Goal: Task Accomplishment & Management: Complete application form

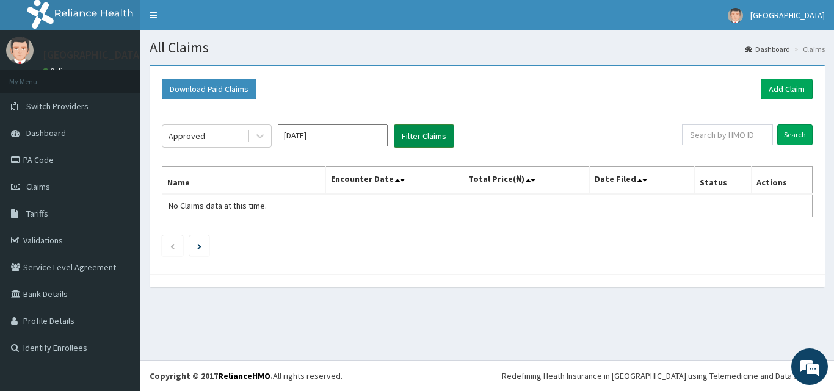
click at [415, 134] on button "Filter Claims" at bounding box center [424, 136] width 60 height 23
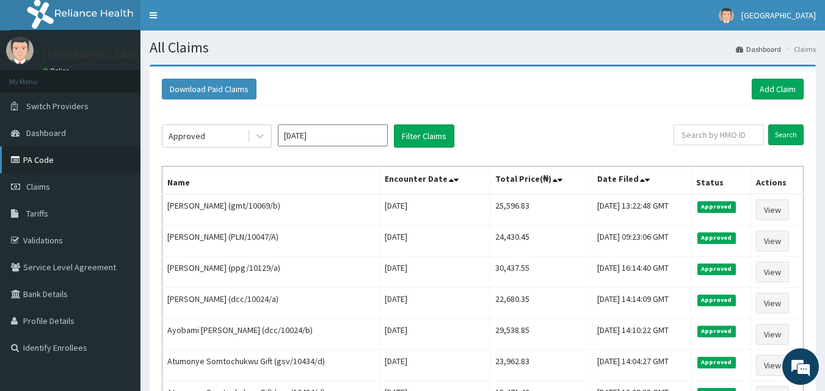
click at [60, 156] on link "PA Code" at bounding box center [70, 160] width 140 height 27
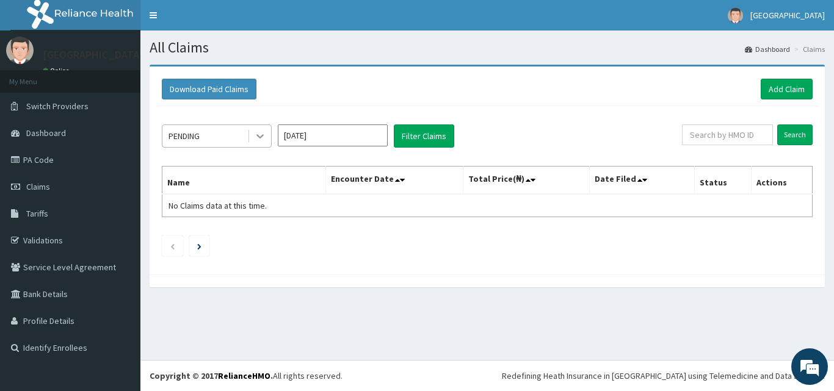
click at [264, 131] on icon at bounding box center [260, 136] width 12 height 12
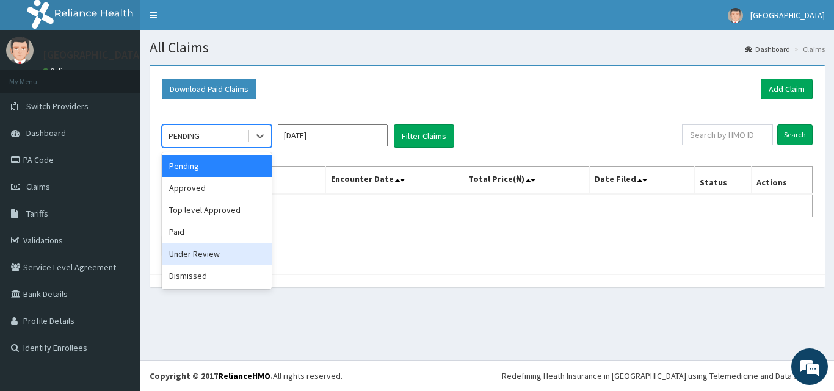
click at [239, 253] on div "Under Review" at bounding box center [217, 254] width 110 height 22
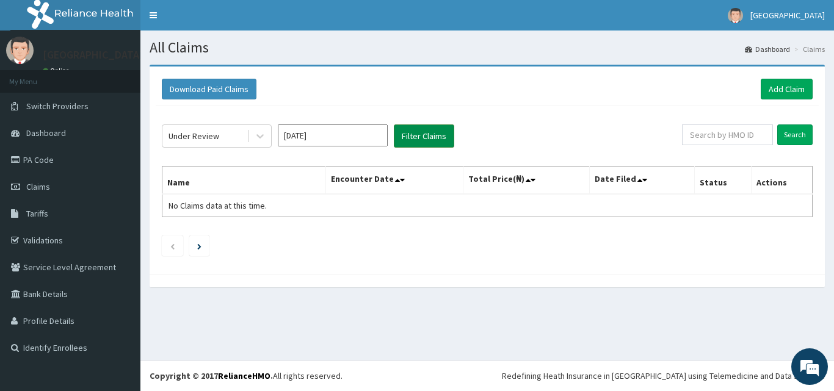
click at [433, 131] on button "Filter Claims" at bounding box center [424, 136] width 60 height 23
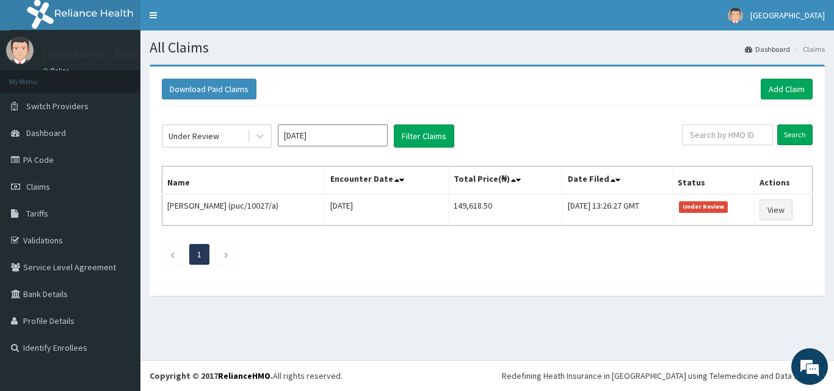
click at [516, 154] on div "Under Review Sep 2025 Filter Claims Search Name Encounter Date Total Price(₦) D…" at bounding box center [487, 191] width 663 height 171
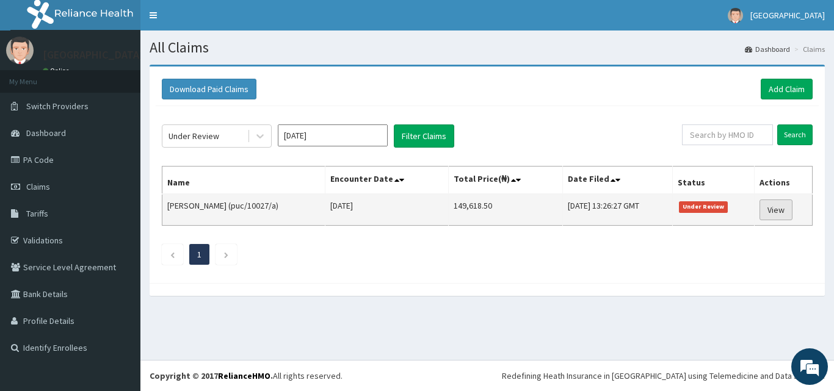
click at [780, 207] on link "View" at bounding box center [775, 210] width 33 height 21
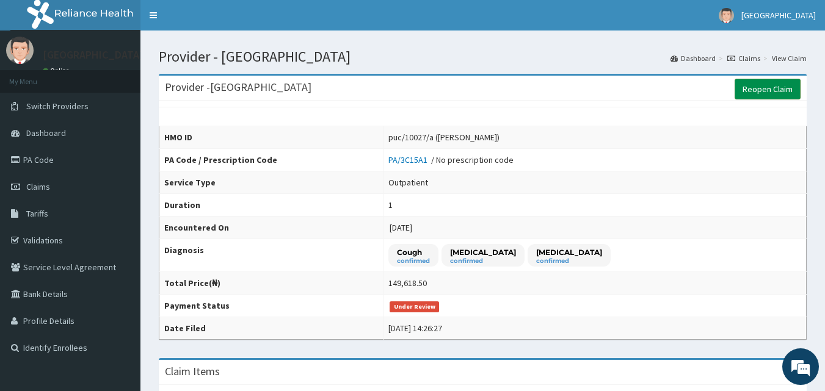
click at [763, 95] on link "Reopen Claim" at bounding box center [767, 89] width 66 height 21
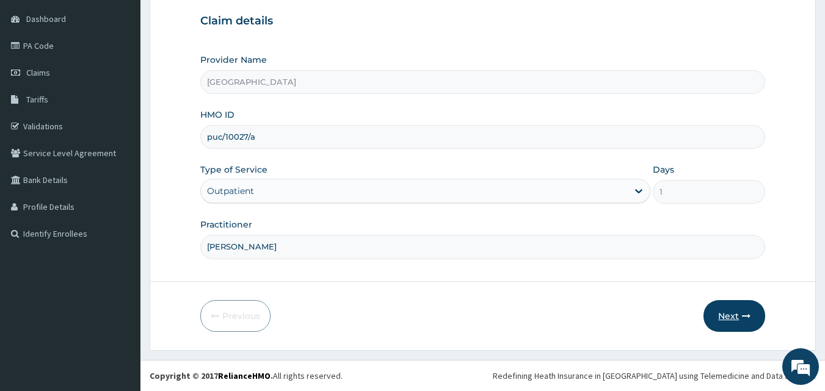
click at [739, 308] on button "Next" at bounding box center [734, 316] width 62 height 32
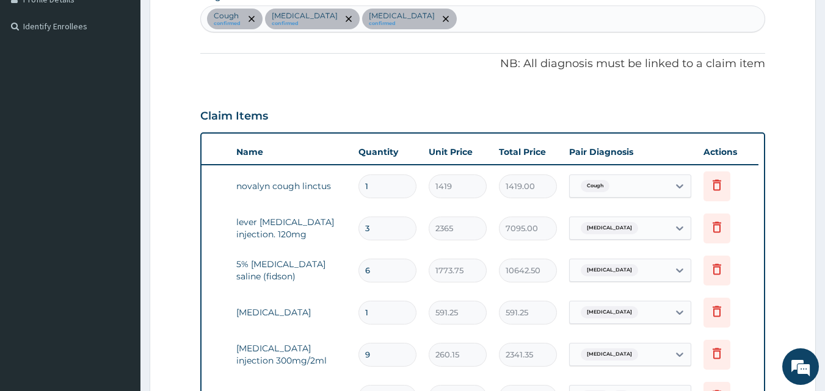
scroll to position [310, 0]
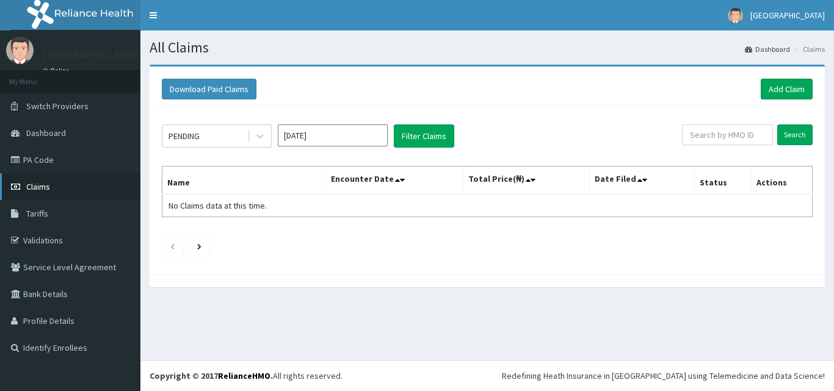
click at [33, 186] on span "Claims" at bounding box center [38, 186] width 24 height 11
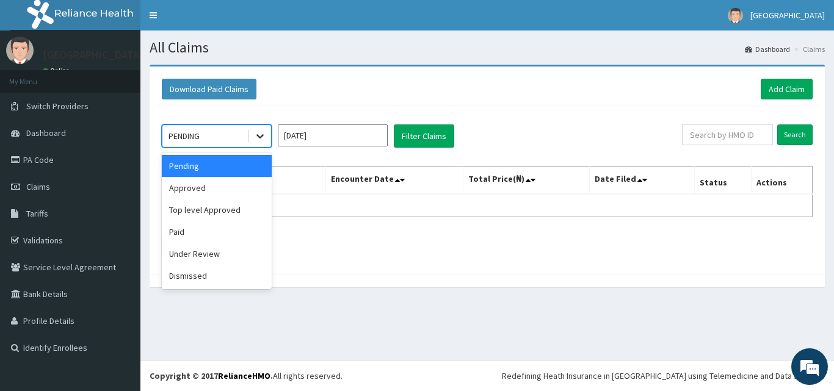
click at [260, 140] on icon at bounding box center [260, 136] width 12 height 12
click at [242, 186] on div "Approved" at bounding box center [217, 188] width 110 height 22
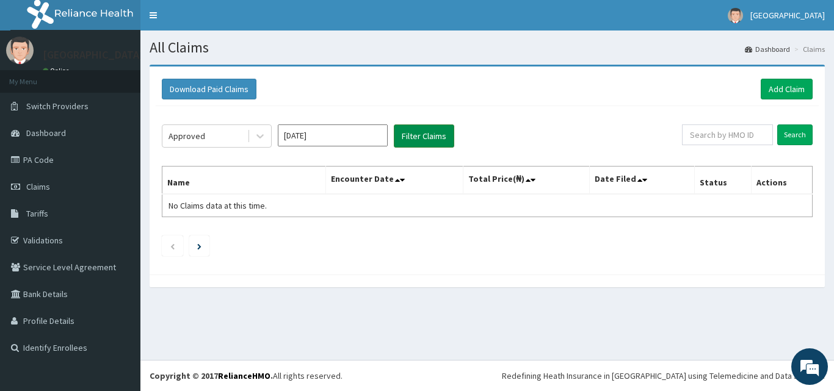
click at [426, 130] on button "Filter Claims" at bounding box center [424, 136] width 60 height 23
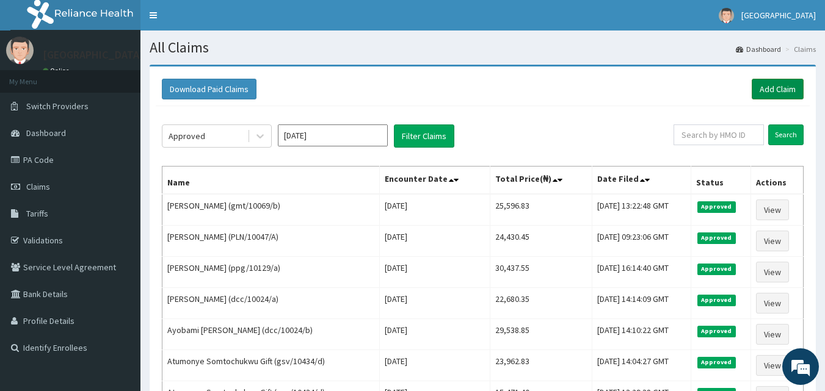
click at [774, 90] on link "Add Claim" at bounding box center [778, 89] width 52 height 21
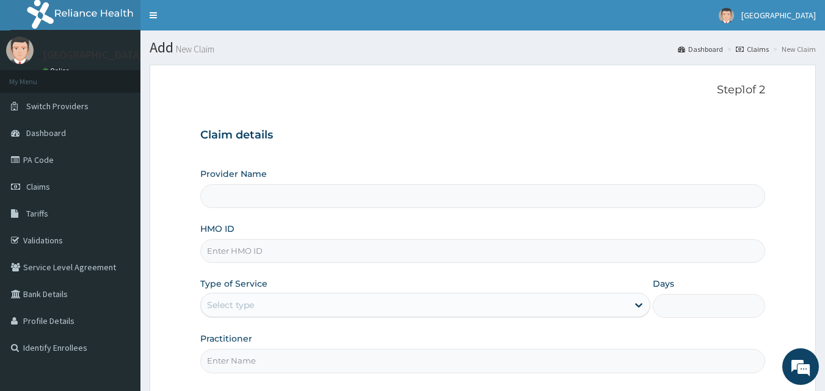
type input "[GEOGRAPHIC_DATA]"
click at [223, 362] on input "Practitioner" at bounding box center [482, 361] width 565 height 24
type input "dr hally"
click at [220, 247] on input "HMO ID" at bounding box center [482, 251] width 565 height 24
click at [212, 248] on input "HMO ID" at bounding box center [482, 251] width 565 height 24
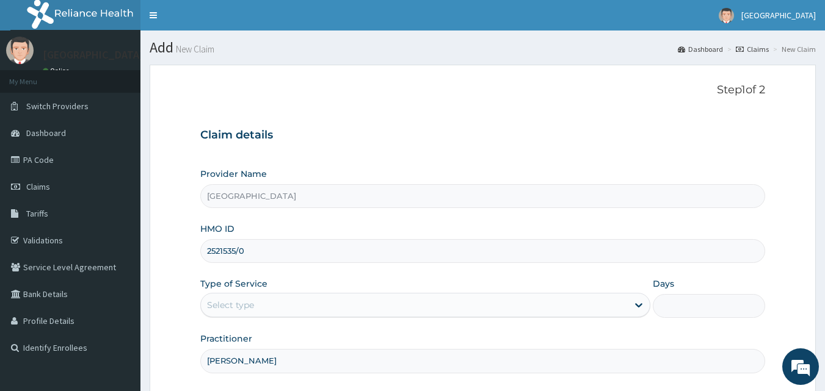
click at [231, 253] on input "2521535/0" at bounding box center [482, 251] width 565 height 24
type input "25215345/0"
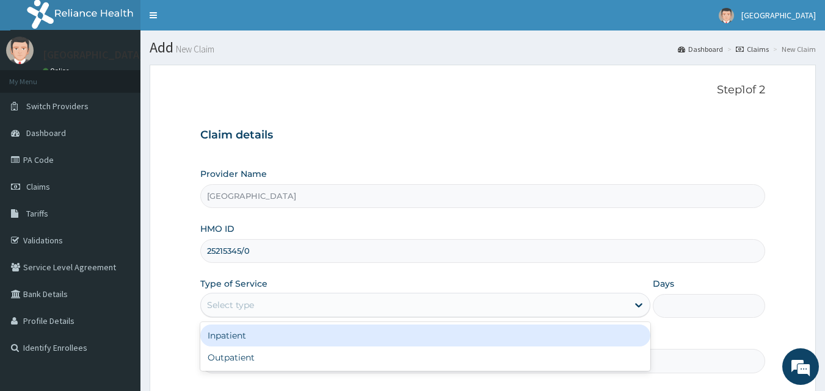
click at [250, 305] on div "Select type" at bounding box center [230, 305] width 47 height 12
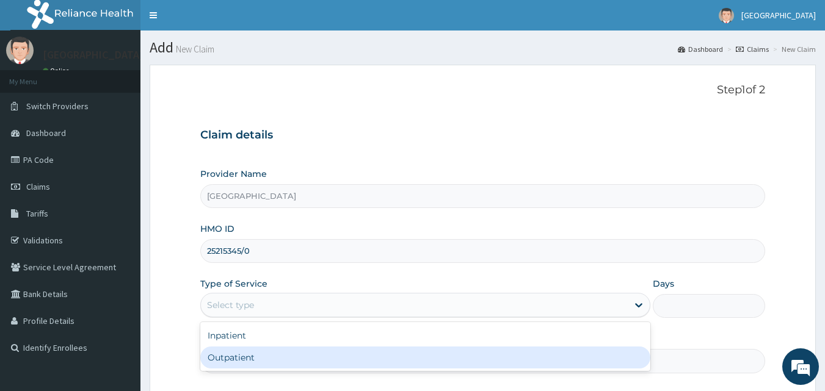
click at [245, 358] on div "Outpatient" at bounding box center [425, 358] width 450 height 22
type input "1"
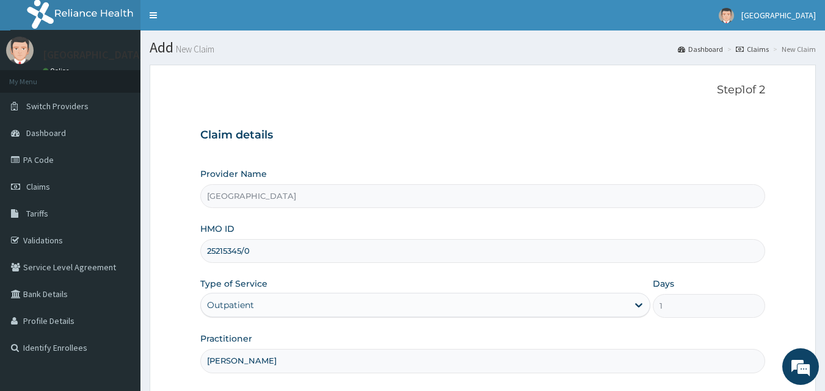
scroll to position [85, 0]
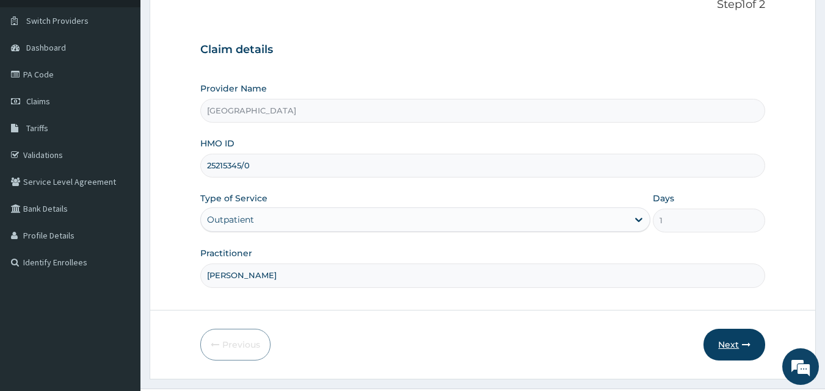
click at [737, 344] on button "Next" at bounding box center [734, 345] width 62 height 32
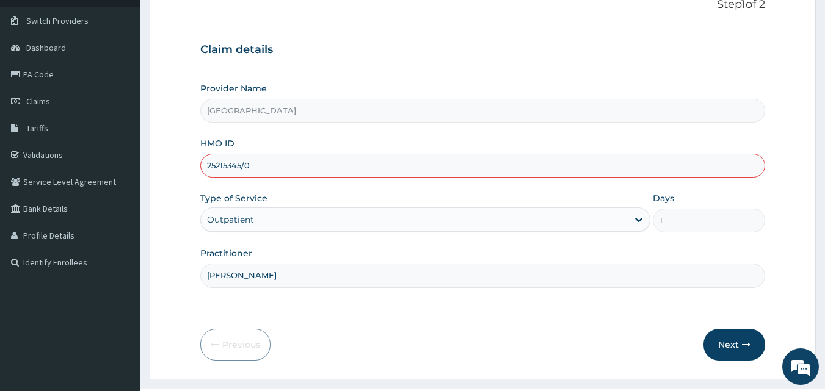
click at [254, 162] on input "25215345/0" at bounding box center [482, 166] width 565 height 24
type input "2"
type input "25215345/0"
click at [736, 344] on button "Next" at bounding box center [734, 345] width 62 height 32
click at [59, 101] on link "Claims" at bounding box center [70, 101] width 140 height 27
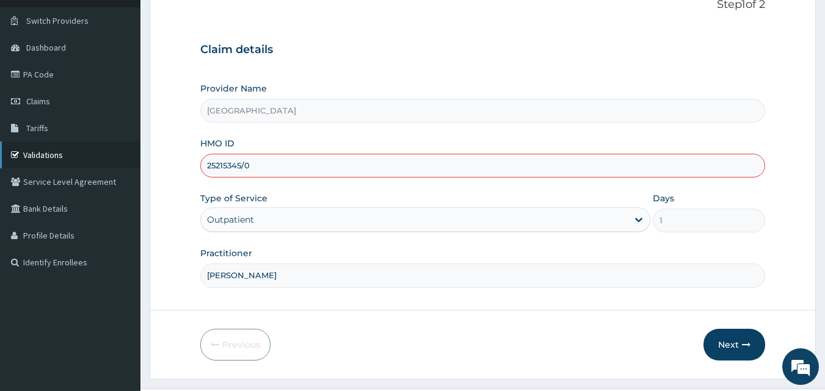
click at [51, 153] on link "Validations" at bounding box center [70, 155] width 140 height 27
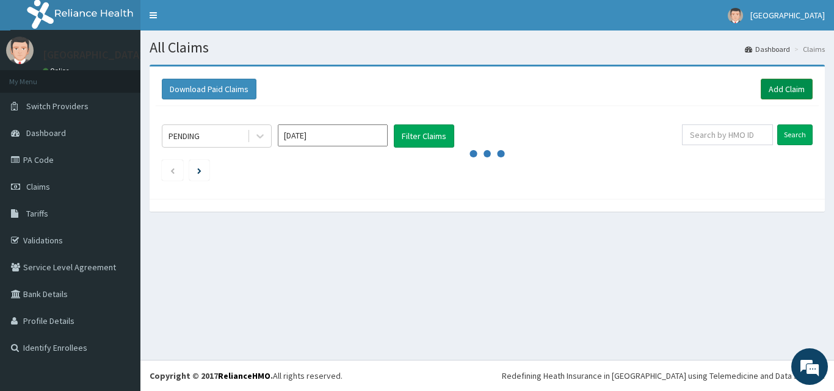
click at [786, 89] on link "Add Claim" at bounding box center [787, 89] width 52 height 21
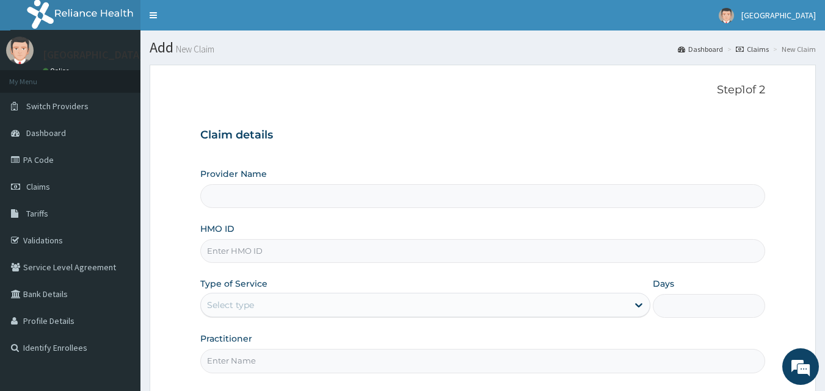
click at [223, 253] on input "HMO ID" at bounding box center [482, 251] width 565 height 24
type input "[GEOGRAPHIC_DATA]"
paste input "wea/10041/a"
type input "wea/10041/a"
click at [220, 300] on div "Select type" at bounding box center [230, 305] width 47 height 12
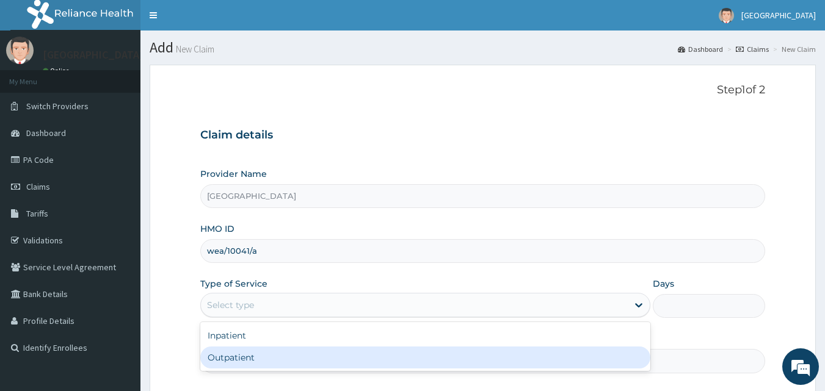
click at [220, 355] on div "Outpatient" at bounding box center [425, 358] width 450 height 22
type input "1"
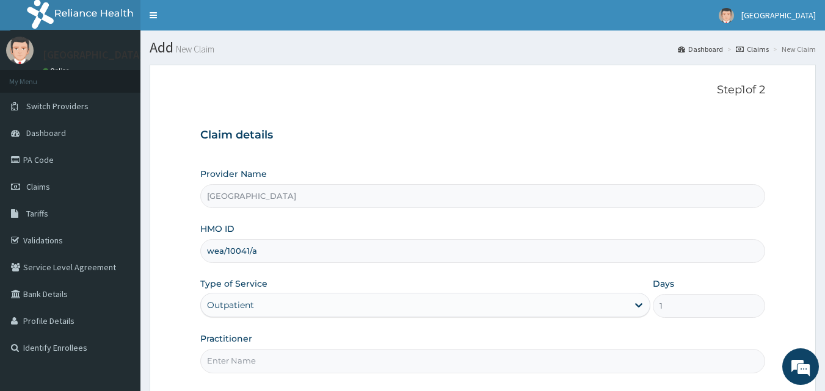
click at [256, 363] on input "Practitioner" at bounding box center [482, 361] width 565 height 24
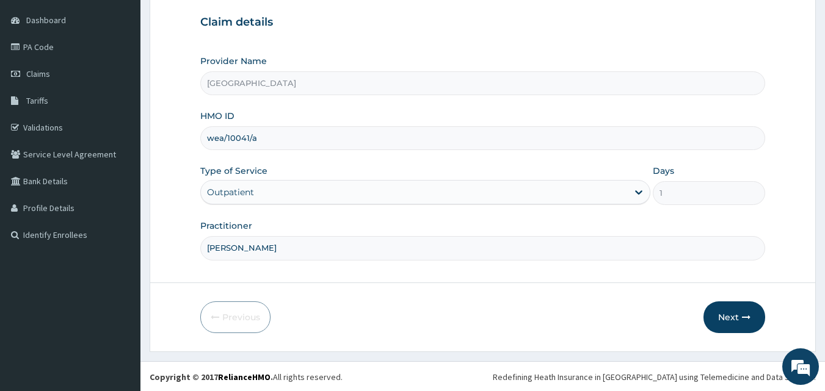
scroll to position [114, 0]
type input "dr hally"
click at [744, 307] on button "Next" at bounding box center [734, 316] width 62 height 32
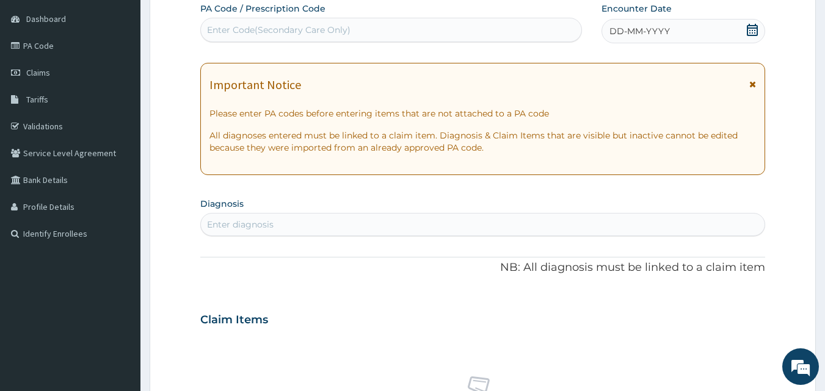
click at [714, 34] on div "DD-MM-YYYY" at bounding box center [683, 31] width 164 height 24
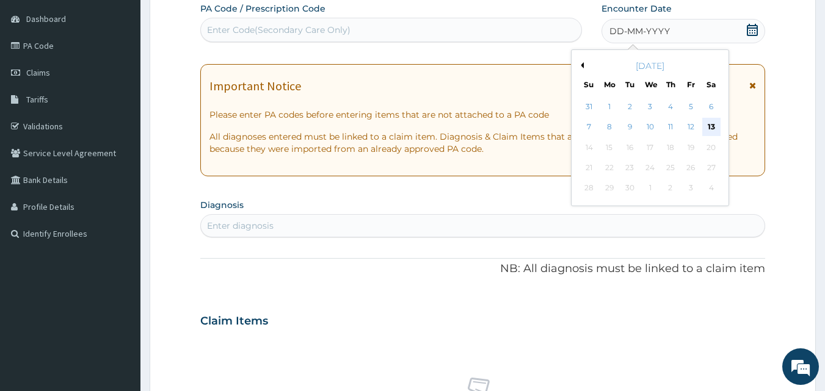
click at [711, 123] on div "13" at bounding box center [711, 127] width 18 height 18
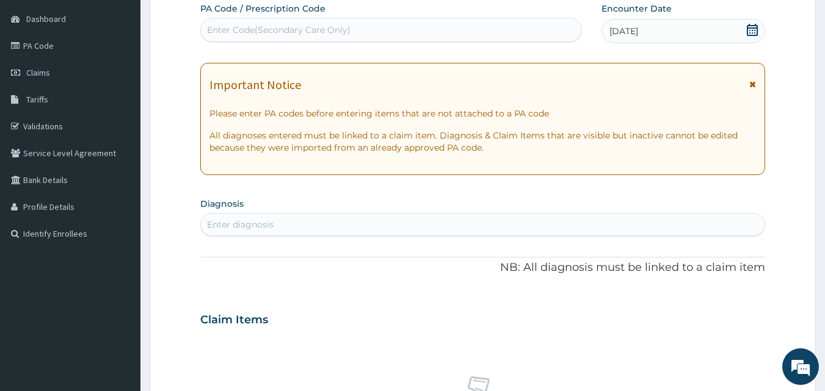
click at [704, 29] on div "13-09-2025" at bounding box center [683, 31] width 164 height 24
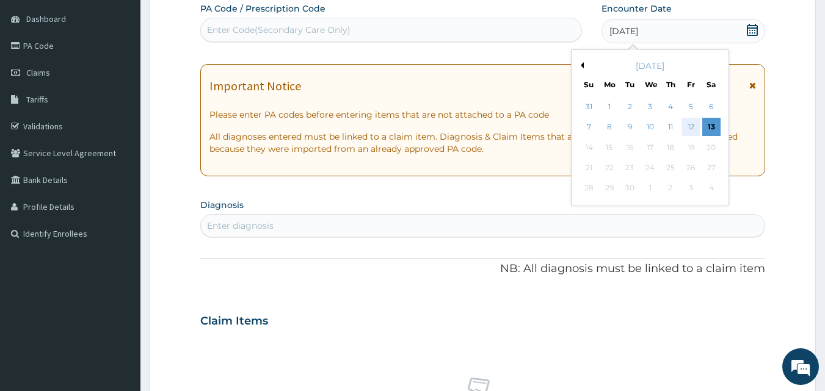
click at [692, 123] on div "12" at bounding box center [690, 127] width 18 height 18
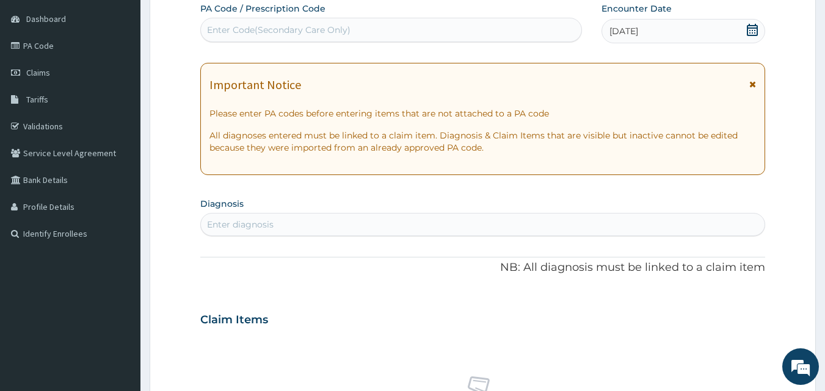
click at [232, 227] on div "Enter diagnosis" at bounding box center [240, 225] width 67 height 12
type input "malar"
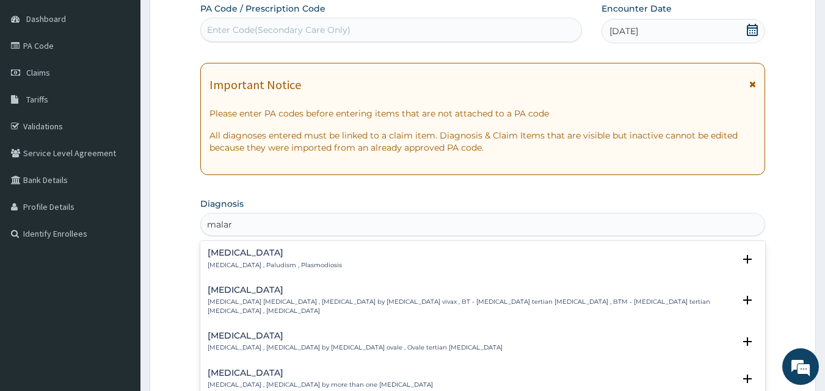
click at [234, 260] on div "Malaria Malaria , Paludism , Plasmodiosis" at bounding box center [275, 258] width 134 height 21
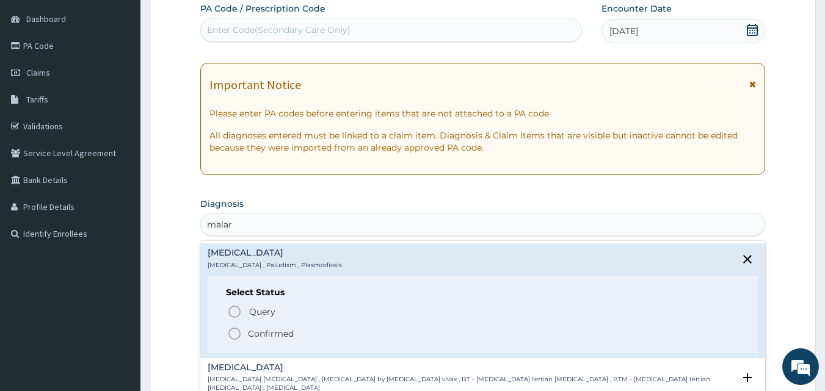
click at [239, 331] on circle "status option filled" at bounding box center [234, 333] width 11 height 11
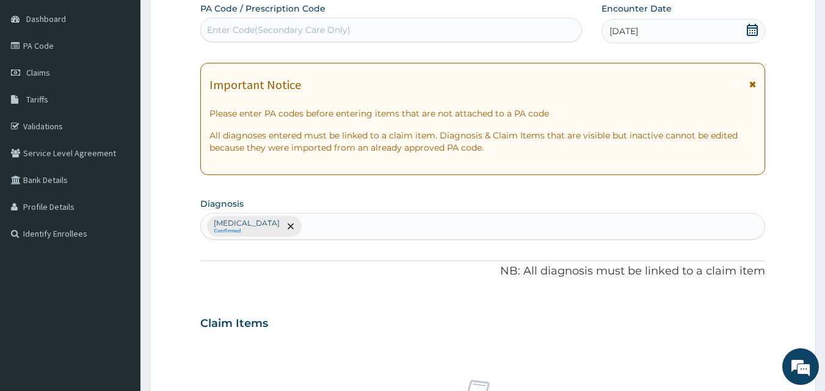
scroll to position [456, 0]
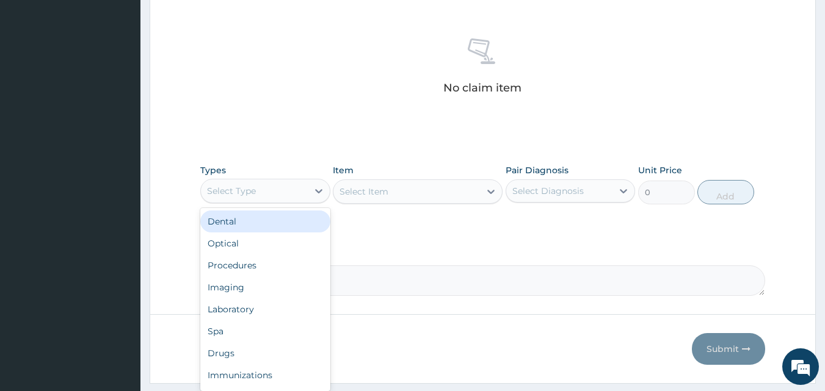
click at [291, 187] on div "Select Type" at bounding box center [254, 191] width 107 height 20
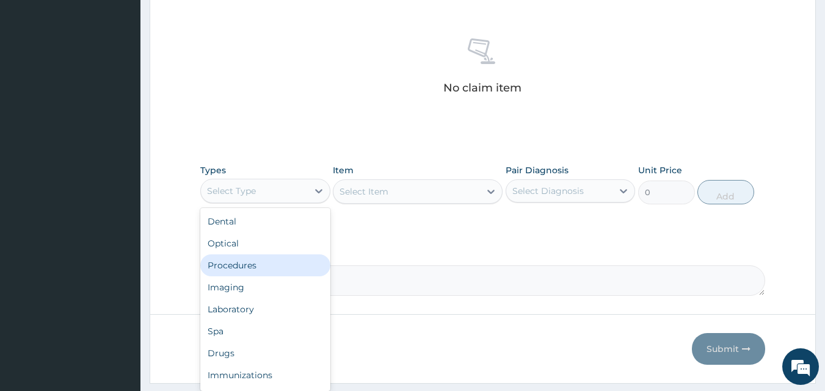
click at [253, 269] on div "Procedures" at bounding box center [265, 266] width 130 height 22
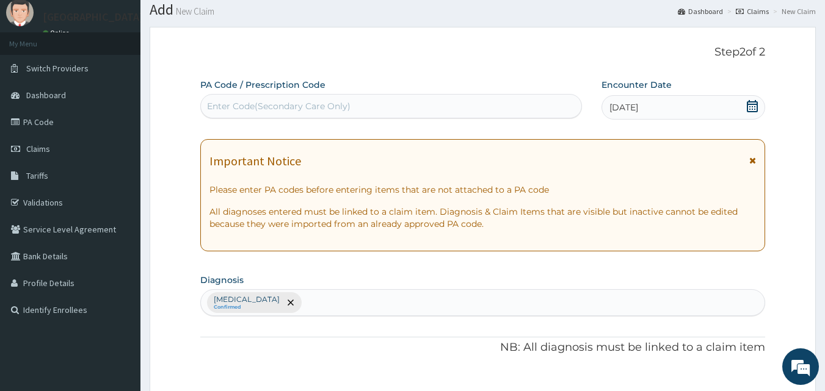
scroll to position [0, 0]
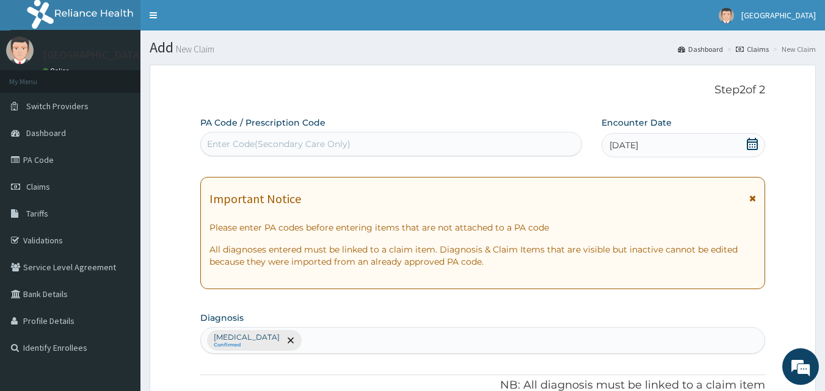
click at [275, 331] on div "Malaria Confirmed" at bounding box center [483, 341] width 564 height 26
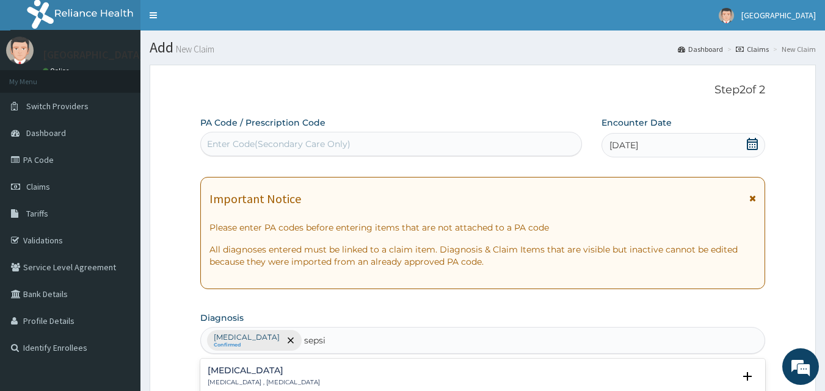
type input "sepsis"
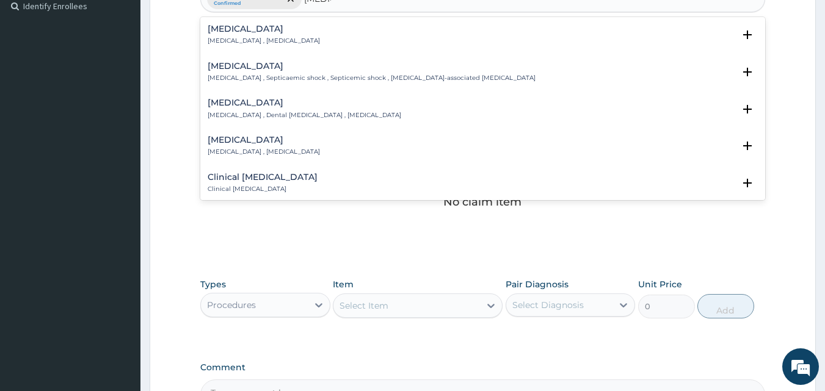
click at [255, 40] on p "Systemic infection , Sepsis" at bounding box center [264, 41] width 112 height 9
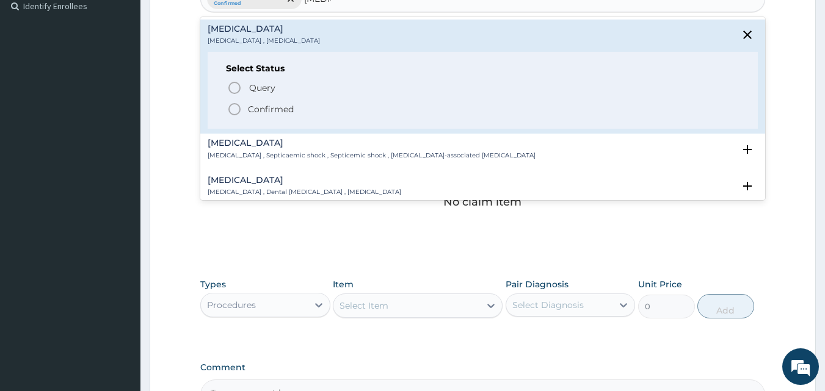
click at [256, 106] on p "Confirmed" at bounding box center [271, 109] width 46 height 12
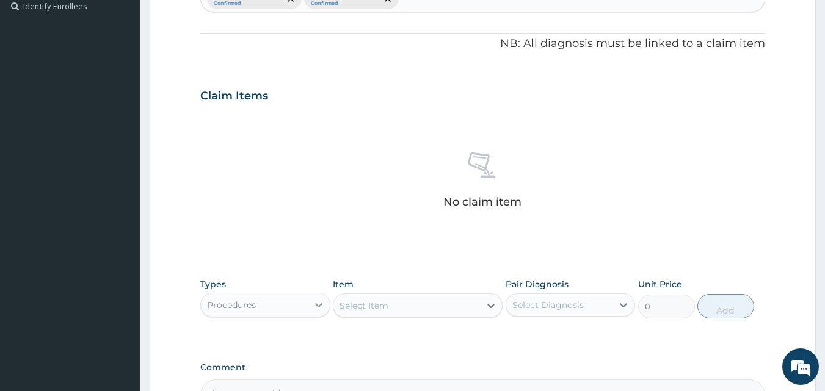
click at [310, 300] on div at bounding box center [319, 305] width 22 height 22
type input "c"
click at [274, 382] on div "Procedures" at bounding box center [265, 380] width 130 height 22
click at [370, 306] on div "Select Item" at bounding box center [363, 306] width 49 height 12
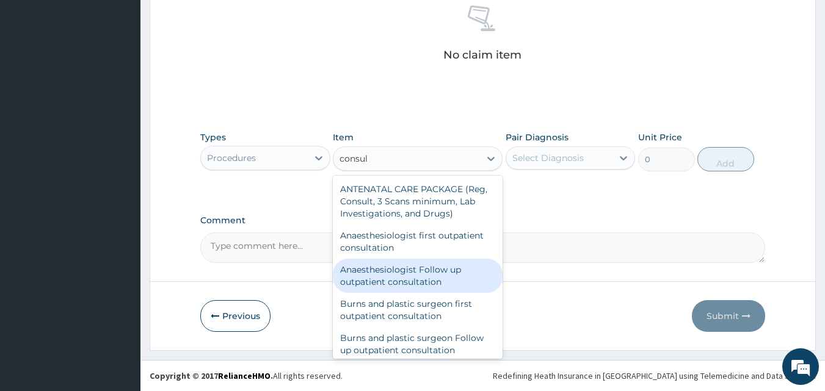
scroll to position [160, 0]
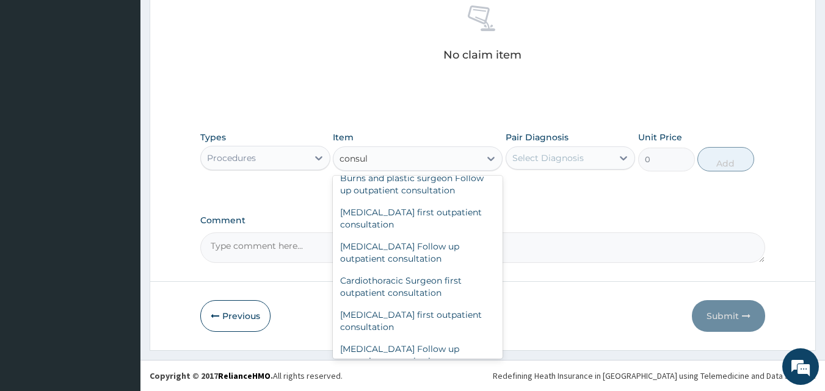
type input "consul"
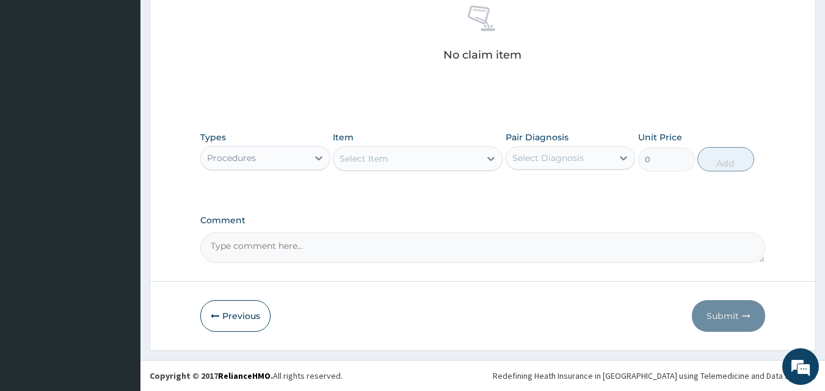
click at [502, 315] on div "Previous Submit" at bounding box center [482, 316] width 565 height 32
click at [454, 161] on div "Select Item" at bounding box center [406, 159] width 147 height 20
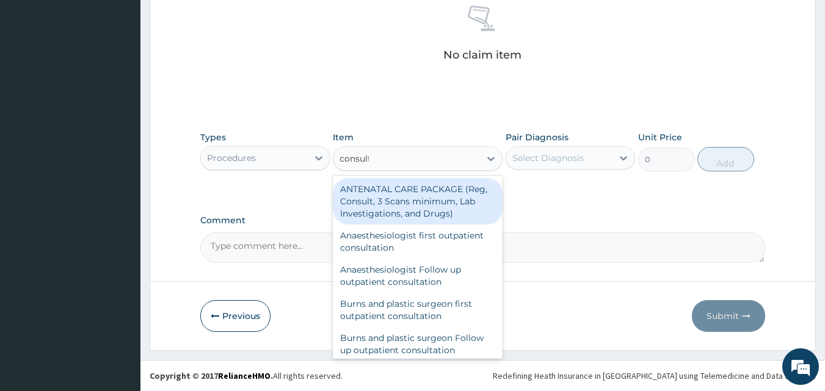
type input "consulta"
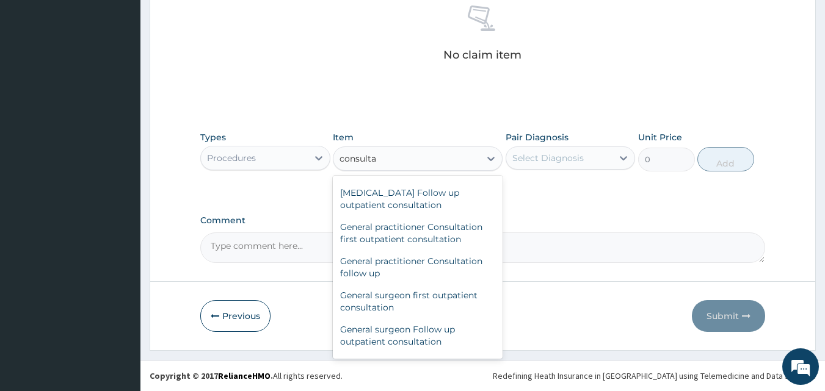
scroll to position [640, 0]
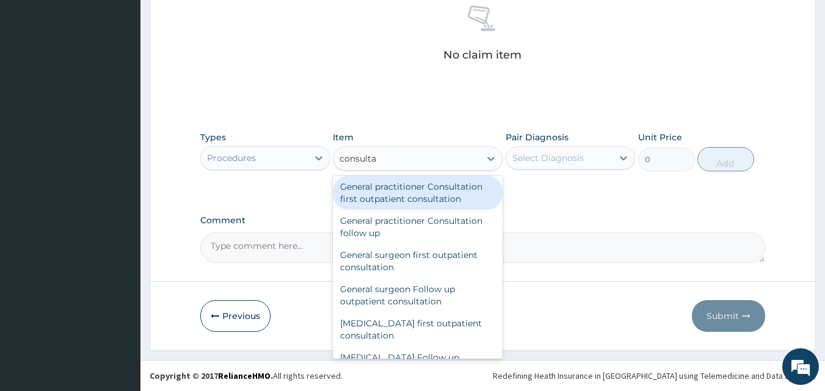
click at [408, 200] on div "General practitioner Consultation first outpatient consultation" at bounding box center [418, 193] width 170 height 34
type input "3547.5"
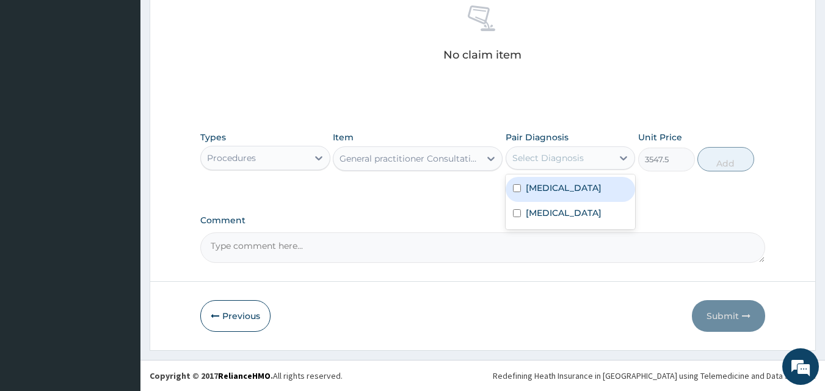
click at [561, 161] on div "Select Diagnosis" at bounding box center [547, 158] width 71 height 12
click at [561, 187] on div "Malaria" at bounding box center [570, 189] width 130 height 25
checkbox input "true"
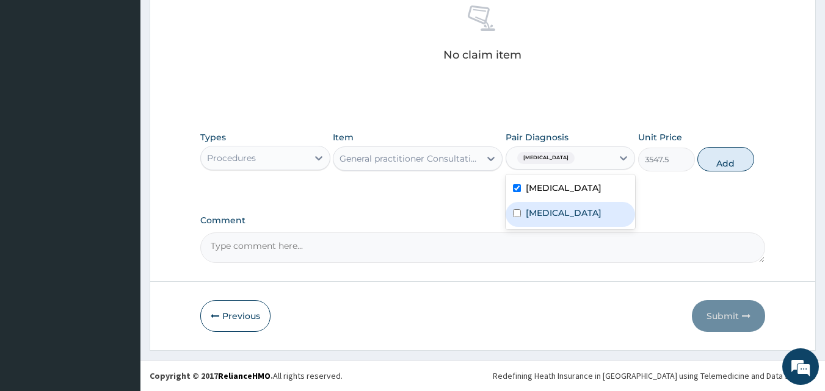
click at [562, 211] on div "Sepsis" at bounding box center [570, 214] width 130 height 25
checkbox input "true"
click at [701, 162] on button "Add" at bounding box center [725, 159] width 57 height 24
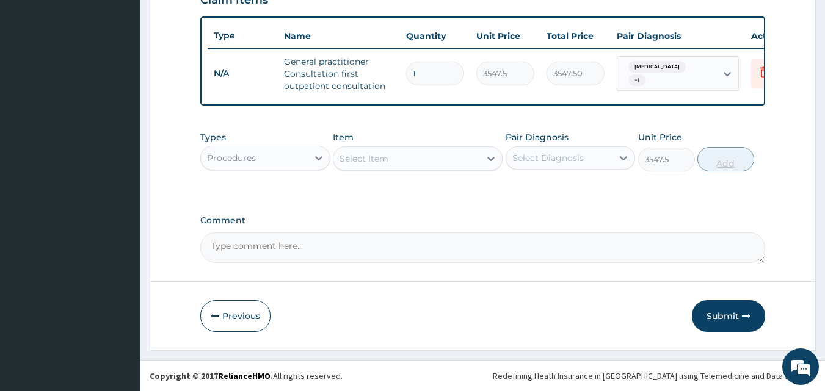
type input "0"
click at [314, 158] on icon at bounding box center [319, 158] width 12 height 12
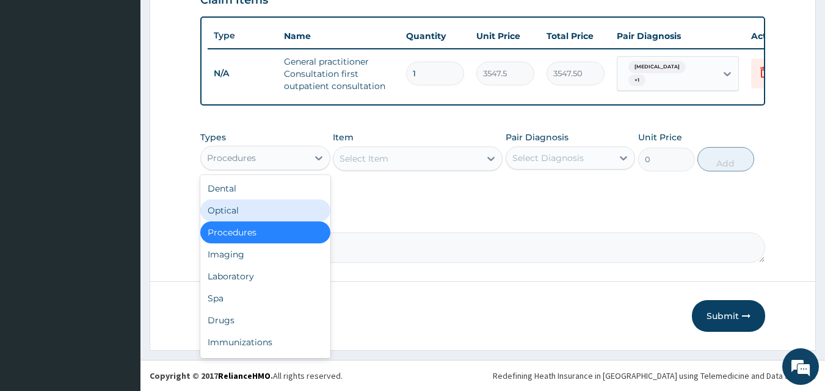
drag, startPoint x: 259, startPoint y: 272, endPoint x: 367, endPoint y: 158, distance: 157.2
click at [367, 158] on div "Types option Procedures, selected. option Optical focused, 2 of 10. 10 results …" at bounding box center [482, 151] width 565 height 53
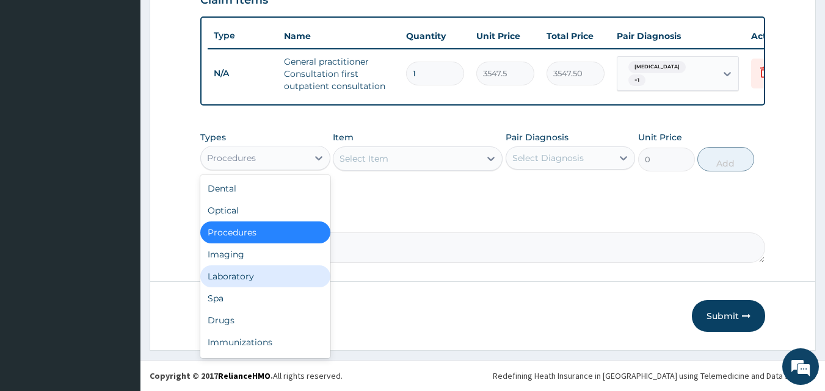
click at [270, 271] on div "Laboratory" at bounding box center [265, 277] width 130 height 22
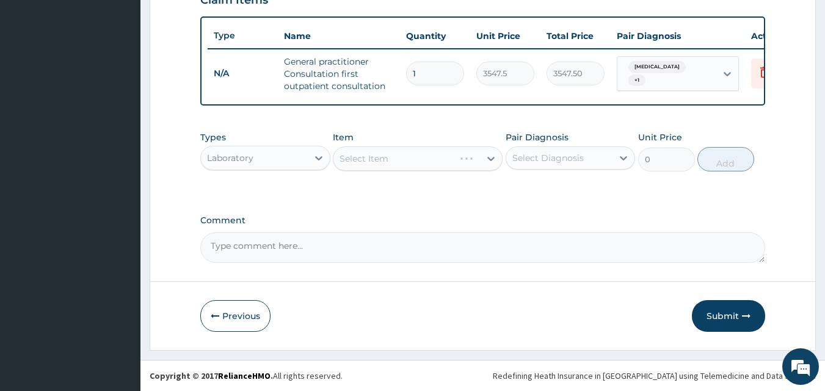
click at [368, 154] on div "Select Item" at bounding box center [418, 159] width 170 height 24
click at [368, 154] on div "Select Item" at bounding box center [363, 159] width 49 height 12
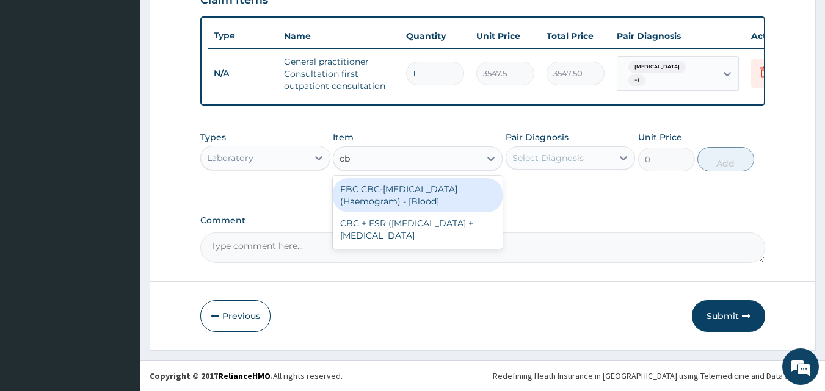
type input "cbc"
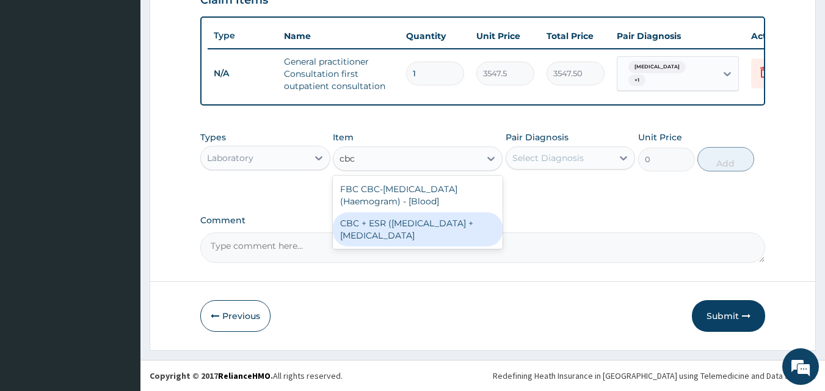
click at [367, 228] on div "CBC + ESR (Complete Blood Count + Erythrocyte Sedimentation Rate" at bounding box center [418, 229] width 170 height 34
type input "4837.5"
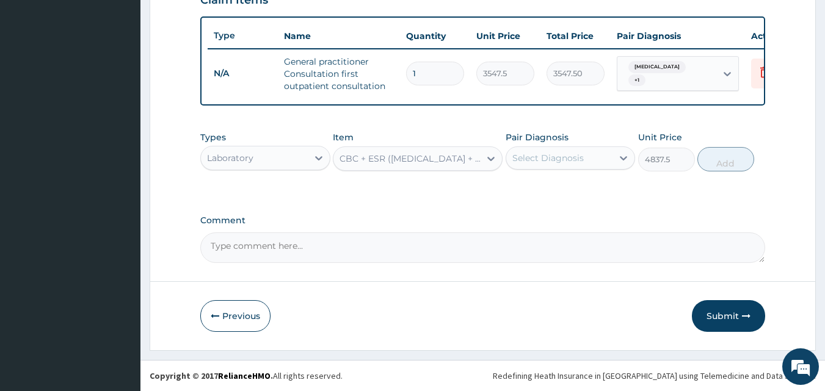
click at [386, 158] on div "CBC + ESR (Complete Blood Count + Erythrocyte Sedimentation Rate" at bounding box center [410, 159] width 142 height 12
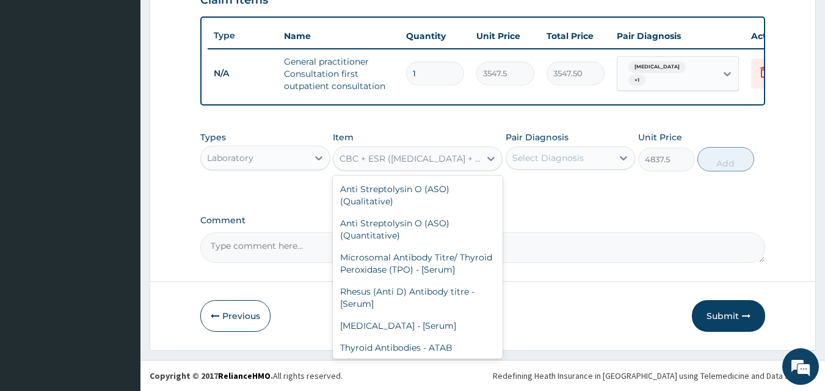
scroll to position [7607, 0]
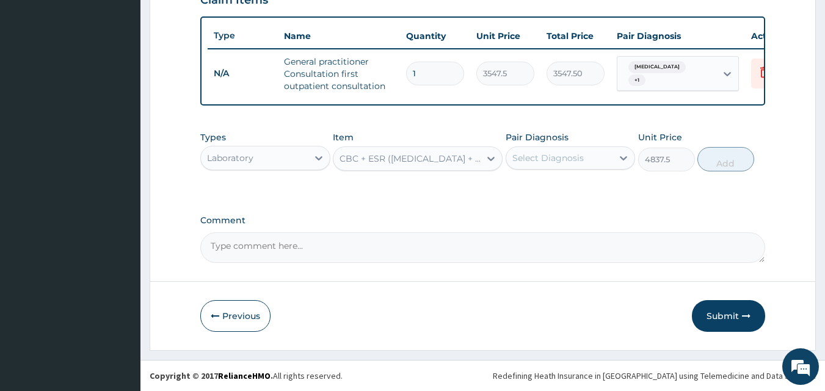
click at [383, 154] on div "CBC + ESR (Complete Blood Count + Erythrocyte Sedimentation Rate" at bounding box center [410, 159] width 142 height 12
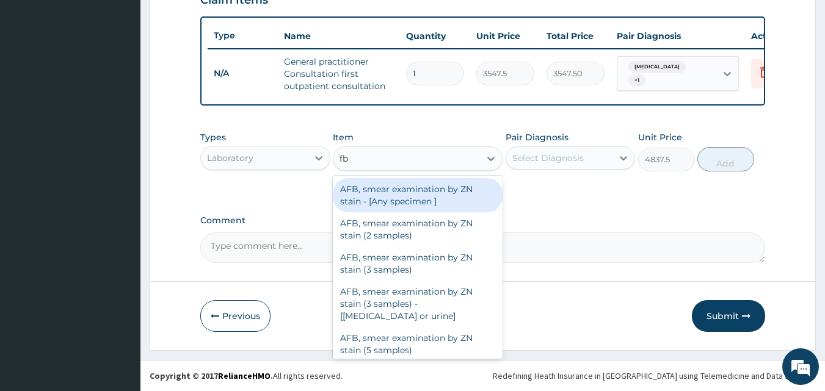
type input "fbc"
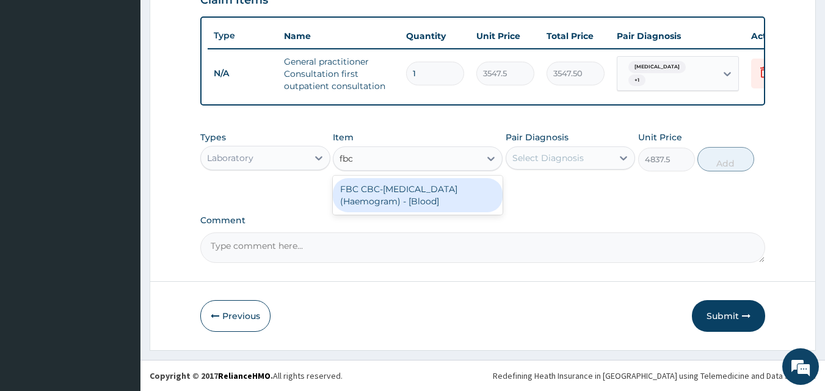
click at [385, 200] on div "FBC CBC-Complete Blood Count (Haemogram) - [Blood]" at bounding box center [418, 195] width 170 height 34
type input "4300"
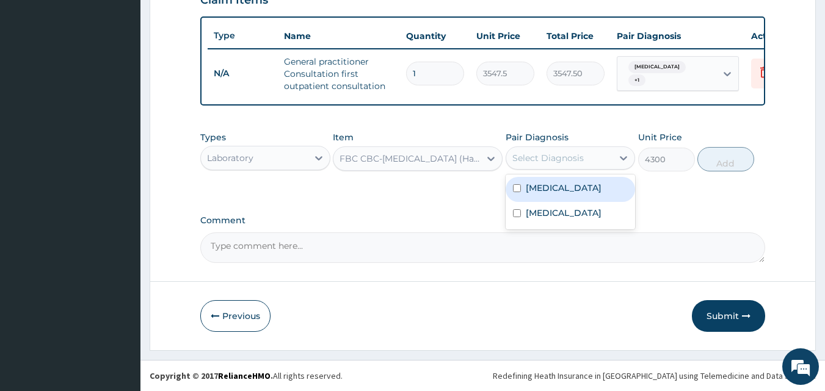
click at [526, 161] on div "Select Diagnosis" at bounding box center [547, 158] width 71 height 12
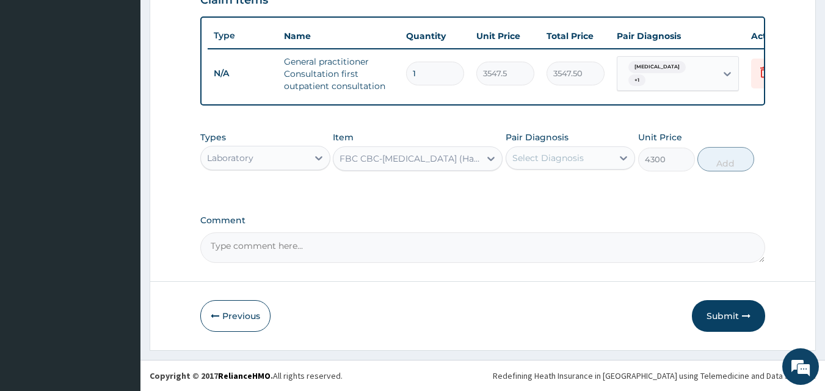
click at [534, 162] on div "Select Diagnosis" at bounding box center [547, 158] width 71 height 12
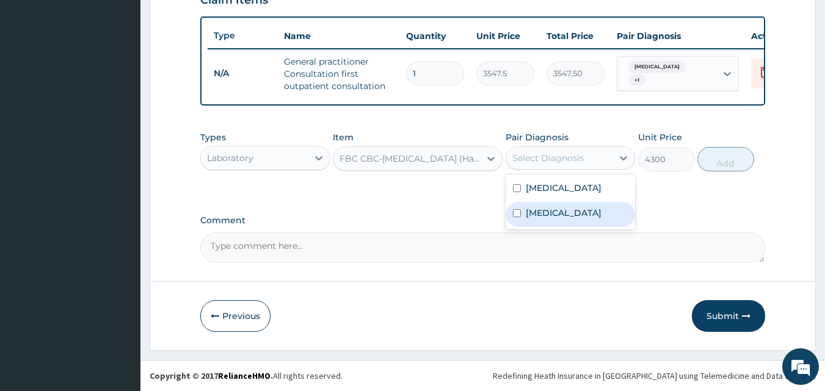
click at [531, 214] on label "Sepsis" at bounding box center [564, 213] width 76 height 12
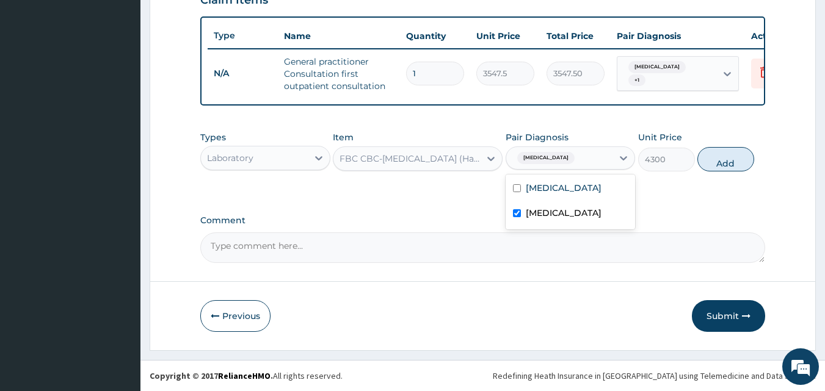
click at [534, 216] on label "Sepsis" at bounding box center [564, 213] width 76 height 12
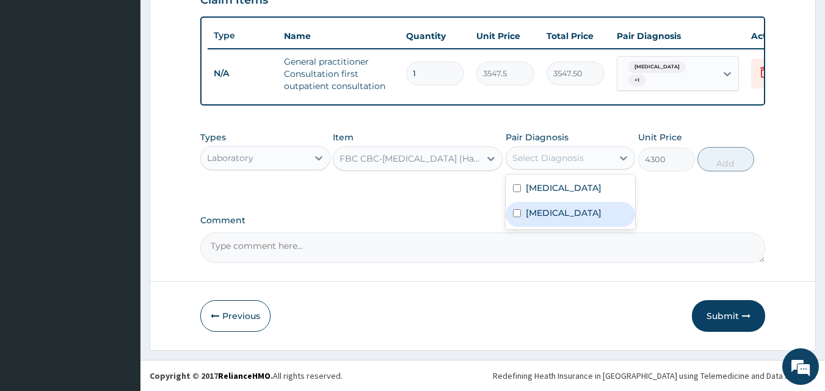
click at [571, 219] on div "Sepsis" at bounding box center [570, 214] width 130 height 25
checkbox input "true"
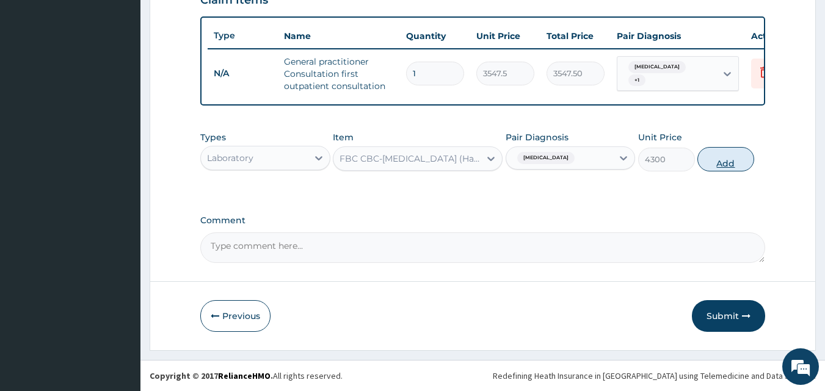
click at [728, 151] on button "Add" at bounding box center [725, 159] width 57 height 24
type input "0"
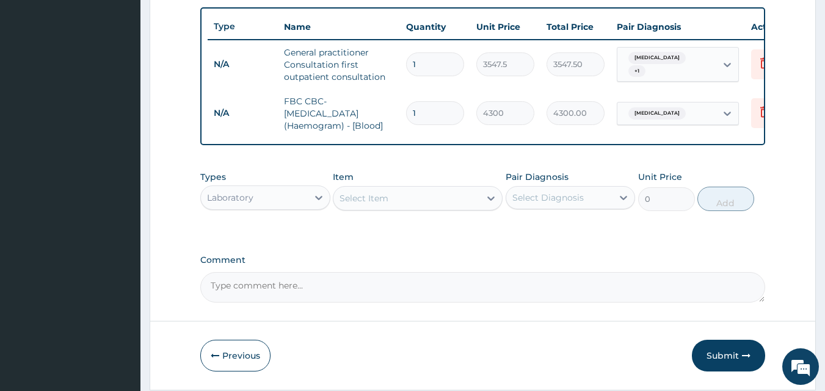
click at [360, 205] on div "Select Item" at bounding box center [363, 198] width 49 height 12
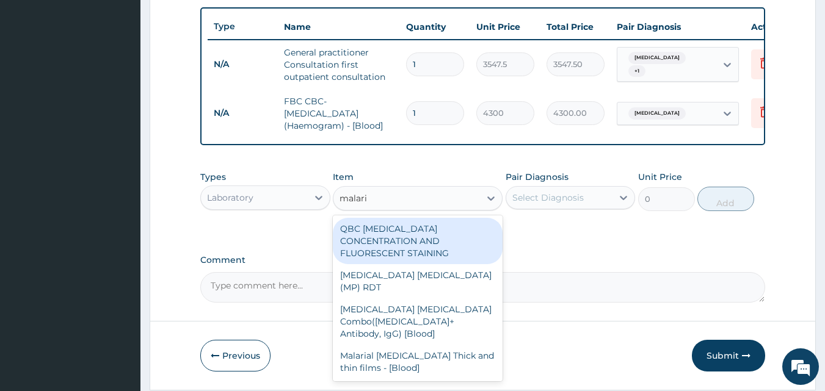
type input "malaria"
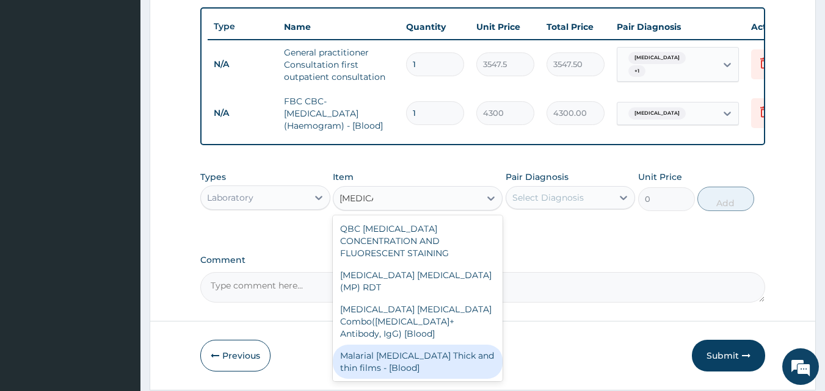
click at [409, 345] on div "Malarial Parasite Thick and thin films - [Blood]" at bounding box center [418, 362] width 170 height 34
type input "1612.5"
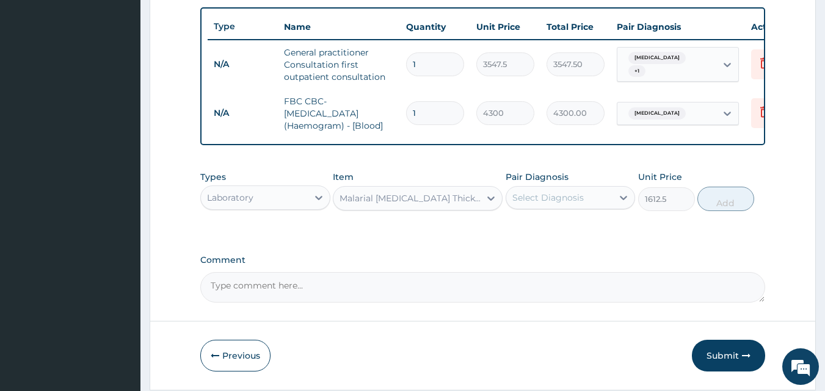
click at [570, 201] on div "Select Diagnosis" at bounding box center [547, 198] width 71 height 12
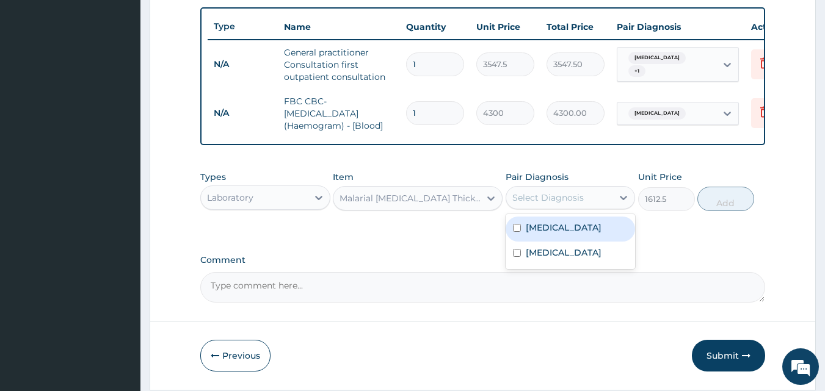
click at [566, 234] on div "Malaria" at bounding box center [570, 229] width 130 height 25
checkbox input "true"
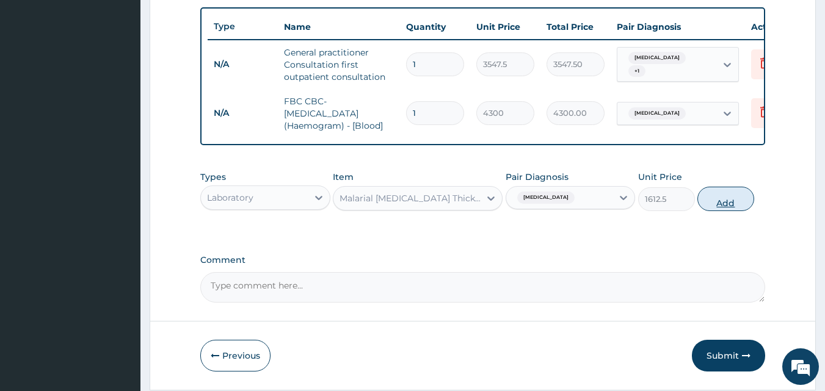
click at [719, 211] on button "Add" at bounding box center [725, 199] width 57 height 24
type input "0"
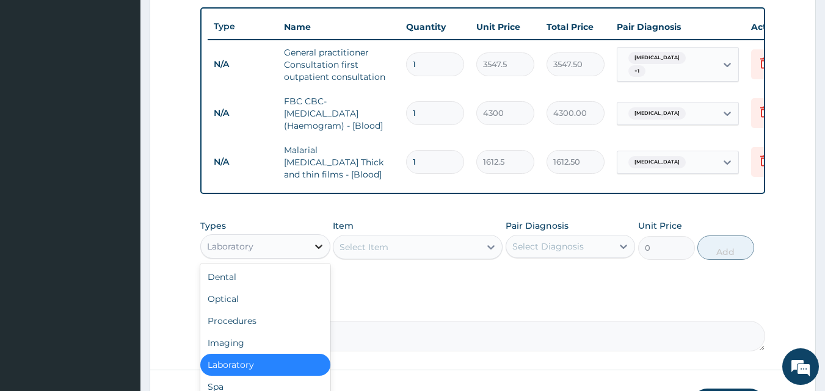
click at [319, 253] on icon at bounding box center [319, 247] width 12 height 12
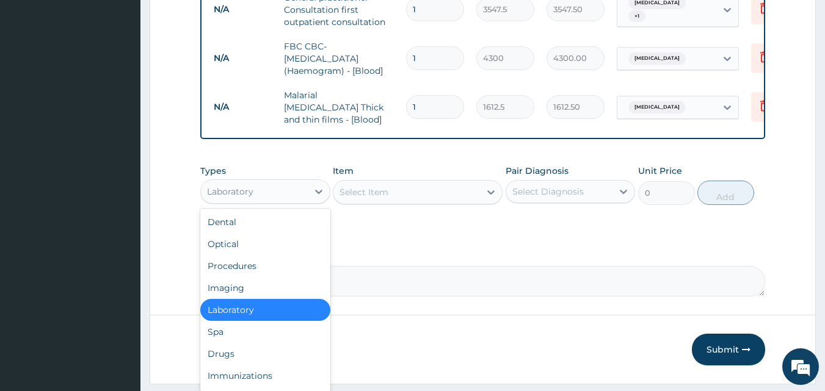
scroll to position [538, 0]
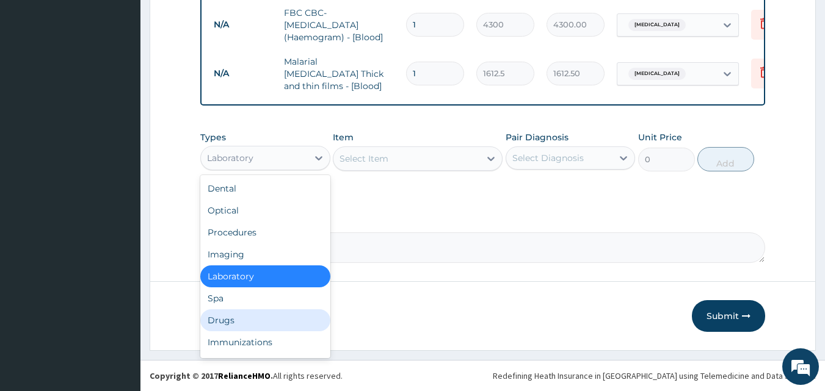
click at [225, 316] on div "Drugs" at bounding box center [265, 321] width 130 height 22
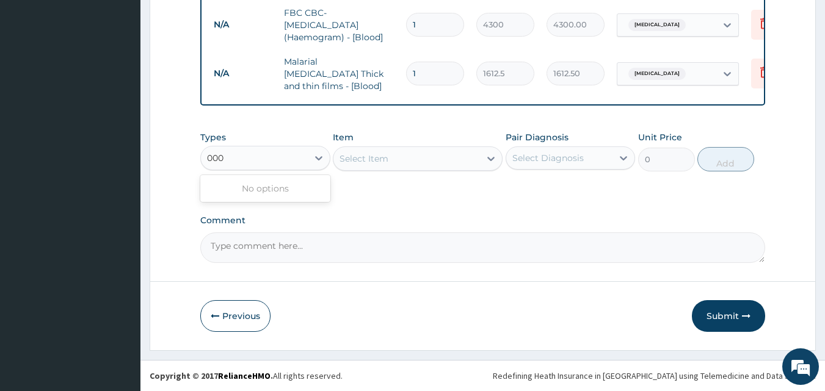
type input "000"
click at [400, 165] on div "Select Item" at bounding box center [406, 159] width 147 height 20
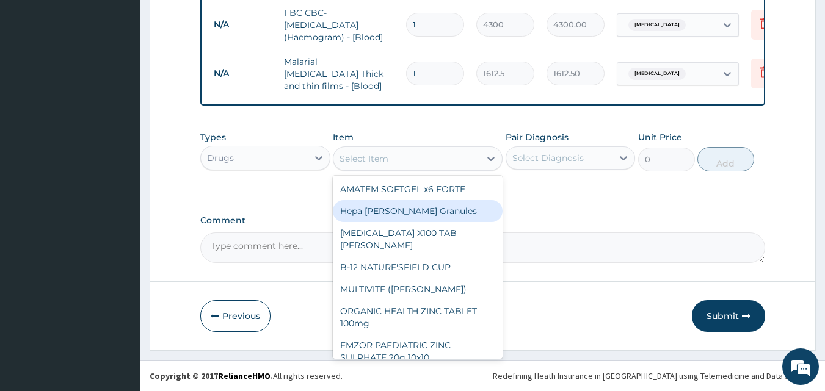
scroll to position [160, 0]
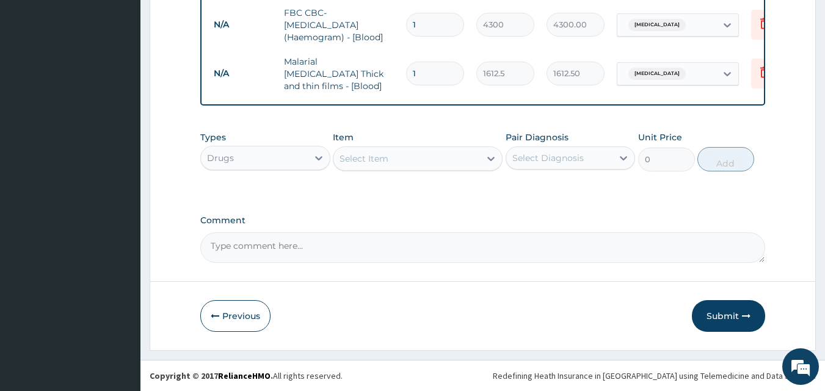
click at [362, 156] on div "Select Item" at bounding box center [363, 159] width 49 height 12
type input "artemet"
click at [413, 192] on div "ARTEMETER Injection" at bounding box center [418, 189] width 170 height 22
type input "946"
click at [545, 161] on div "Select Diagnosis" at bounding box center [547, 158] width 71 height 12
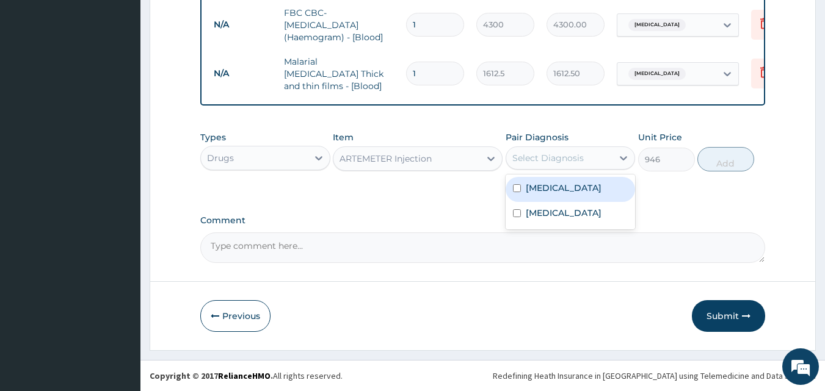
click at [543, 194] on div "Malaria" at bounding box center [570, 189] width 130 height 25
checkbox input "true"
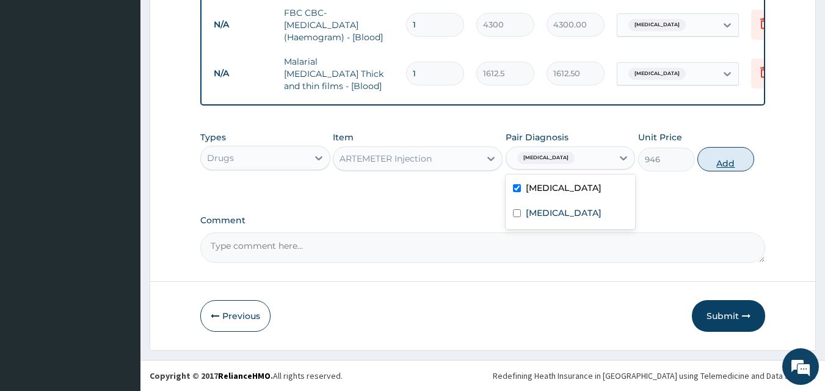
click at [715, 162] on button "Add" at bounding box center [725, 159] width 57 height 24
type input "0"
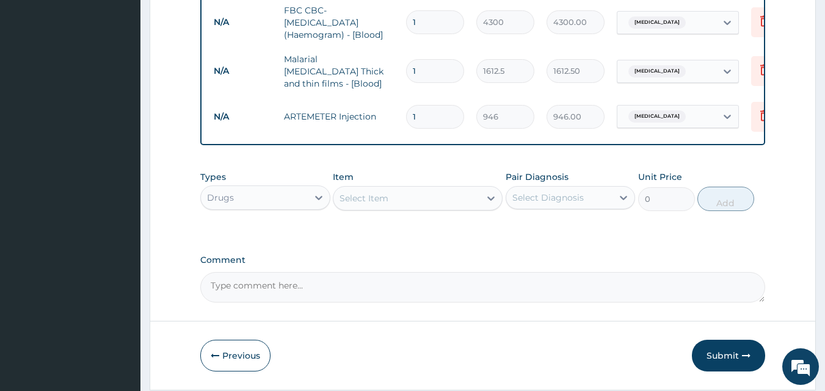
click at [432, 107] on input "1" at bounding box center [435, 117] width 58 height 24
type input "0.00"
type input "6"
type input "5676.00"
type input "6"
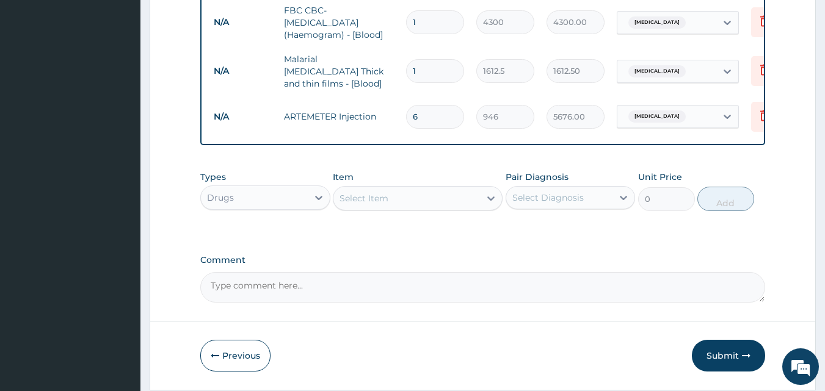
click at [359, 204] on div "Select Item" at bounding box center [363, 198] width 49 height 12
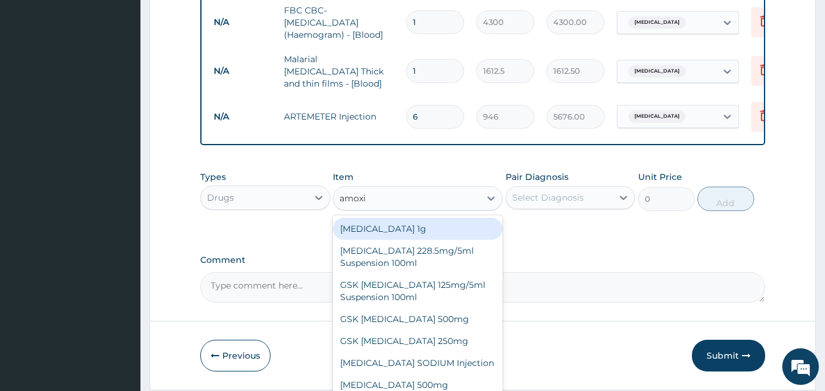
type input "amoxic"
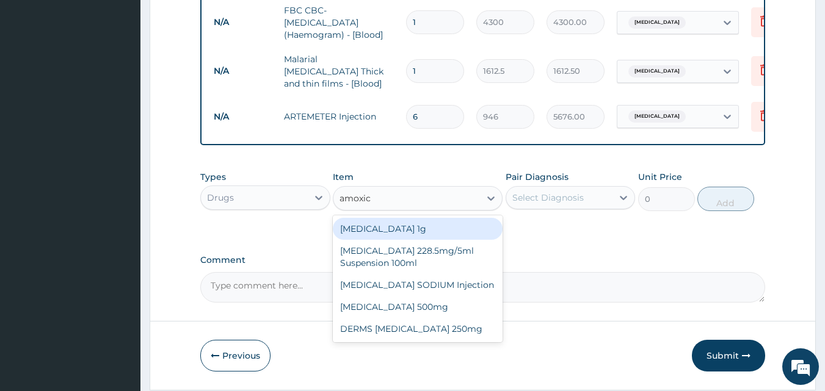
click at [365, 231] on div "Co-amoxiclav 1g" at bounding box center [418, 229] width 170 height 22
type input "709.5"
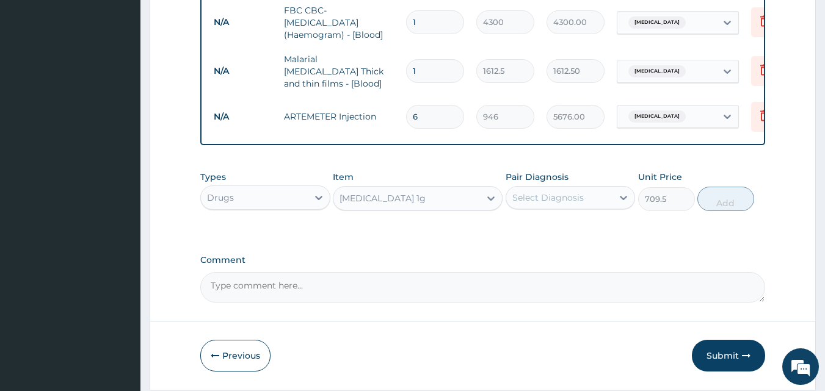
click at [544, 198] on div "Select Diagnosis" at bounding box center [547, 198] width 71 height 12
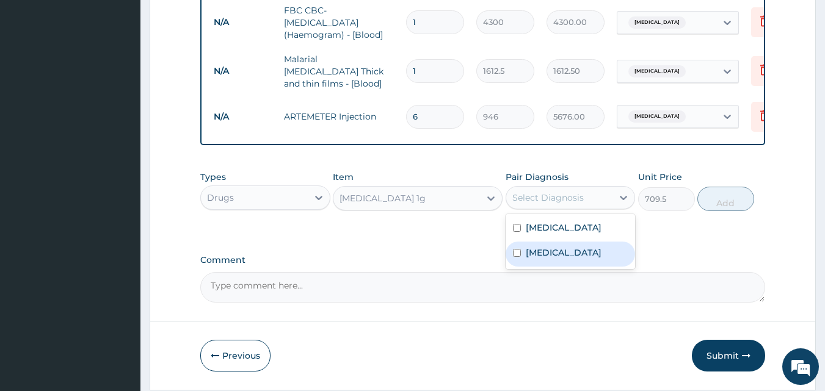
click at [529, 254] on label "Sepsis" at bounding box center [564, 253] width 76 height 12
checkbox input "true"
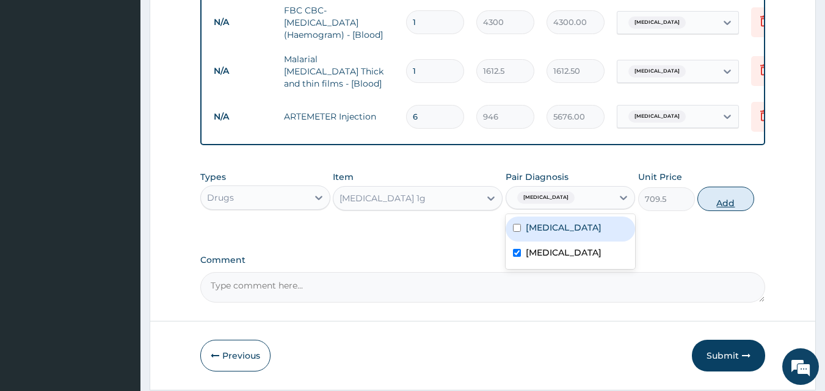
click at [725, 204] on button "Add" at bounding box center [725, 199] width 57 height 24
type input "0"
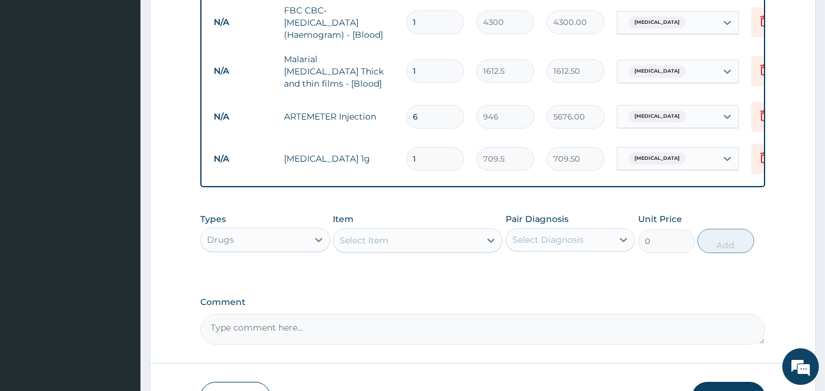
click at [432, 155] on input "1" at bounding box center [435, 159] width 58 height 24
type input "14"
type input "9933.00"
type input "14"
click at [351, 242] on div "Select Item" at bounding box center [363, 240] width 49 height 12
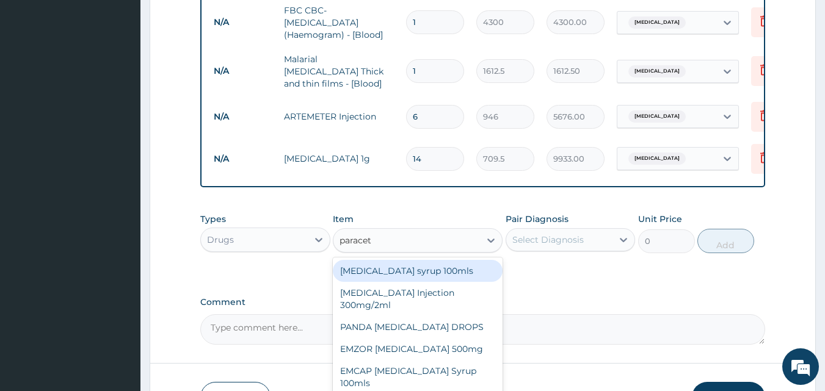
type input "paraceta"
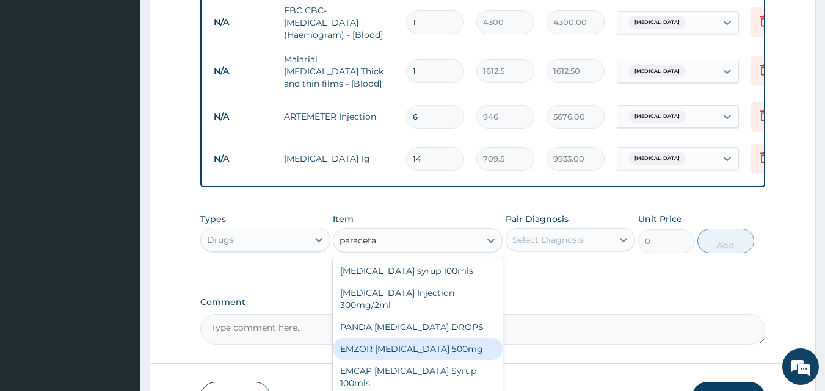
click at [371, 349] on div "EMZOR PARACETAMOL 500mg" at bounding box center [418, 349] width 170 height 22
type input "23.65"
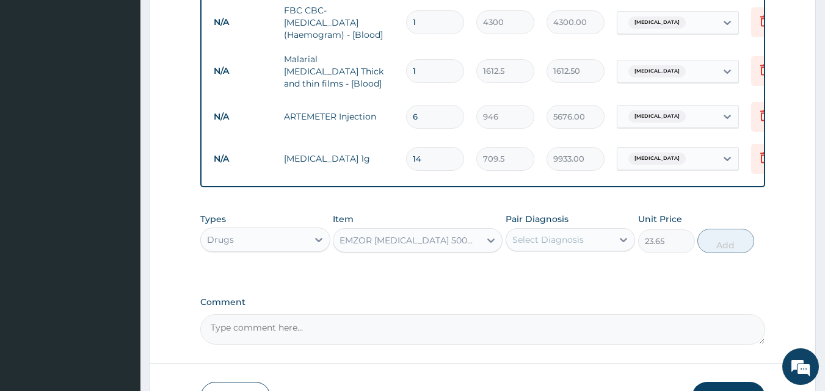
click at [535, 242] on div "Select Diagnosis" at bounding box center [547, 240] width 71 height 12
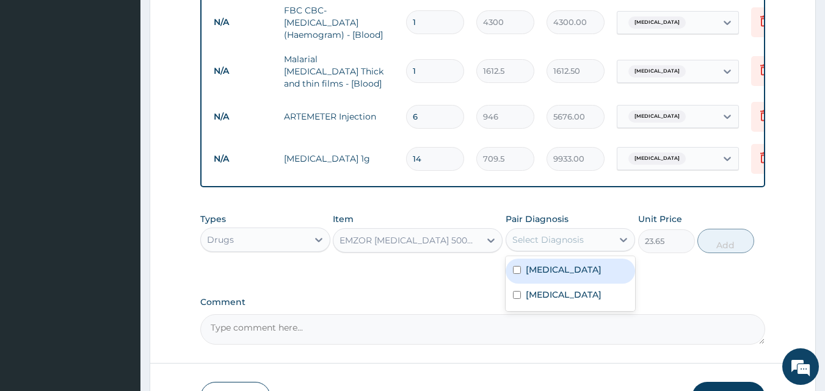
click at [534, 274] on label "Malaria" at bounding box center [564, 270] width 76 height 12
checkbox input "true"
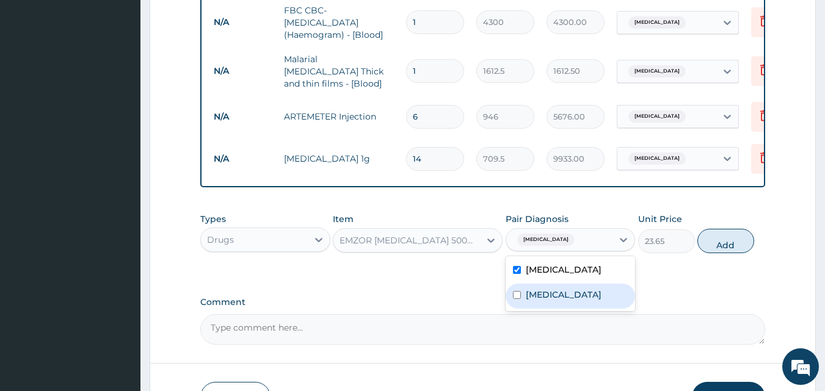
click at [534, 297] on label "Sepsis" at bounding box center [564, 295] width 76 height 12
checkbox input "true"
click at [715, 243] on button "Add" at bounding box center [725, 241] width 57 height 24
type input "0"
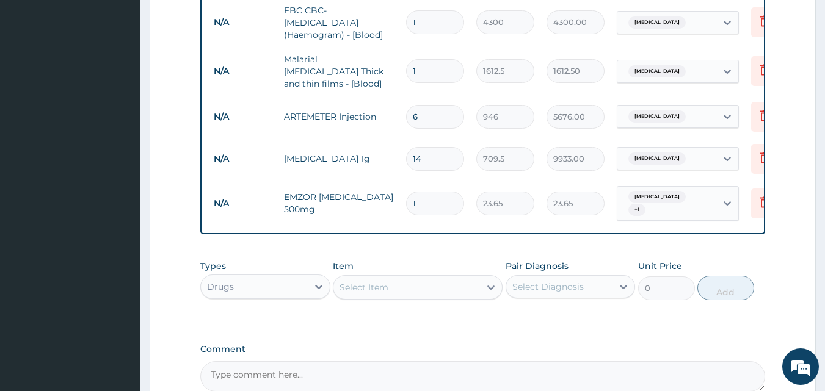
click at [427, 194] on input "1" at bounding box center [435, 204] width 58 height 24
type input "18"
type input "425.70"
type input "18"
click at [321, 269] on div "Types Drugs" at bounding box center [265, 280] width 130 height 40
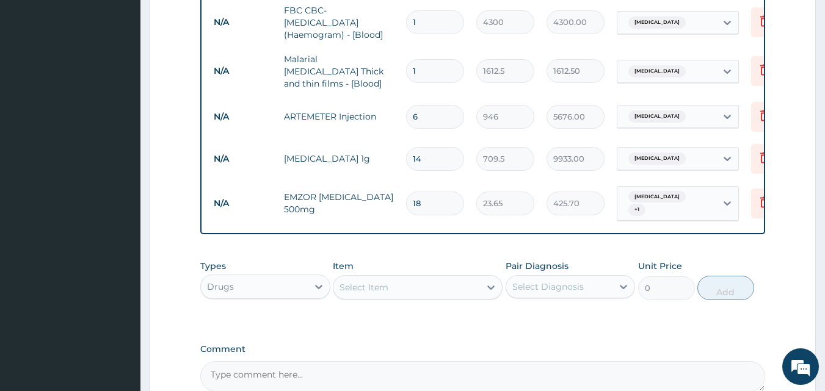
click at [387, 289] on div "Select Item" at bounding box center [363, 287] width 49 height 12
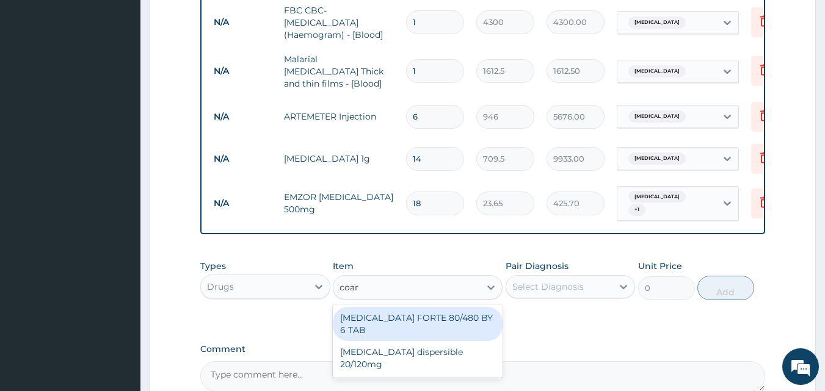
type input "coarte"
click at [385, 315] on div "COARTEM FORTE 80/480 BY 6 TAB" at bounding box center [418, 324] width 170 height 34
type input "449.35"
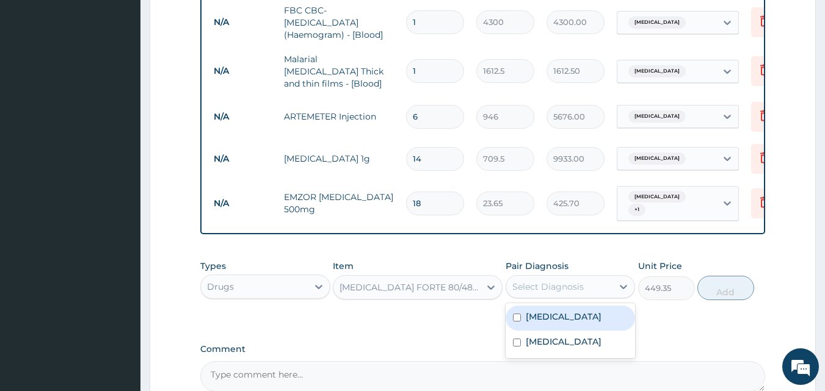
click at [510, 280] on div "Select Diagnosis" at bounding box center [559, 287] width 107 height 20
click at [527, 321] on div "Malaria" at bounding box center [570, 318] width 130 height 25
checkbox input "true"
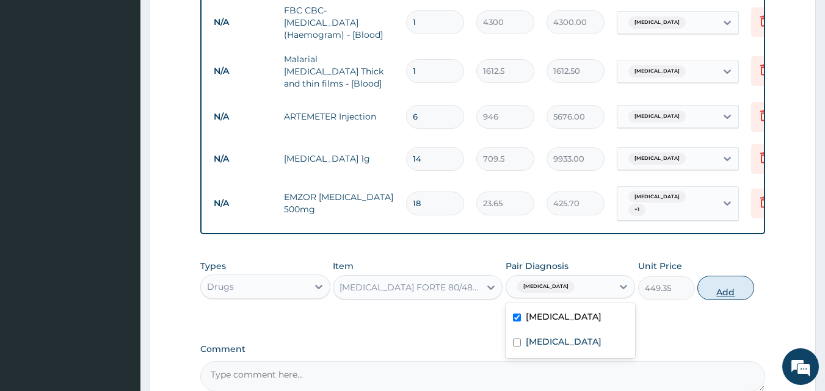
click at [733, 284] on button "Add" at bounding box center [725, 288] width 57 height 24
type input "0"
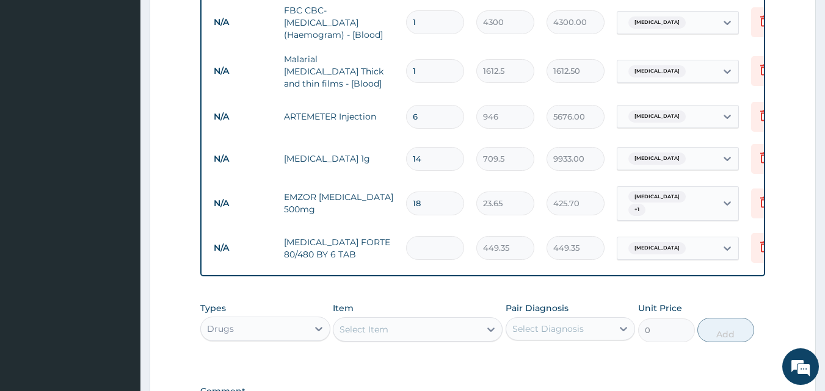
type input "0.00"
type input "6"
type input "2696.10"
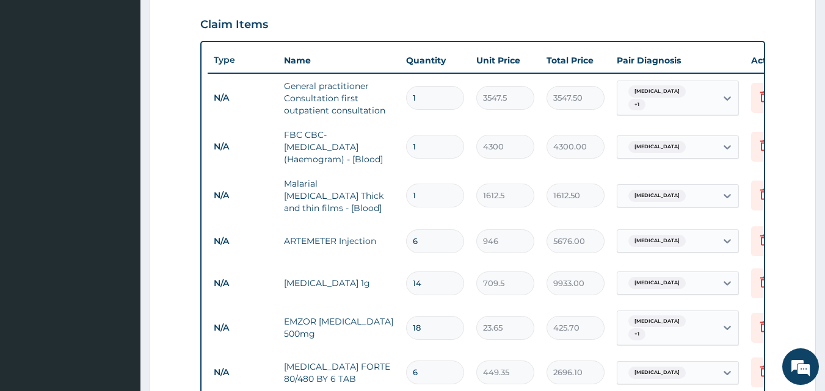
scroll to position [706, 0]
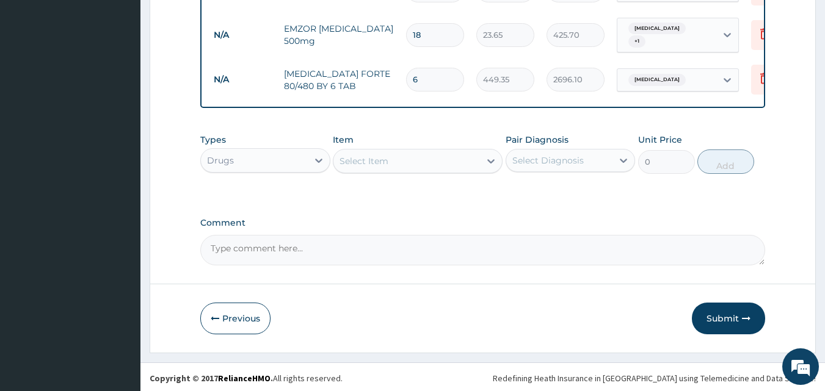
type input "6"
click at [406, 162] on div "Select Item" at bounding box center [406, 161] width 147 height 20
type input "d"
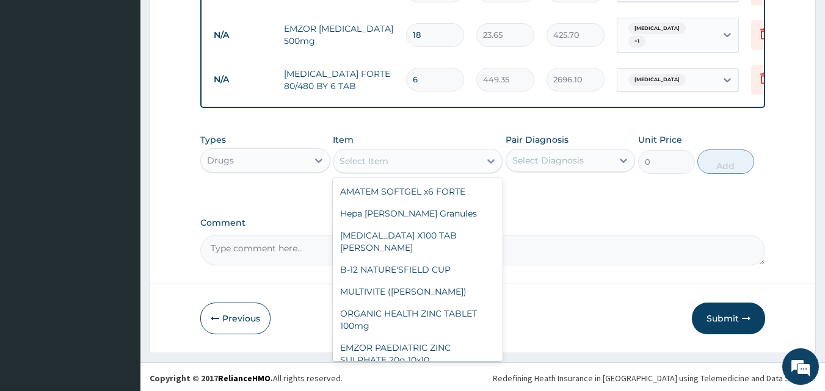
scroll to position [0, 0]
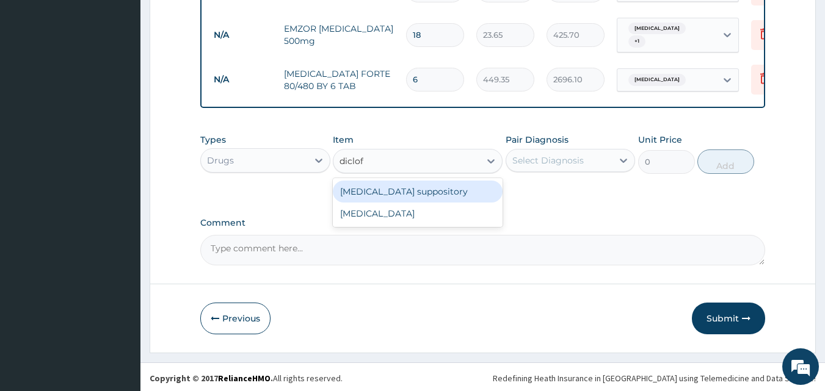
type input "diclofe"
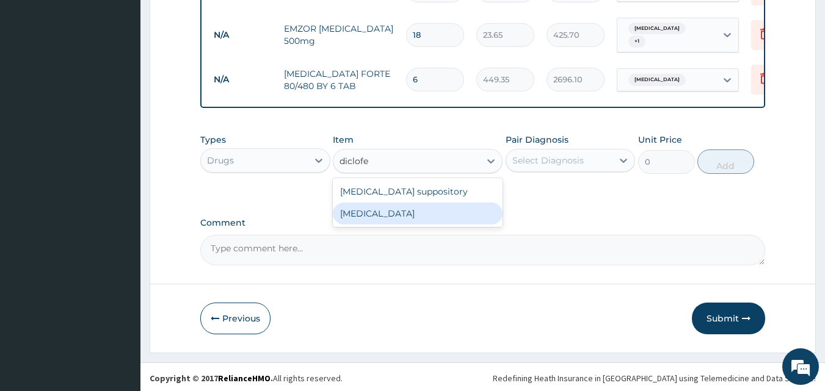
click at [376, 205] on div "Diclofenac" at bounding box center [418, 214] width 170 height 22
type input "591.25"
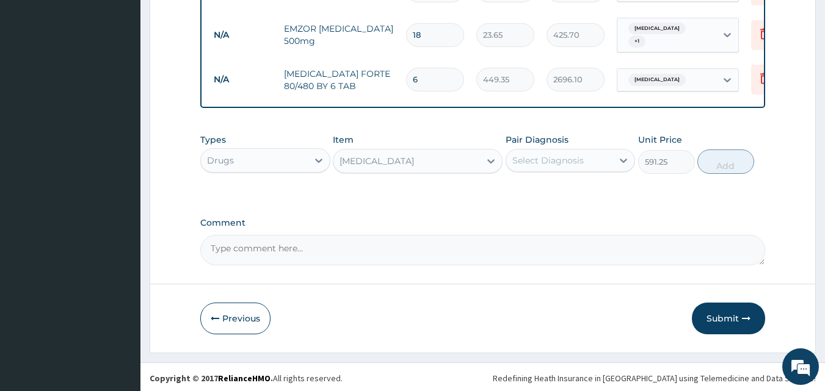
click at [532, 149] on div "Select Diagnosis" at bounding box center [570, 160] width 130 height 23
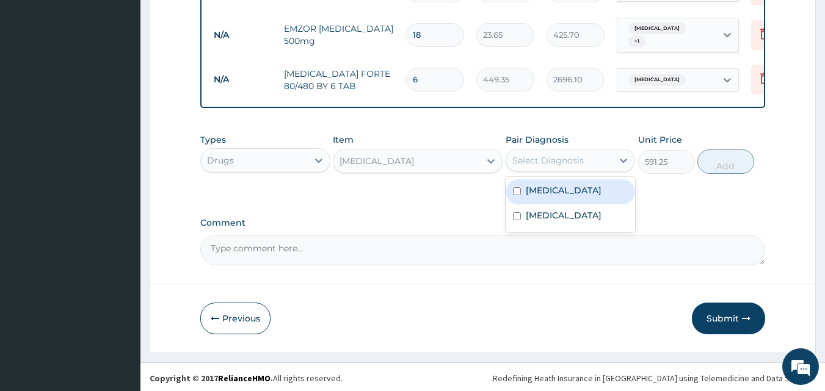
click at [545, 192] on label "Malaria" at bounding box center [564, 190] width 76 height 12
checkbox input "true"
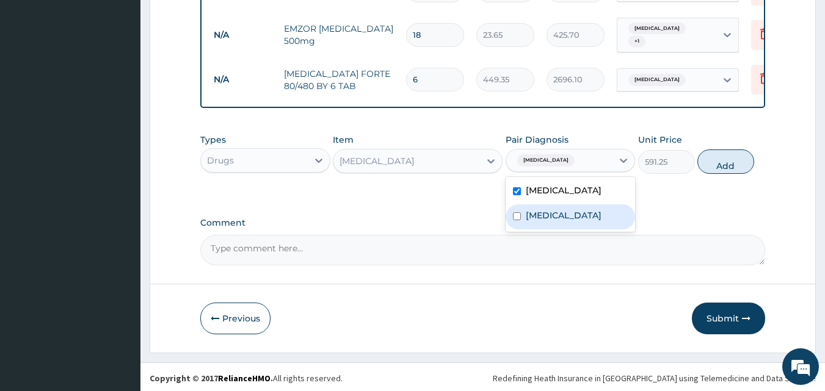
click at [549, 211] on label "Sepsis" at bounding box center [564, 215] width 76 height 12
checkbox input "true"
click at [720, 157] on button "Add" at bounding box center [725, 162] width 57 height 24
type input "0"
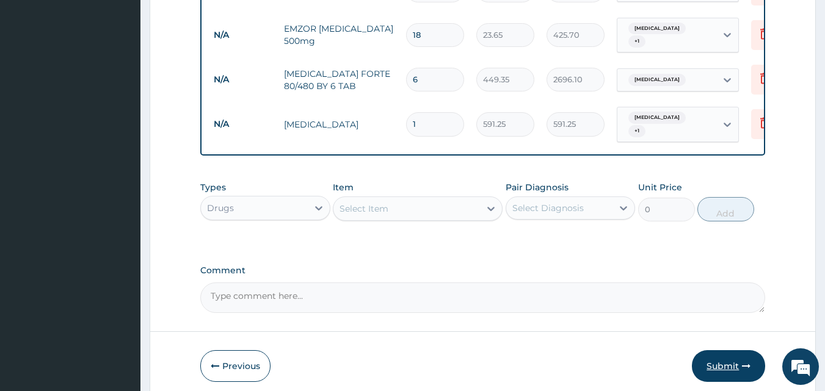
click at [722, 354] on button "Submit" at bounding box center [728, 366] width 73 height 32
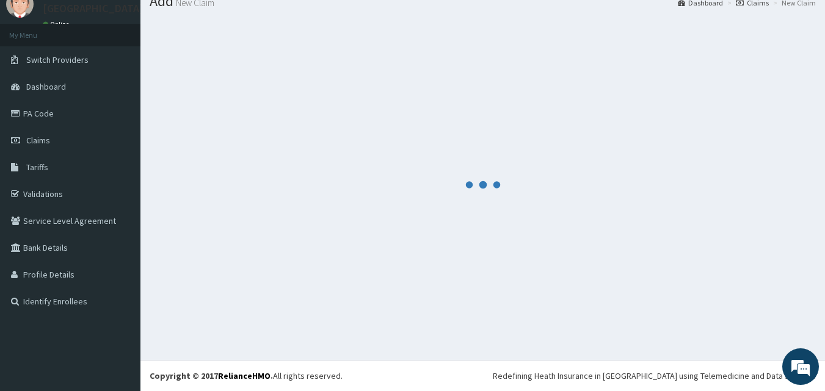
scroll to position [46, 0]
click at [48, 145] on span "Claims" at bounding box center [38, 140] width 24 height 11
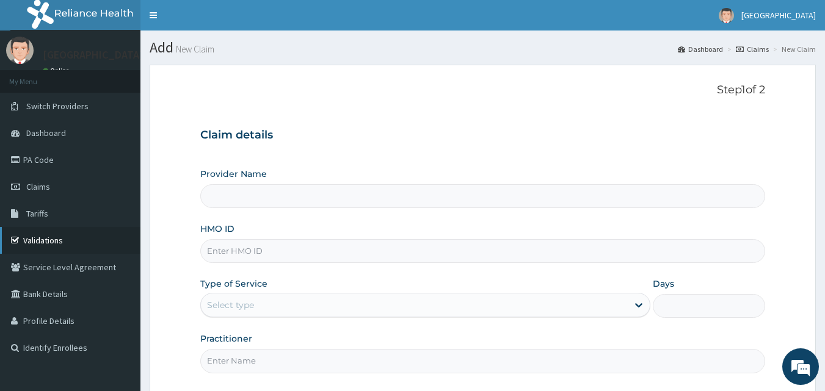
click at [42, 239] on link "Validations" at bounding box center [70, 240] width 140 height 27
type input "[GEOGRAPHIC_DATA]"
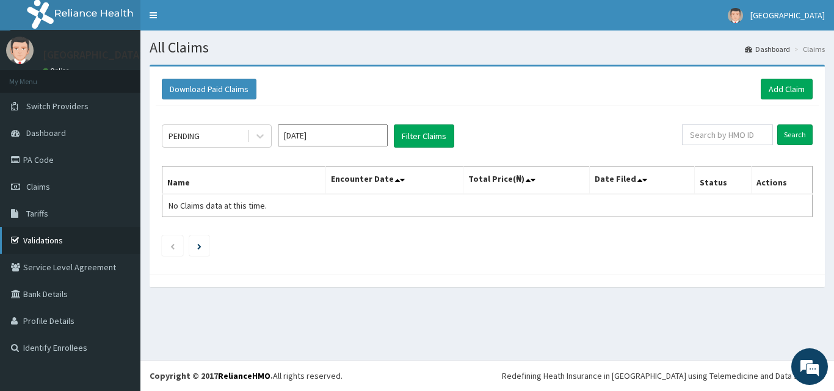
click at [65, 236] on link "Validations" at bounding box center [70, 240] width 140 height 27
click at [789, 81] on link "Add Claim" at bounding box center [787, 89] width 52 height 21
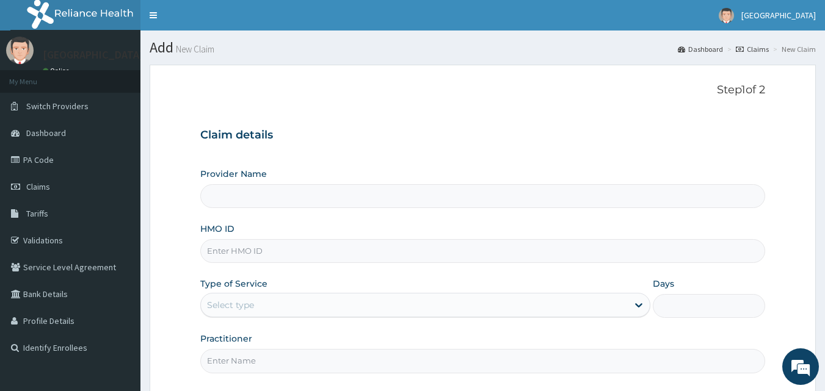
click at [214, 245] on input "HMO ID" at bounding box center [482, 251] width 565 height 24
type input "[GEOGRAPHIC_DATA]"
paste input "chl/11601/a"
type input "chl/11601/a"
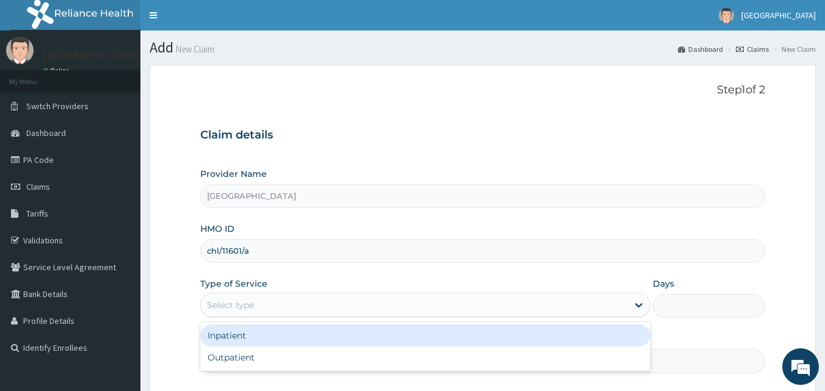
click at [275, 300] on div "Select type" at bounding box center [414, 305] width 427 height 20
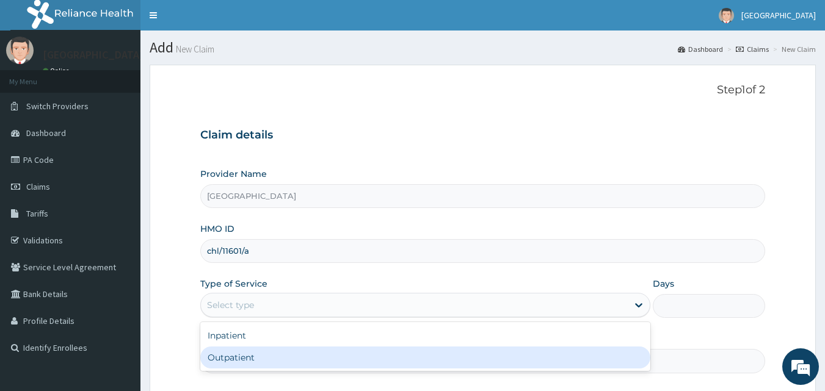
click at [261, 358] on div "Outpatient" at bounding box center [425, 358] width 450 height 22
type input "1"
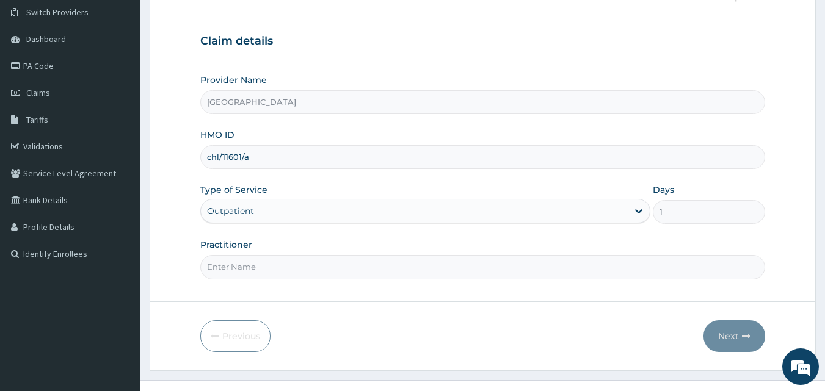
scroll to position [114, 0]
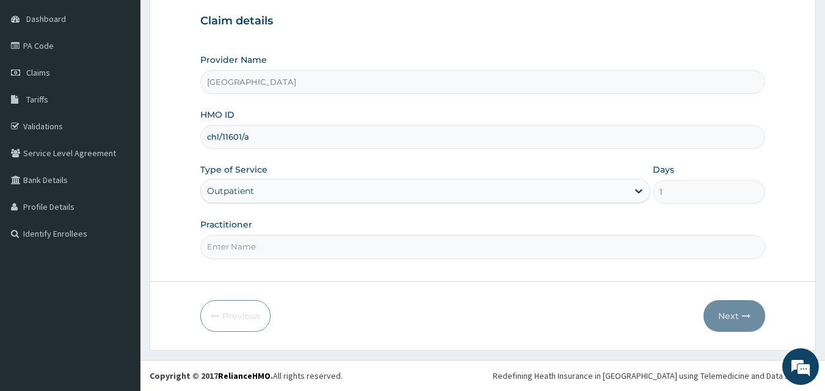
click at [234, 247] on input "Practitioner" at bounding box center [482, 247] width 565 height 24
type input "dr hally"
click at [739, 310] on button "Next" at bounding box center [734, 316] width 62 height 32
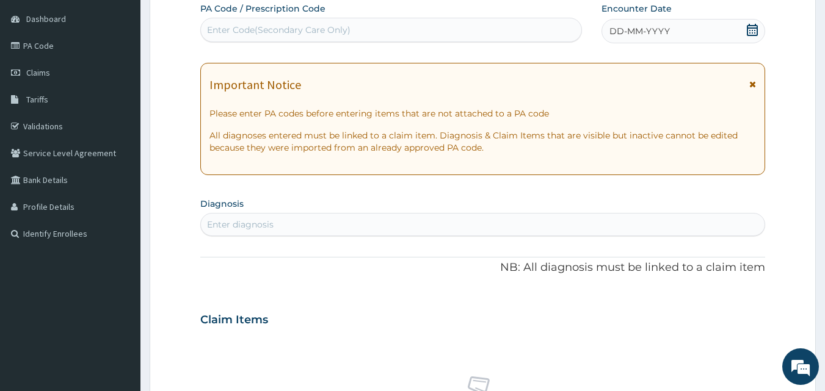
click at [723, 33] on div "DD-MM-YYYY" at bounding box center [683, 31] width 164 height 24
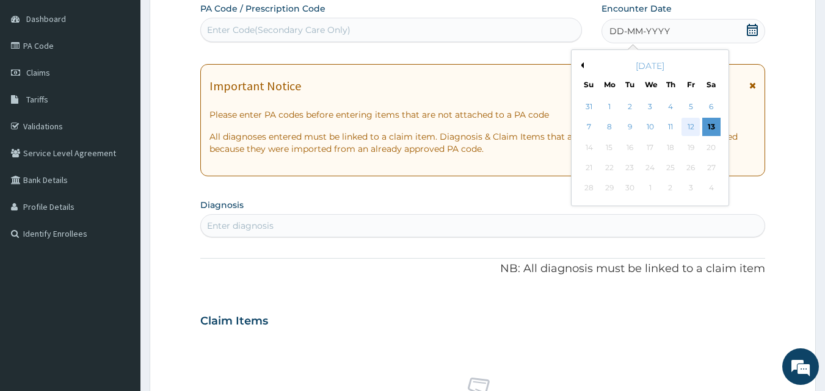
click at [694, 128] on div "12" at bounding box center [690, 127] width 18 height 18
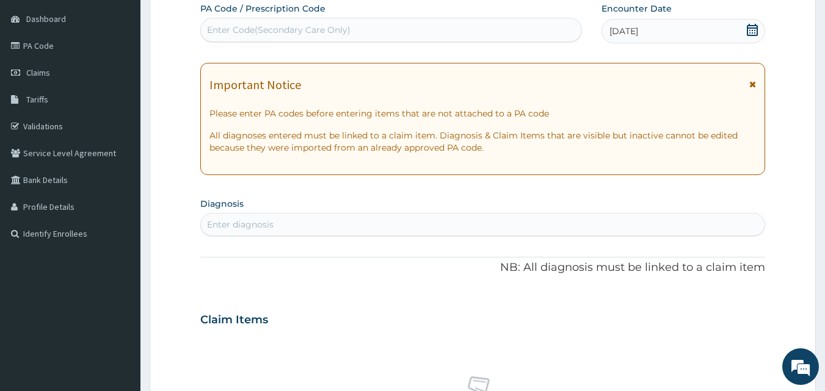
click at [232, 223] on div "Enter diagnosis" at bounding box center [240, 225] width 67 height 12
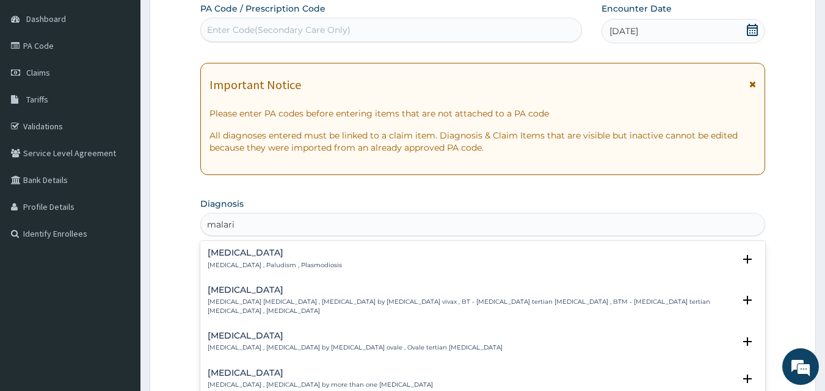
type input "malaria"
click at [234, 262] on p "Malaria , Paludism , Plasmodiosis" at bounding box center [275, 265] width 134 height 9
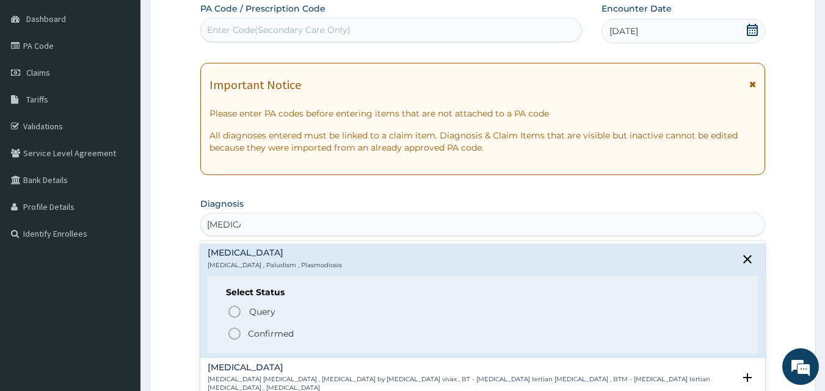
click at [281, 341] on div "Select Status Query Query covers suspected (?), Keep in view (kiv), Ruled out (…" at bounding box center [483, 315] width 551 height 78
click at [286, 332] on p "Confirmed" at bounding box center [271, 334] width 46 height 12
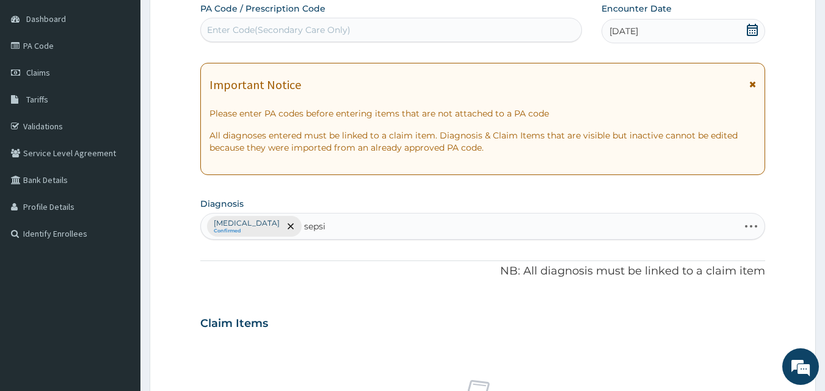
type input "[MEDICAL_DATA]"
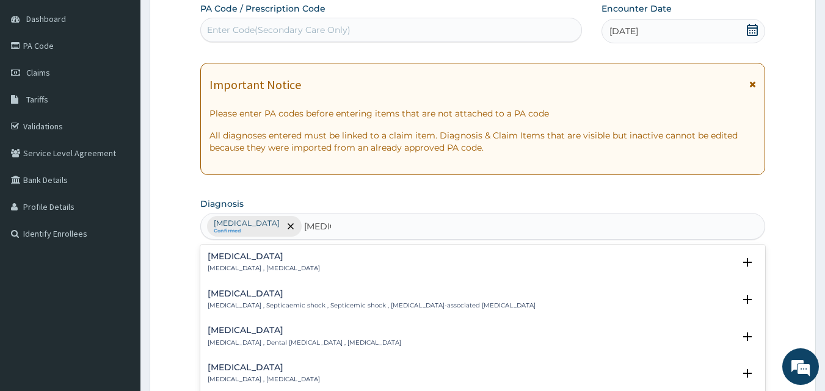
click at [245, 264] on p "[MEDICAL_DATA] , [MEDICAL_DATA]" at bounding box center [264, 268] width 112 height 9
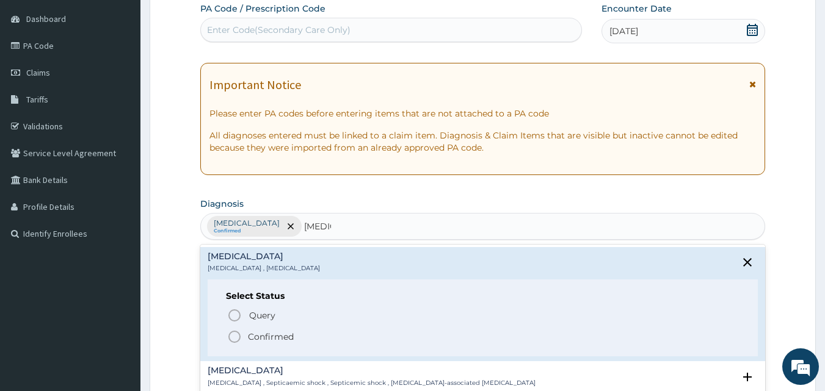
click at [283, 336] on p "Confirmed" at bounding box center [271, 337] width 46 height 12
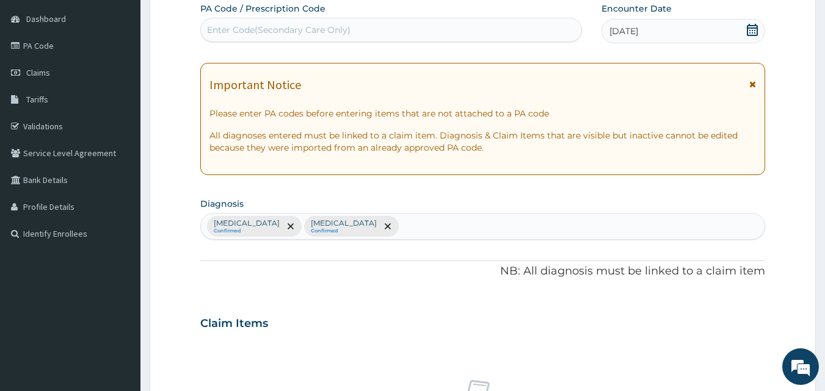
scroll to position [456, 0]
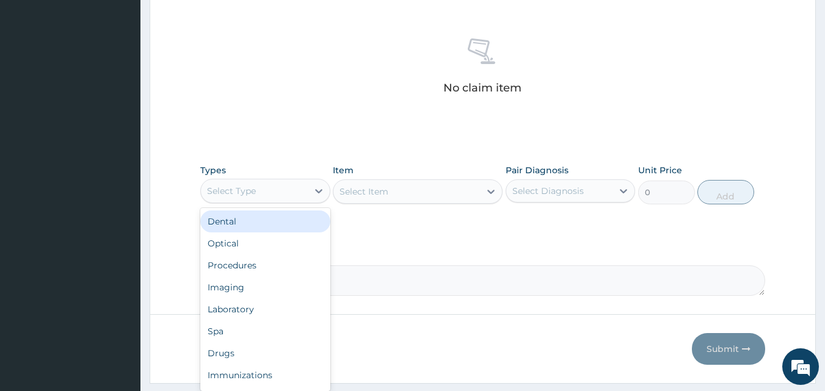
click at [284, 194] on div "Select Type" at bounding box center [254, 191] width 107 height 20
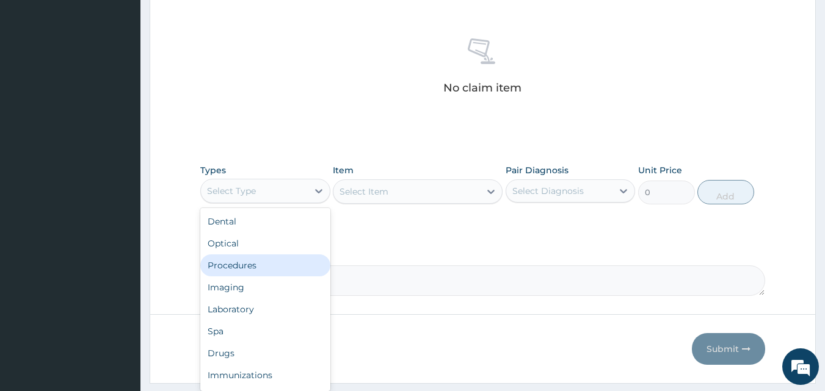
click at [248, 267] on div "Procedures" at bounding box center [265, 266] width 130 height 22
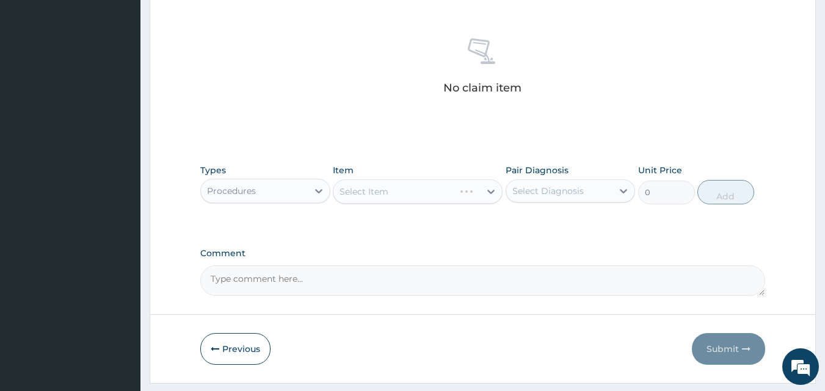
click at [392, 190] on div "Select Item" at bounding box center [418, 191] width 170 height 24
click at [392, 190] on div "Select Item" at bounding box center [406, 192] width 147 height 20
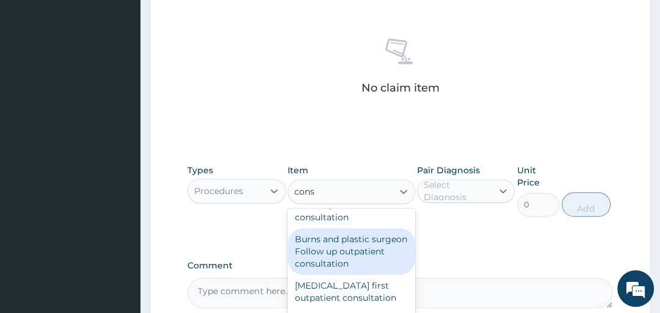
scroll to position [320, 0]
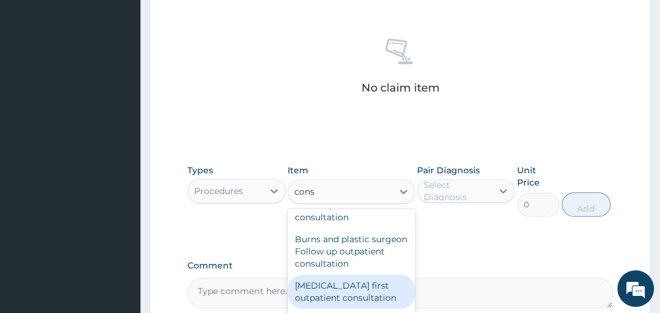
type input "cons"
click at [415, 262] on label "Comment" at bounding box center [399, 266] width 425 height 10
click at [415, 278] on textarea "Comment" at bounding box center [399, 293] width 425 height 31
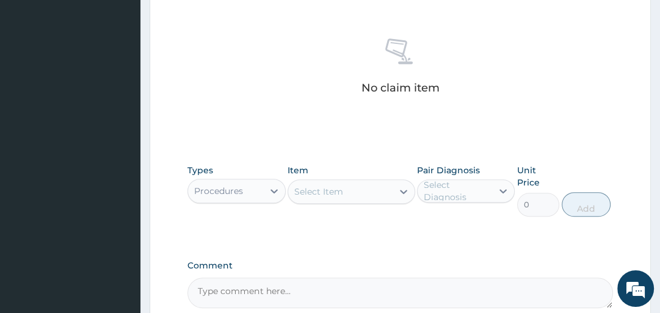
click at [361, 190] on div "Select Item" at bounding box center [340, 192] width 104 height 20
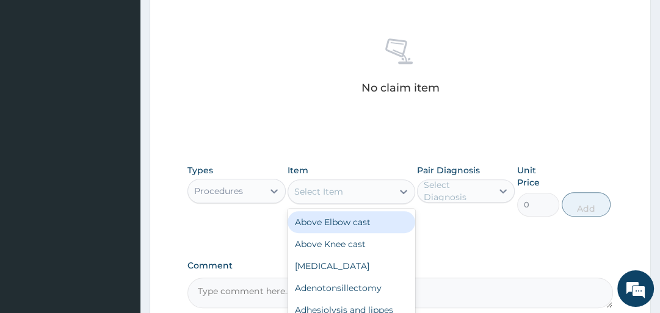
scroll to position [578, 0]
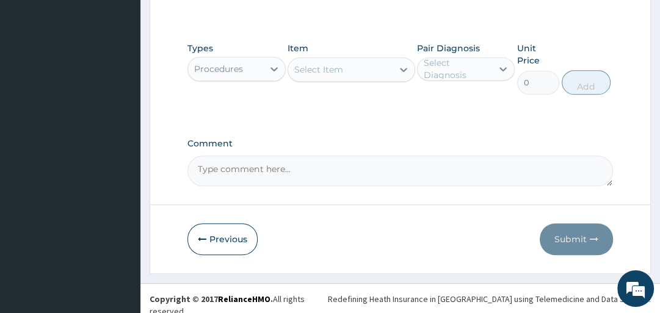
click at [298, 65] on div "Select Item" at bounding box center [318, 69] width 49 height 12
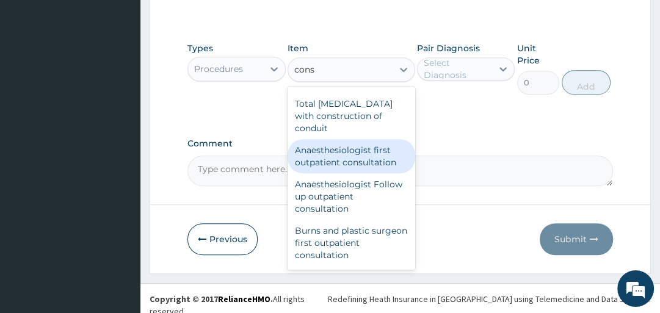
scroll to position [320, 0]
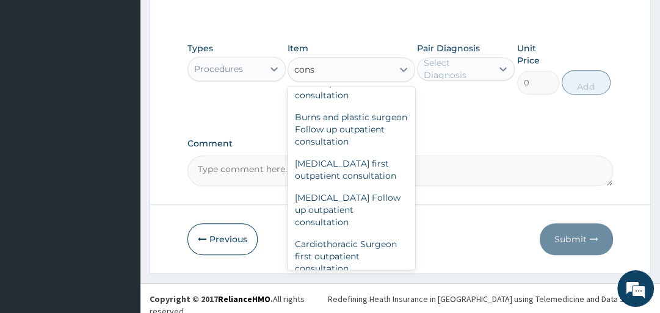
type input "cons"
click at [415, 149] on div "Comment" at bounding box center [399, 163] width 425 height 48
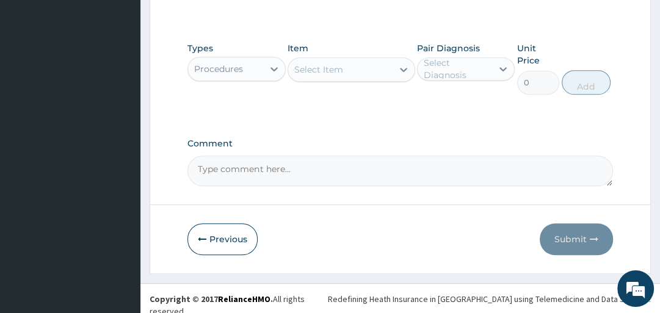
click at [389, 68] on div "Select Item" at bounding box center [340, 70] width 104 height 20
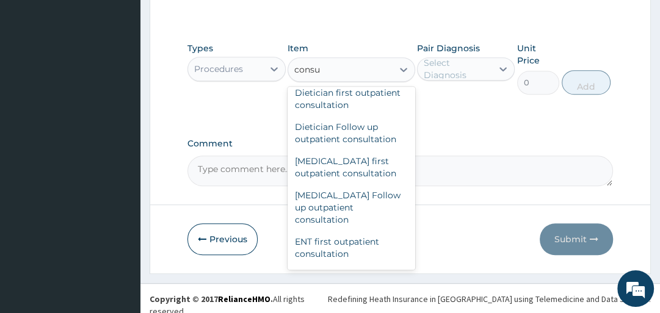
scroll to position [480, 0]
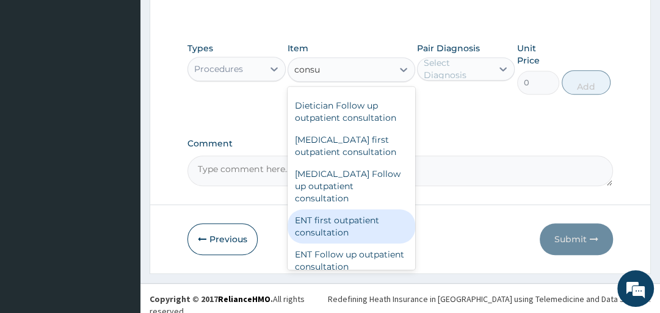
type input "consu"
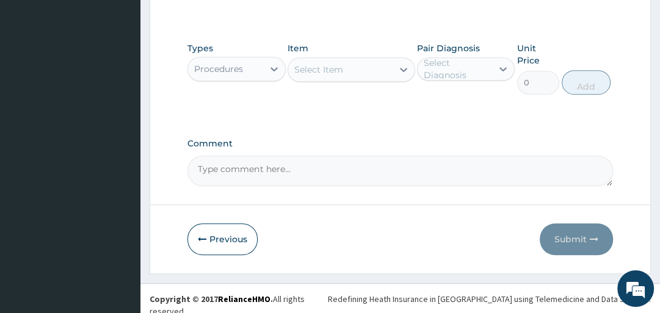
click at [415, 228] on div "Previous Submit" at bounding box center [399, 239] width 425 height 32
click at [357, 71] on div "Select Item" at bounding box center [340, 70] width 104 height 20
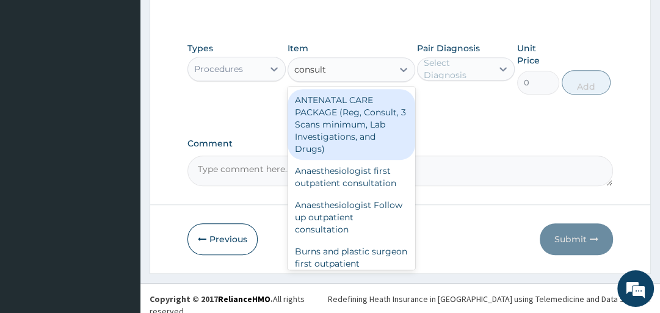
scroll to position [160, 0]
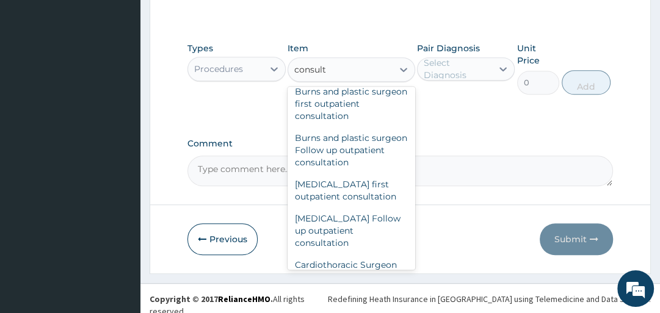
type input "consult"
click at [415, 172] on textarea "Comment" at bounding box center [399, 171] width 425 height 31
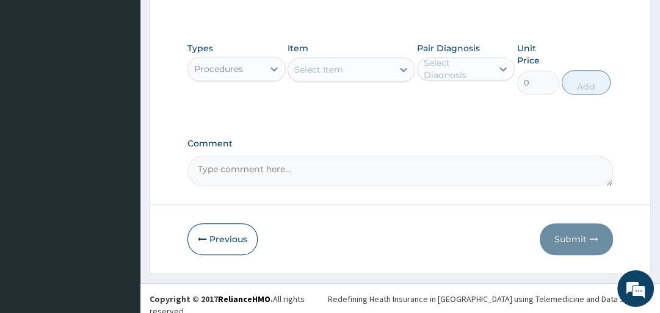
click at [378, 72] on div "Select Item" at bounding box center [340, 70] width 104 height 20
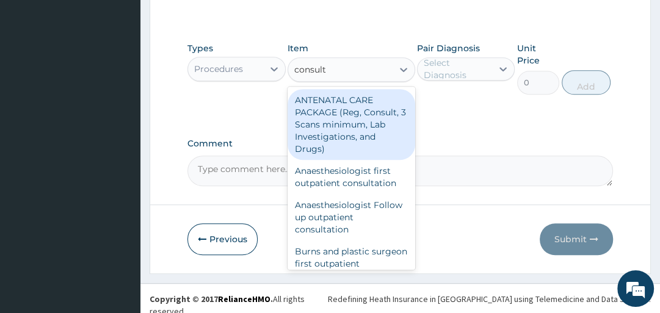
type input "consulta"
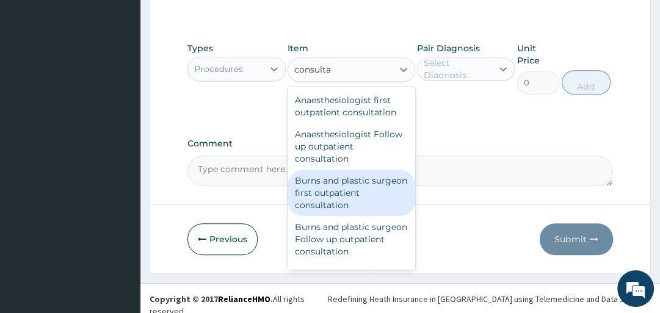
click at [405, 178] on div "Burns and plastic surgeon first outpatient consultation" at bounding box center [352, 193] width 128 height 46
type input "32250"
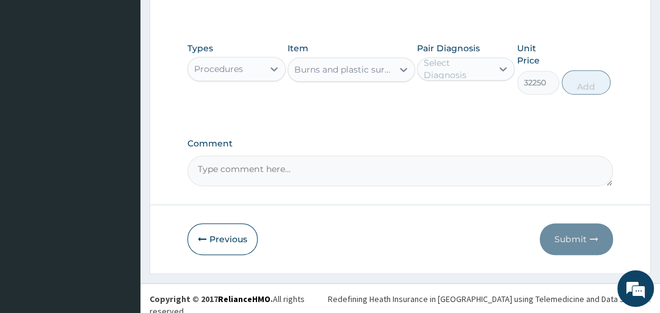
click at [352, 71] on div "Burns and plastic surgeon first outpatient consultation" at bounding box center [344, 69] width 100 height 12
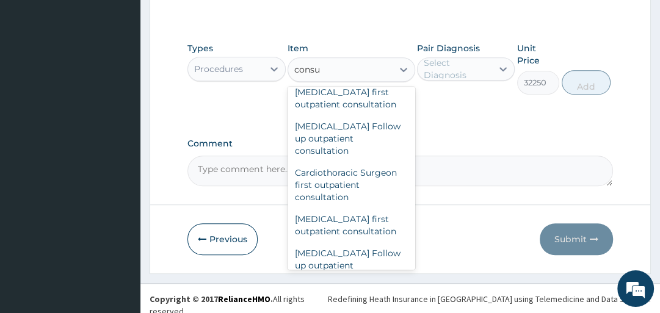
scroll to position [125, 0]
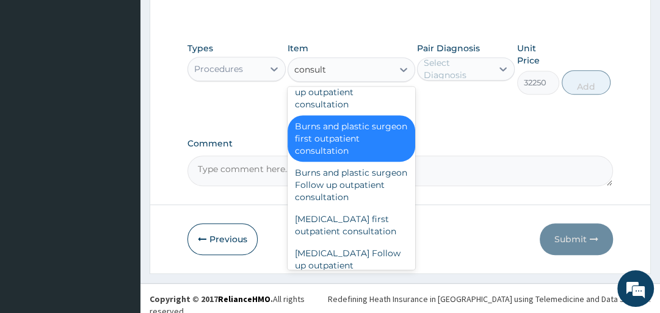
type input "consulta"
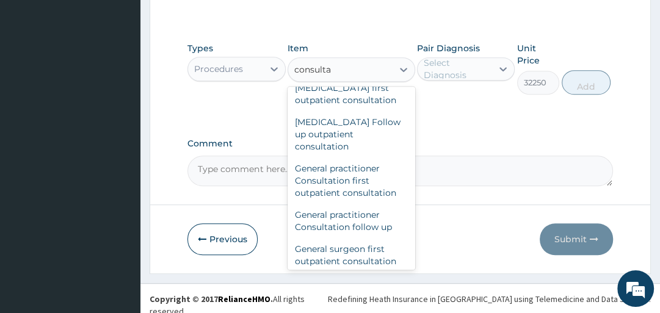
scroll to position [699, 0]
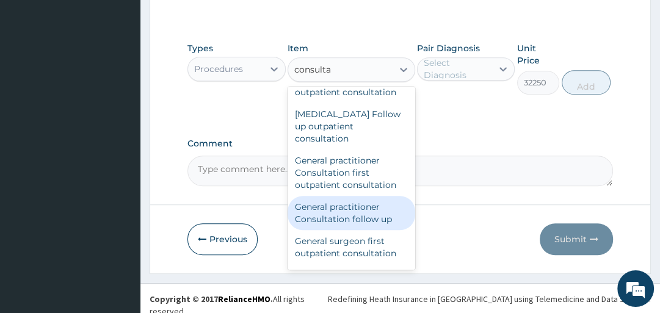
click at [335, 197] on div "General practitioner Consultation follow up" at bounding box center [352, 213] width 128 height 34
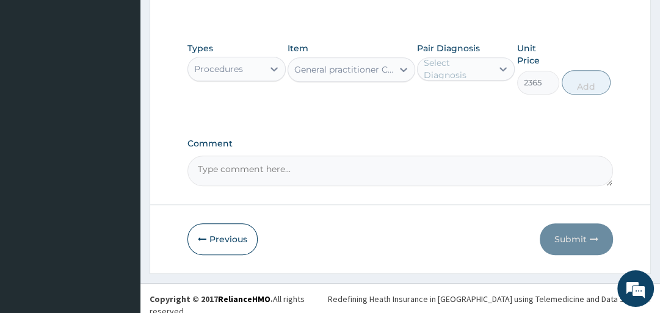
click at [386, 68] on div "General practitioner Consultation follow up" at bounding box center [344, 69] width 100 height 12
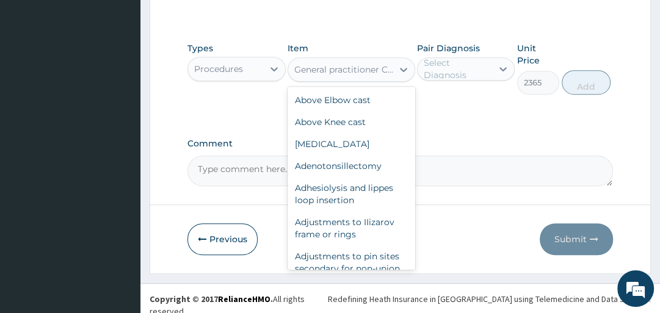
scroll to position [18072, 0]
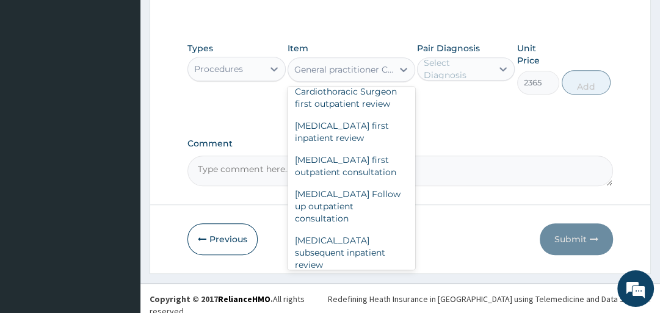
type input "3547.5"
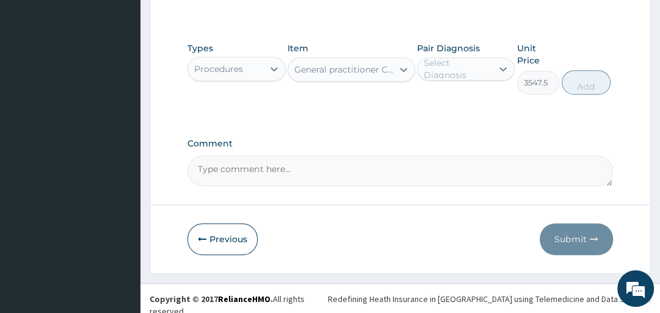
click at [466, 59] on div "Select Diagnosis" at bounding box center [457, 69] width 67 height 24
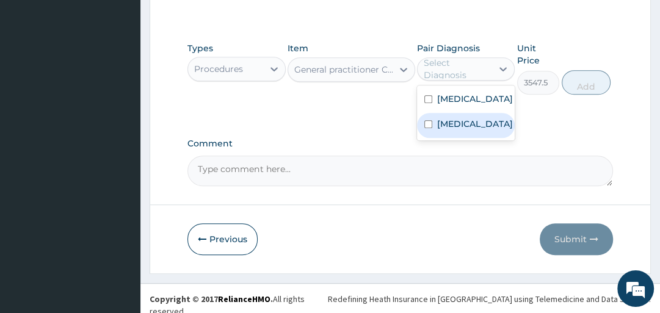
click at [447, 120] on label "Sepsis" at bounding box center [475, 124] width 76 height 12
checkbox input "true"
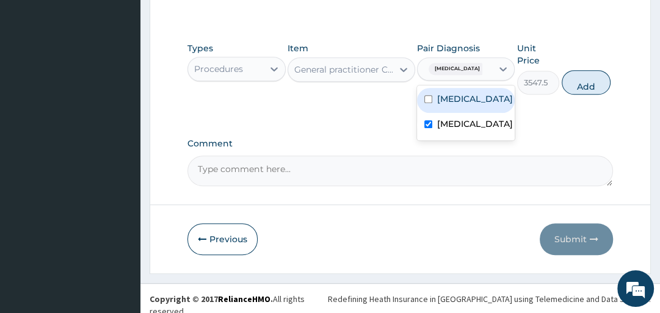
click at [449, 98] on label "Malaria" at bounding box center [475, 99] width 76 height 12
checkbox input "true"
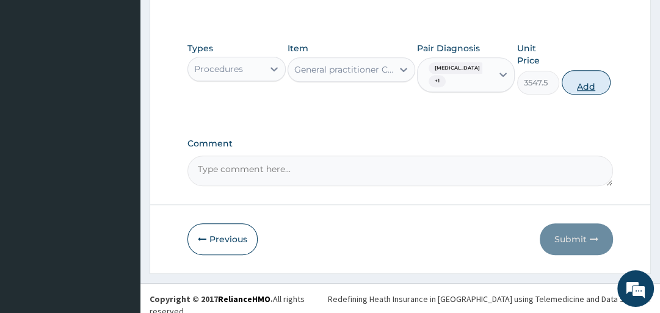
click at [575, 84] on button "Add" at bounding box center [586, 82] width 49 height 24
type input "0"
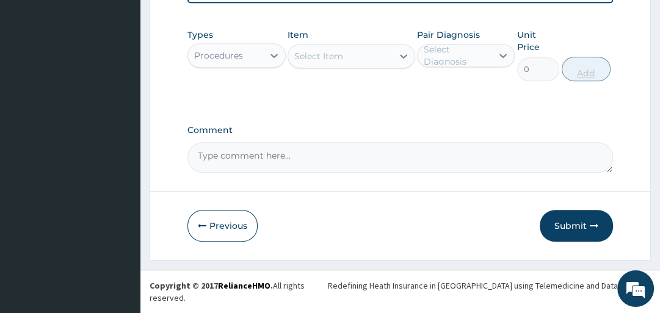
scroll to position [353, 0]
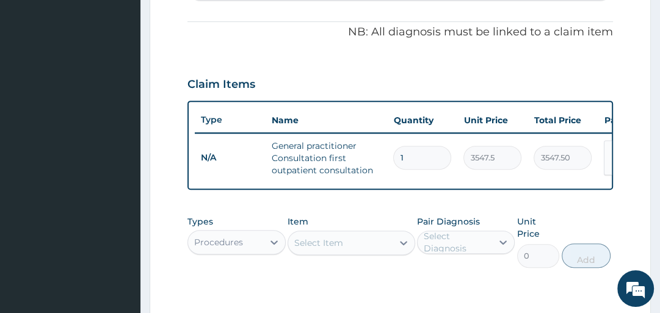
click at [303, 247] on div "Select Item" at bounding box center [318, 243] width 49 height 12
click at [270, 245] on icon at bounding box center [274, 242] width 12 height 12
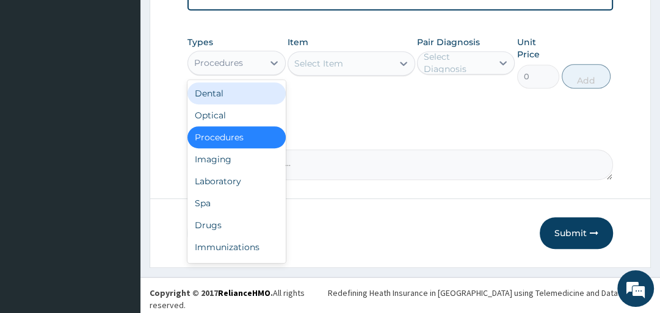
scroll to position [534, 0]
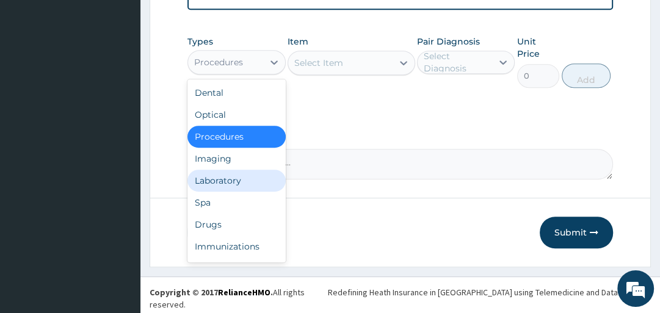
click at [226, 184] on div "Laboratory" at bounding box center [236, 181] width 98 height 22
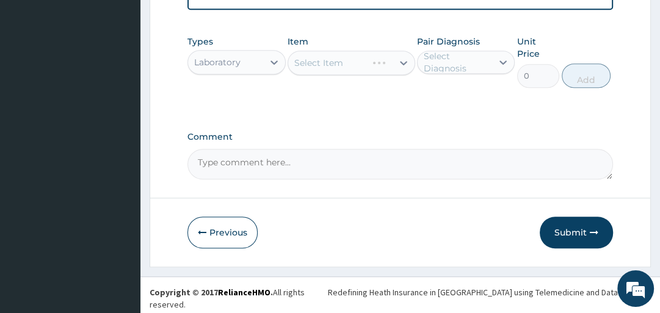
click at [328, 63] on div "Select Item" at bounding box center [352, 63] width 128 height 24
click at [327, 71] on div "Select Item" at bounding box center [352, 63] width 128 height 24
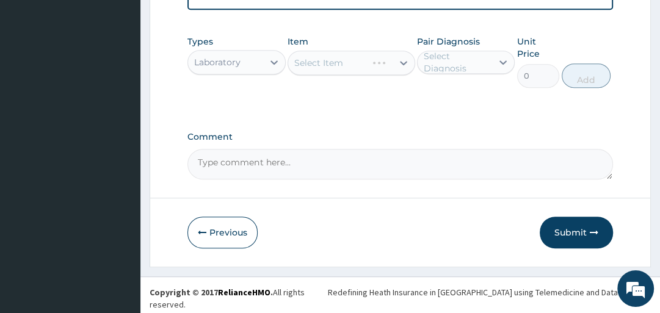
click at [327, 71] on div "Select Item" at bounding box center [352, 63] width 128 height 24
click at [344, 67] on div "Select Item" at bounding box center [352, 63] width 128 height 24
click at [379, 176] on textarea "Comment" at bounding box center [399, 164] width 425 height 31
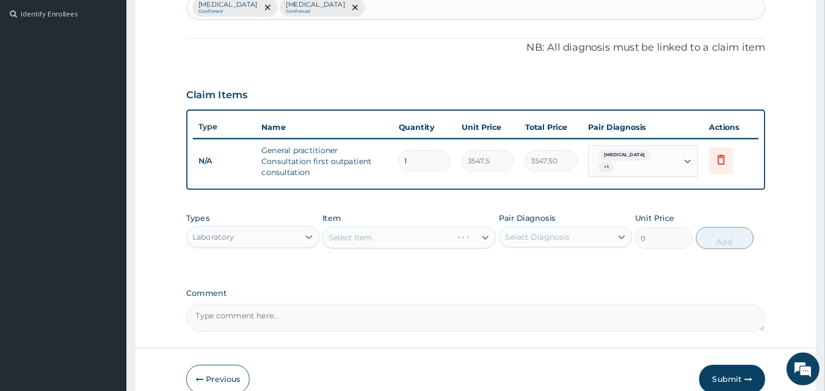
scroll to position [333, 0]
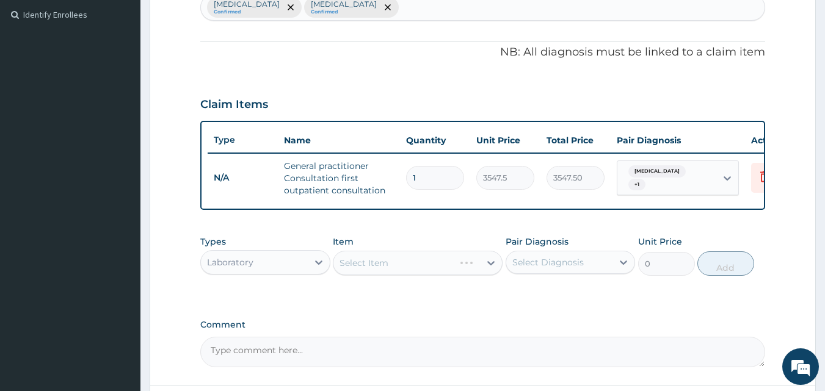
drag, startPoint x: 637, startPoint y: 0, endPoint x: 345, endPoint y: 275, distance: 401.2
click at [345, 275] on div "Select Item" at bounding box center [418, 263] width 170 height 24
click at [353, 275] on div "Select Item" at bounding box center [418, 263] width 170 height 24
click at [372, 271] on div "Select Item" at bounding box center [418, 263] width 170 height 24
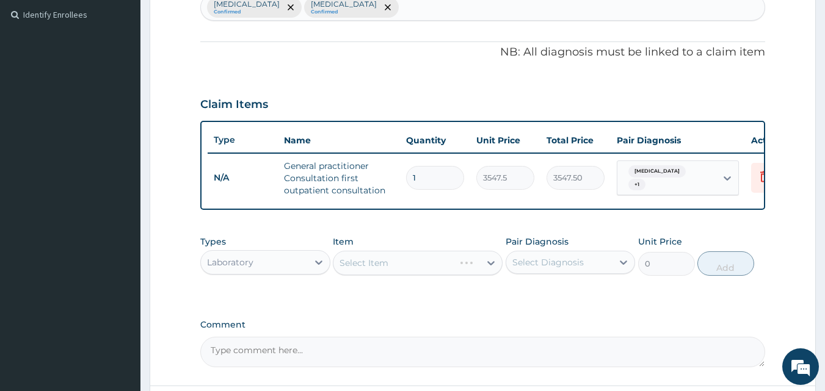
click at [300, 268] on div "Laboratory" at bounding box center [254, 263] width 107 height 20
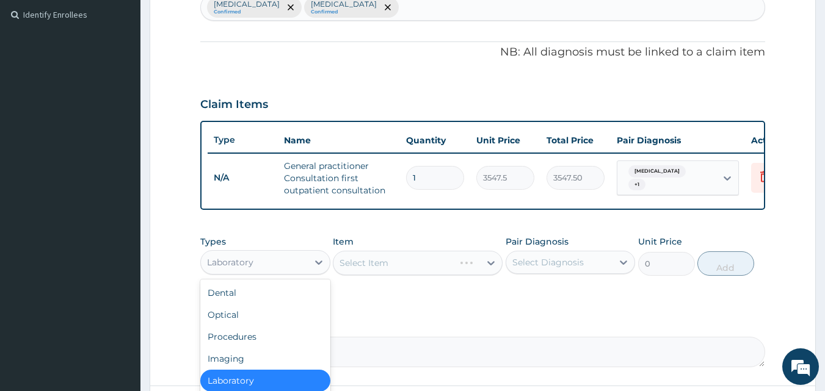
click at [367, 275] on div "Select Item" at bounding box center [418, 263] width 170 height 24
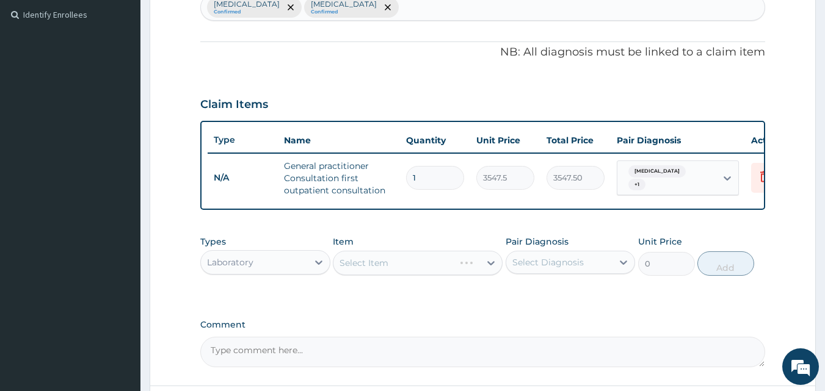
click at [367, 275] on div "Select Item" at bounding box center [418, 263] width 170 height 24
click at [368, 275] on div "Select Item" at bounding box center [418, 263] width 170 height 24
click at [443, 330] on label "Comment" at bounding box center [482, 325] width 565 height 10
click at [443, 337] on textarea "Comment" at bounding box center [482, 352] width 565 height 31
click at [582, 272] on div "Select Diagnosis" at bounding box center [559, 263] width 107 height 20
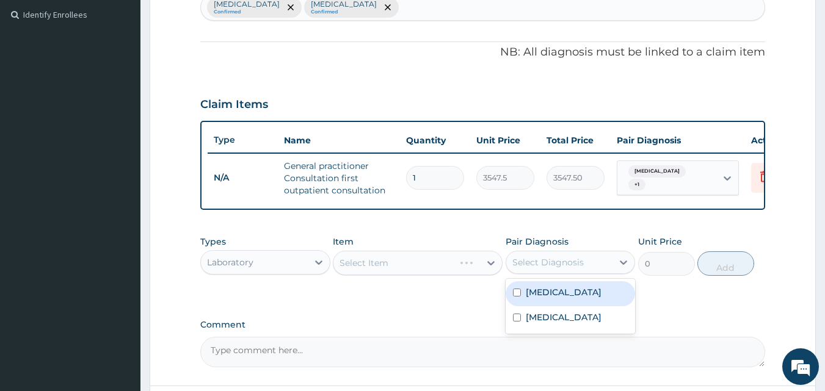
click at [576, 296] on div "Malaria" at bounding box center [570, 293] width 130 height 25
checkbox input "true"
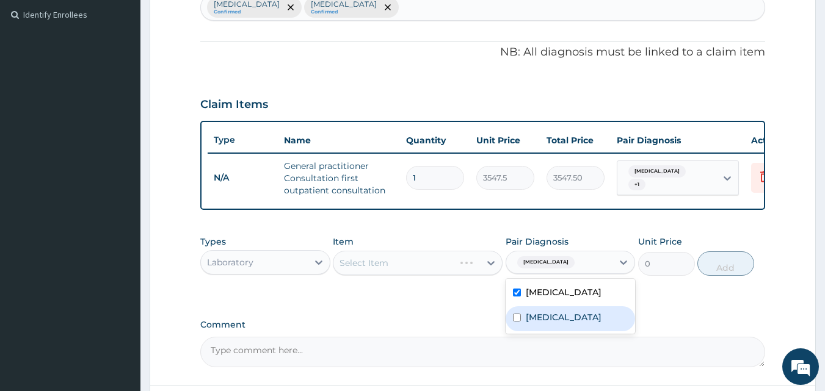
click at [554, 327] on div "Sepsis" at bounding box center [570, 318] width 130 height 25
click at [575, 319] on div "Sepsis" at bounding box center [570, 318] width 130 height 25
checkbox input "false"
click at [471, 275] on div "Select Item" at bounding box center [418, 263] width 170 height 24
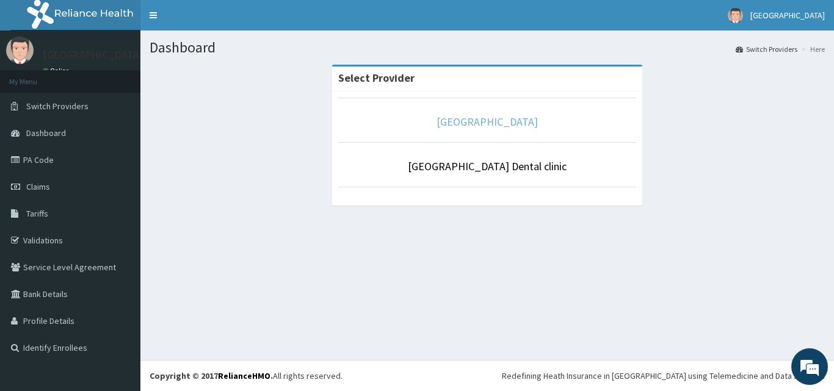
click at [487, 128] on link "[GEOGRAPHIC_DATA]" at bounding box center [487, 122] width 101 height 14
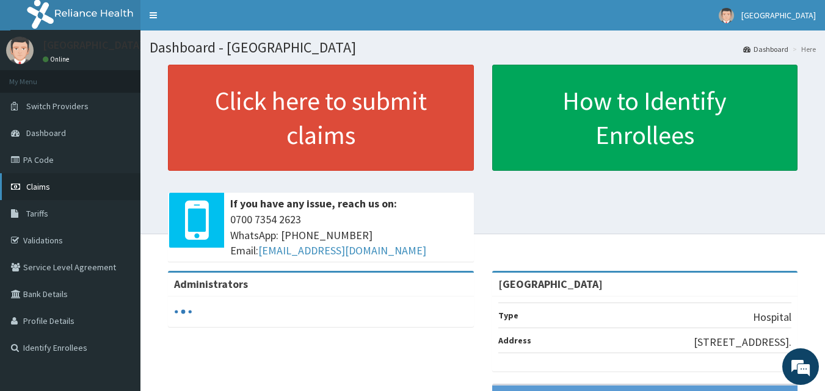
click at [78, 185] on link "Claims" at bounding box center [70, 186] width 140 height 27
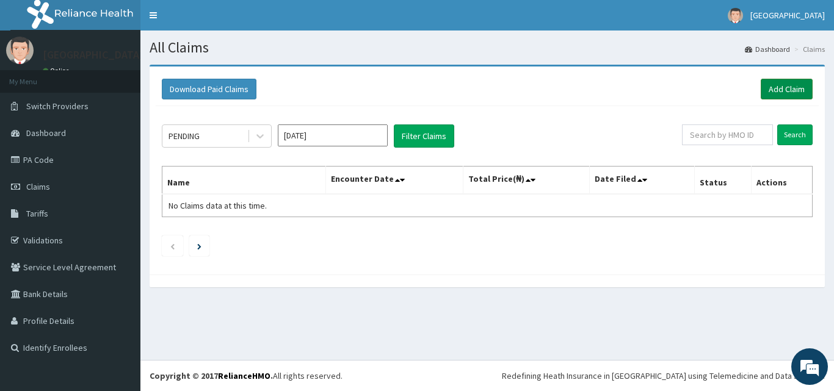
click at [785, 90] on link "Add Claim" at bounding box center [787, 89] width 52 height 21
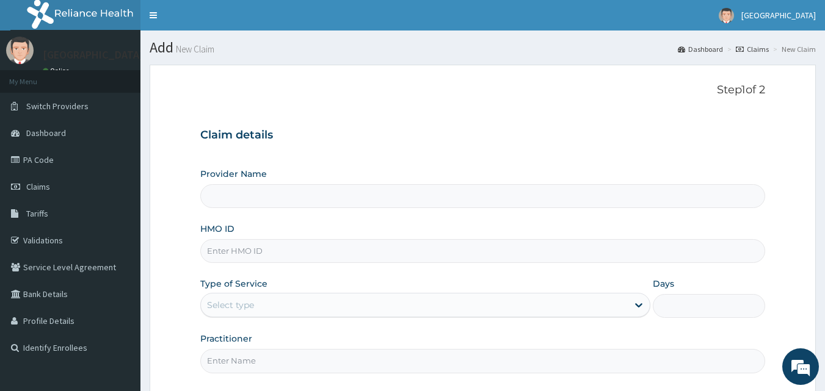
type input "[GEOGRAPHIC_DATA]"
click at [226, 248] on input "HMO ID" at bounding box center [482, 251] width 565 height 24
paste input "chl/11601/a"
type input "chl/11601/a"
click at [212, 305] on div "Select type" at bounding box center [230, 305] width 47 height 12
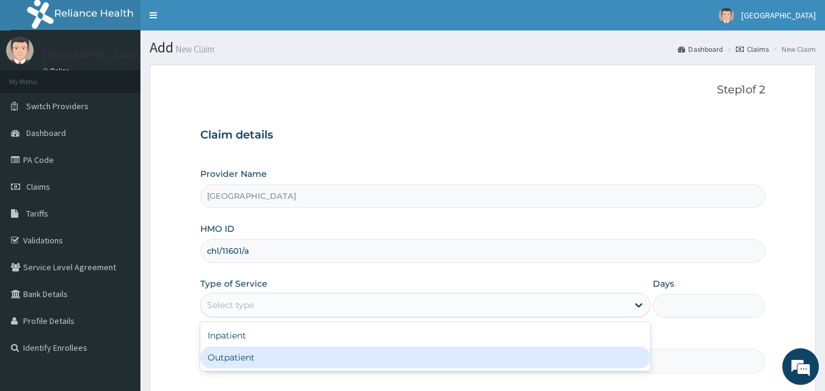
click at [250, 360] on div "Outpatient" at bounding box center [425, 358] width 450 height 22
type input "1"
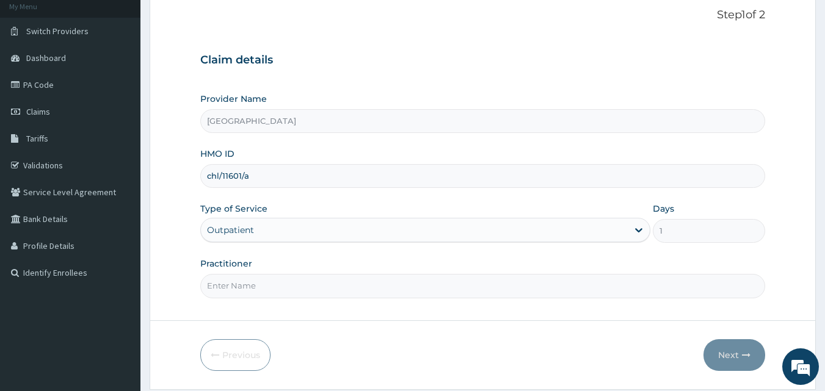
scroll to position [114, 0]
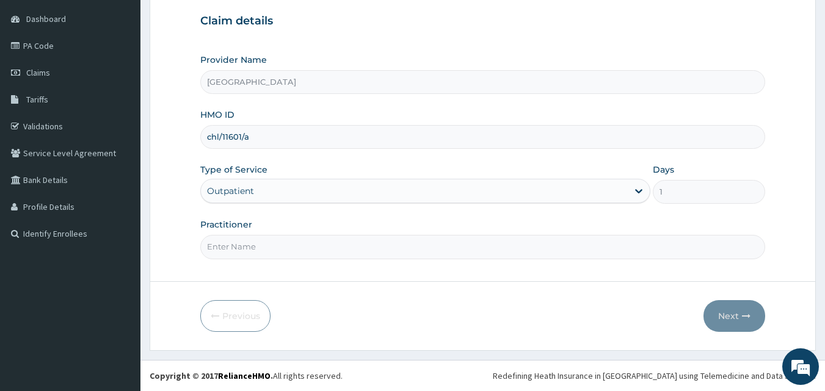
click at [225, 250] on input "Practitioner" at bounding box center [482, 247] width 565 height 24
type input "[PERSON_NAME]"
click at [734, 312] on button "Next" at bounding box center [734, 316] width 62 height 32
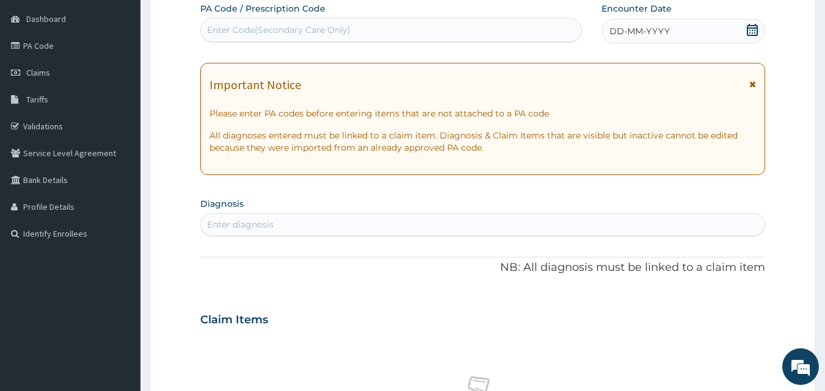
click at [704, 33] on div "DD-MM-YYYY" at bounding box center [683, 31] width 164 height 24
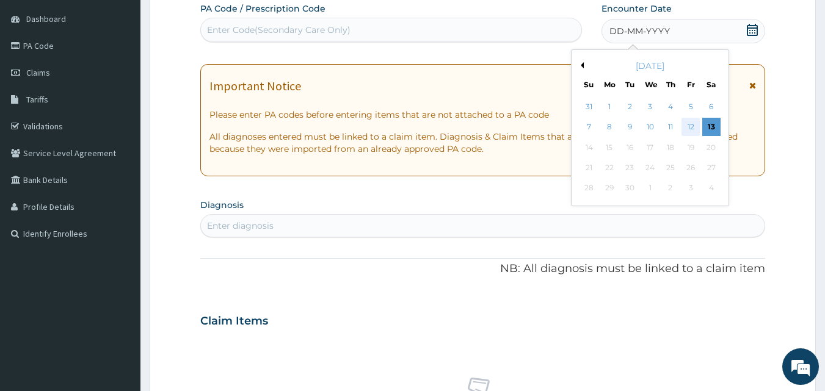
click at [686, 128] on div "12" at bounding box center [690, 127] width 18 height 18
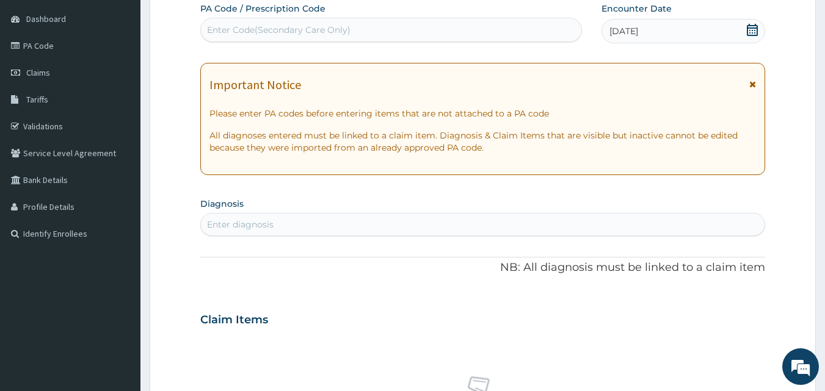
click at [226, 223] on div "Enter diagnosis" at bounding box center [240, 225] width 67 height 12
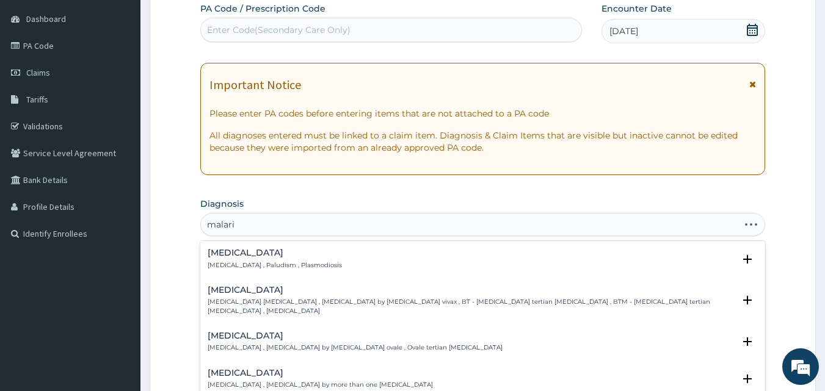
type input "[MEDICAL_DATA]"
click at [228, 250] on h4 "[MEDICAL_DATA]" at bounding box center [275, 252] width 134 height 9
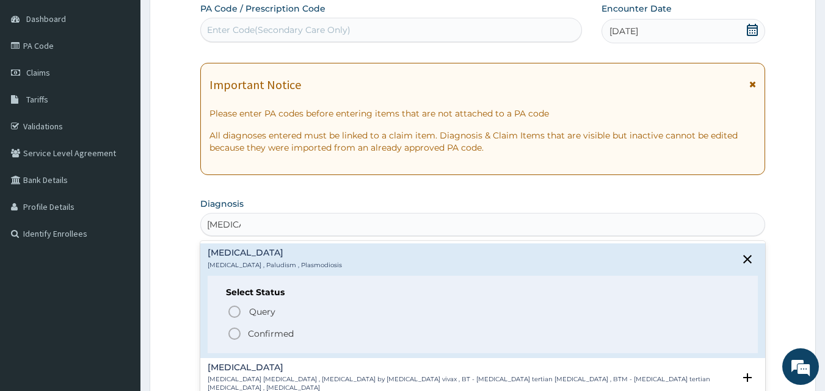
click at [272, 331] on p "Confirmed" at bounding box center [271, 334] width 46 height 12
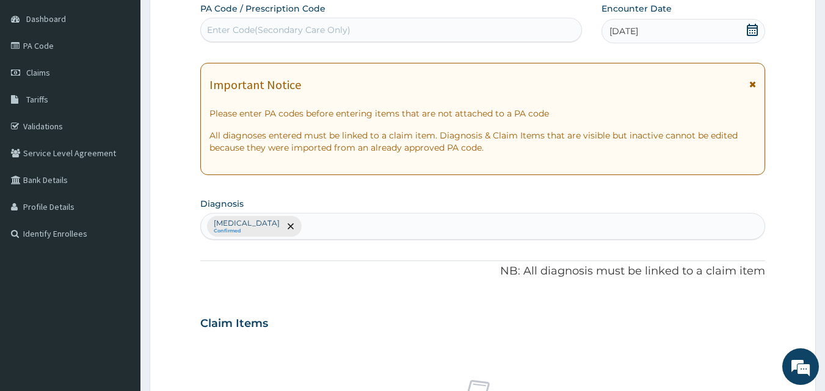
click at [271, 222] on div "Malaria Confirmed" at bounding box center [483, 227] width 564 height 26
type input "sepsis"
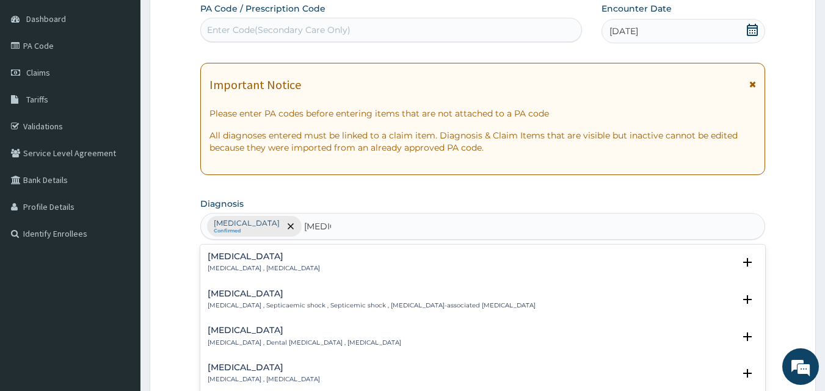
click at [257, 265] on p "Systemic infection , Sepsis" at bounding box center [264, 268] width 112 height 9
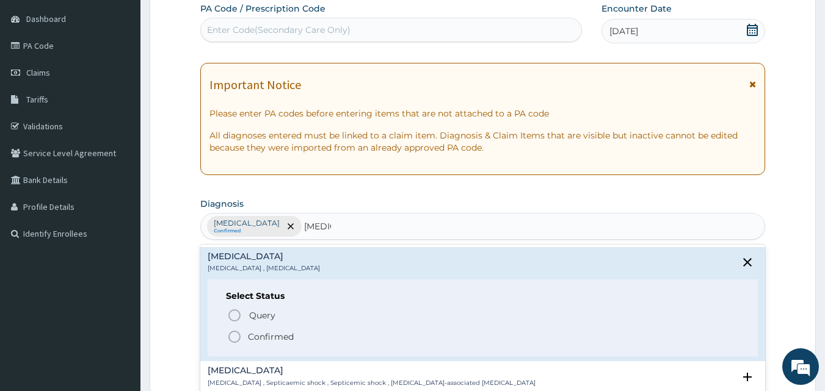
click at [276, 332] on p "Confirmed" at bounding box center [271, 337] width 46 height 12
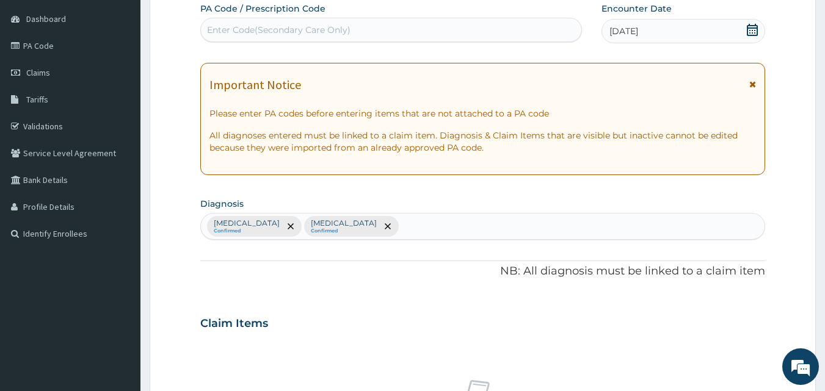
scroll to position [456, 0]
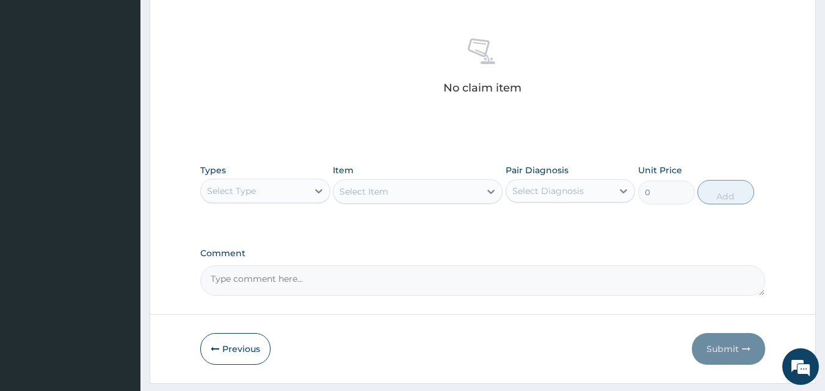
click at [286, 190] on div "Select Type" at bounding box center [254, 191] width 107 height 20
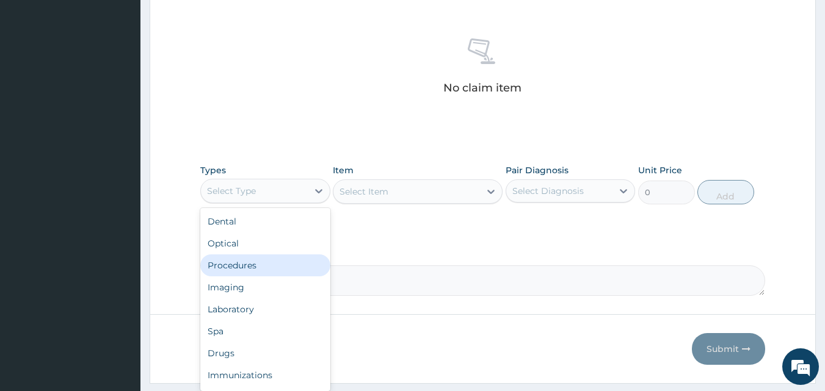
click at [258, 270] on div "Procedures" at bounding box center [265, 266] width 130 height 22
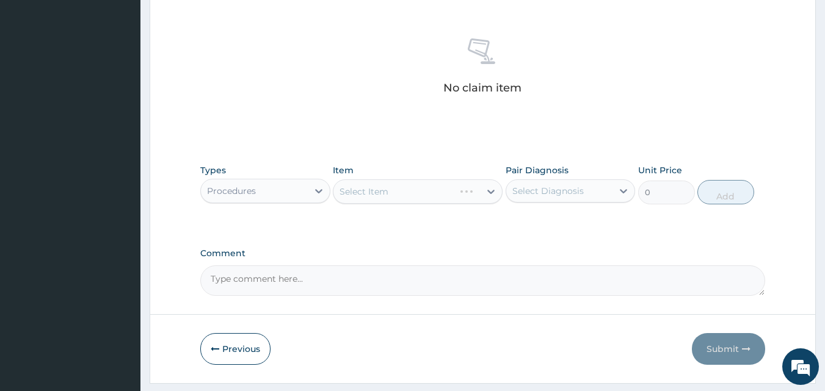
click at [371, 190] on div "Select Item" at bounding box center [418, 191] width 170 height 24
click at [383, 192] on div "Select Item" at bounding box center [363, 192] width 49 height 12
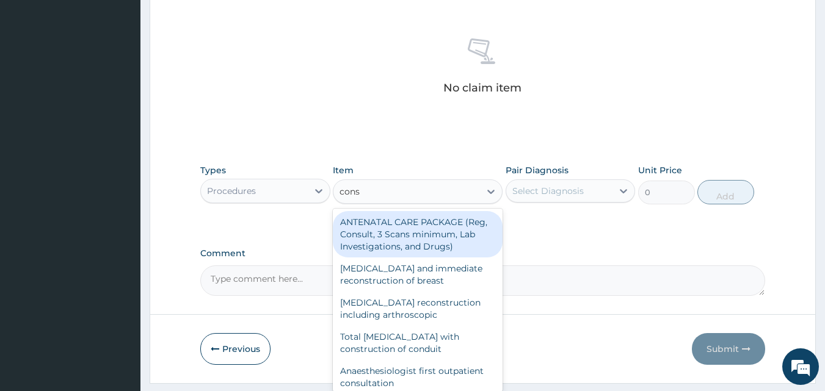
type input "consu"
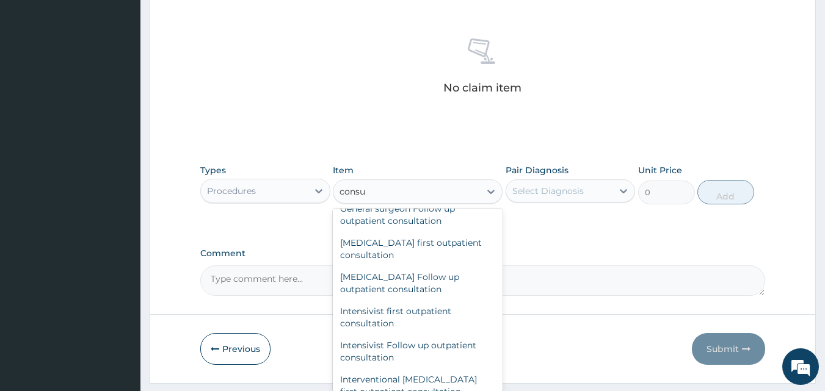
scroll to position [640, 0]
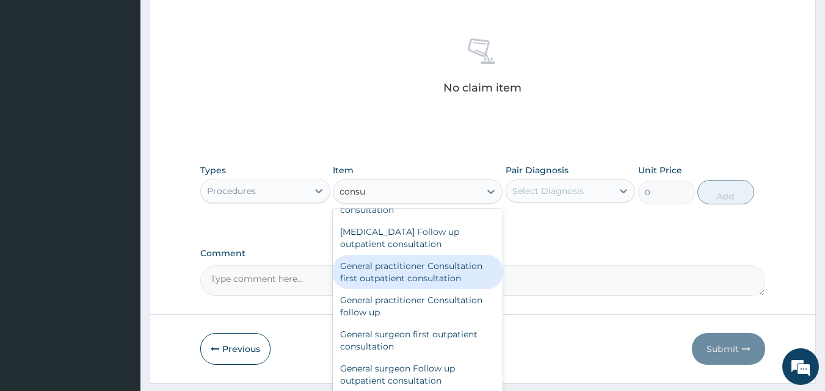
click at [450, 275] on div "General practitioner Consultation first outpatient consultation" at bounding box center [418, 272] width 170 height 34
type input "3547.5"
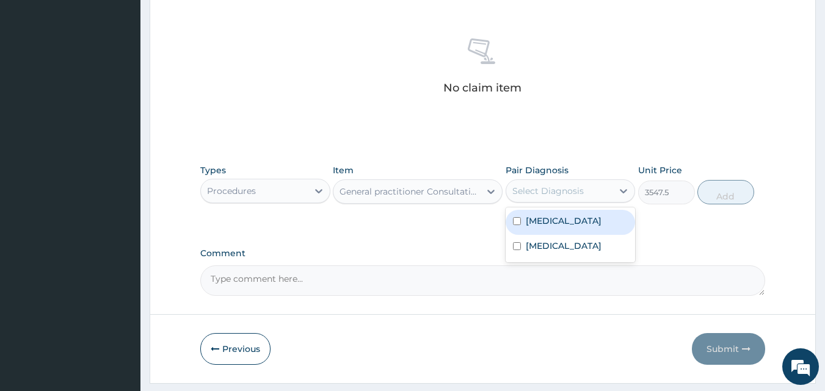
click at [595, 184] on div "Select Diagnosis" at bounding box center [559, 191] width 107 height 20
click at [565, 222] on div "Malaria" at bounding box center [570, 222] width 130 height 25
checkbox input "true"
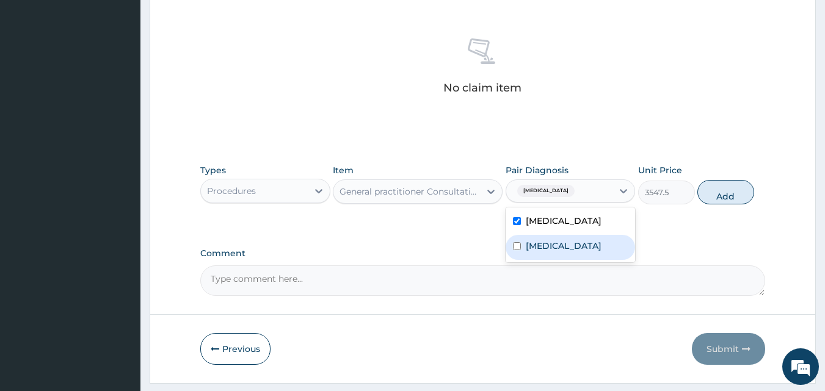
click at [565, 241] on div "Sepsis" at bounding box center [570, 247] width 130 height 25
checkbox input "true"
click at [719, 190] on button "Add" at bounding box center [725, 192] width 57 height 24
type input "0"
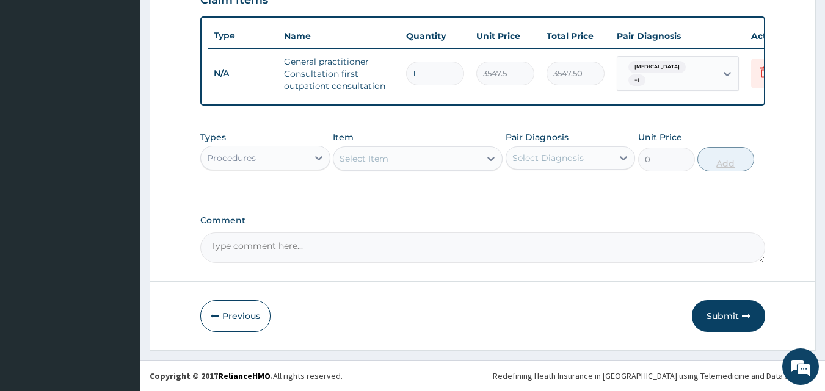
scroll to position [447, 0]
click at [357, 162] on div "Select Item" at bounding box center [363, 159] width 49 height 12
click at [360, 158] on div "Select Item" at bounding box center [363, 159] width 49 height 12
click at [367, 159] on div "Select Item" at bounding box center [363, 159] width 49 height 12
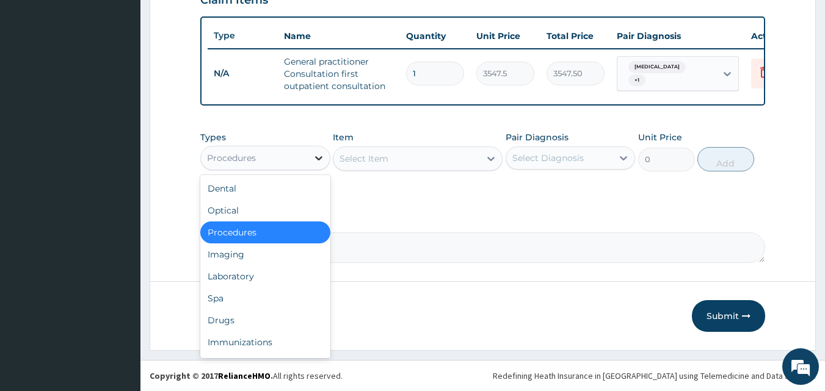
click at [314, 161] on icon at bounding box center [319, 158] width 12 height 12
click at [263, 279] on div "Laboratory" at bounding box center [265, 277] width 130 height 22
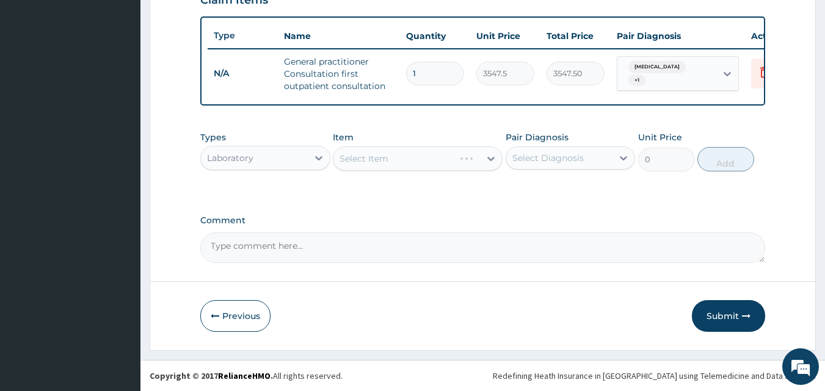
click at [362, 156] on div "Select Item" at bounding box center [418, 159] width 170 height 24
click at [375, 159] on div "Select Item" at bounding box center [363, 159] width 49 height 12
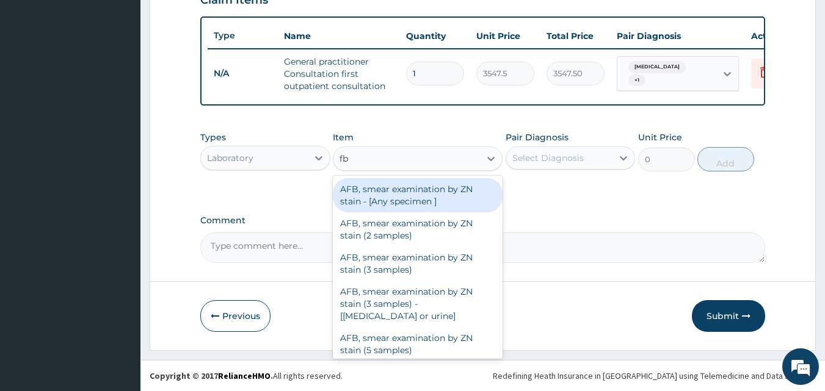
type input "fbc"
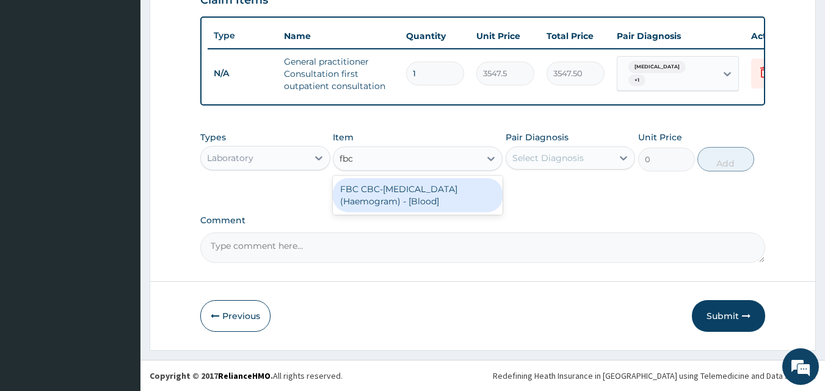
click at [380, 190] on div "FBC CBC-Complete Blood Count (Haemogram) - [Blood]" at bounding box center [418, 195] width 170 height 34
type input "4300"
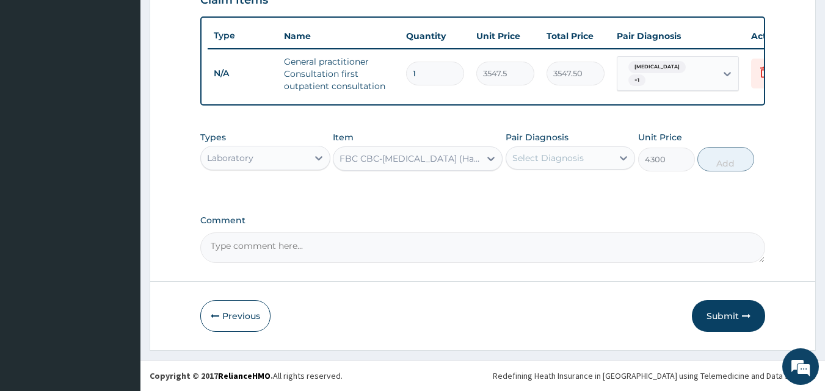
type input "q"
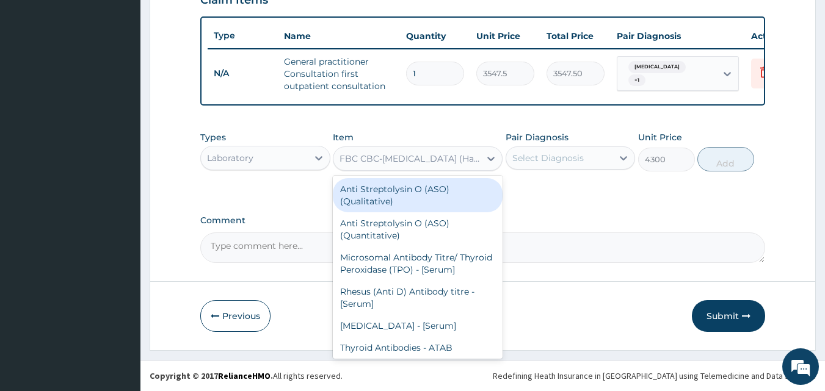
type input "f"
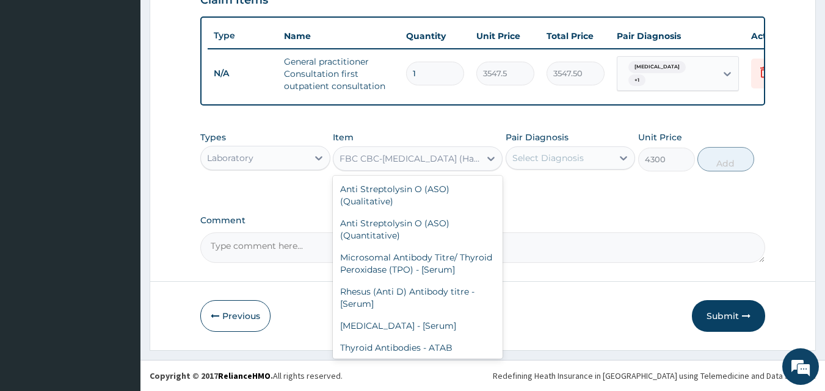
type input ","
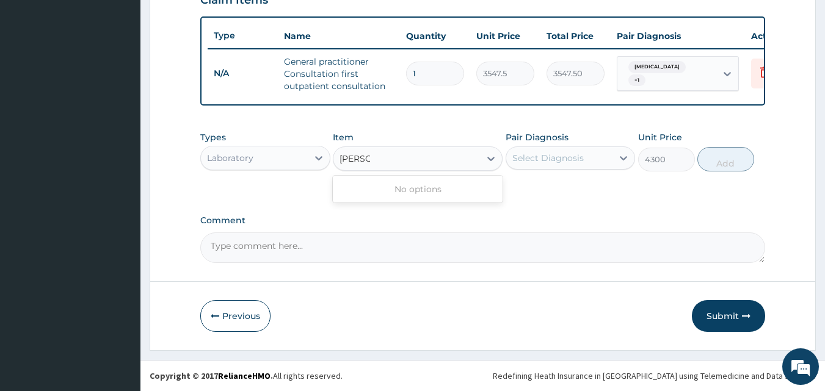
type input "malar"
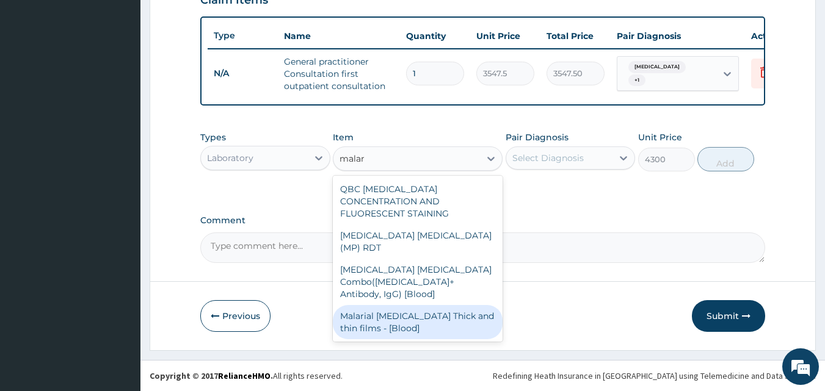
click at [407, 305] on div "Malarial Parasite Thick and thin films - [Blood]" at bounding box center [418, 322] width 170 height 34
type input "1612.5"
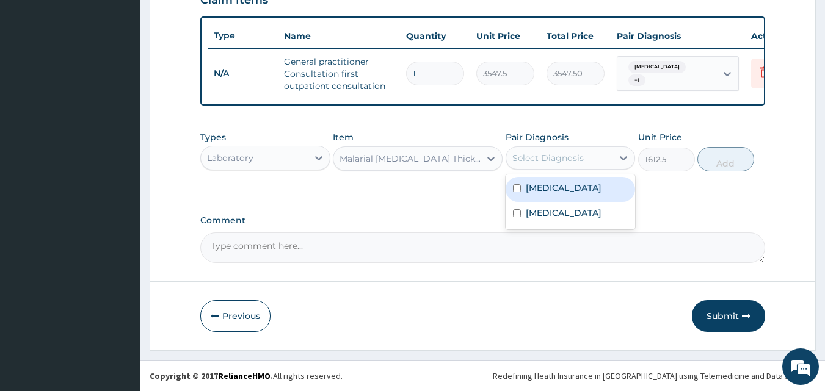
click at [566, 153] on div "Select Diagnosis" at bounding box center [547, 158] width 71 height 12
click at [557, 185] on label "Malaria" at bounding box center [564, 188] width 76 height 12
checkbox input "true"
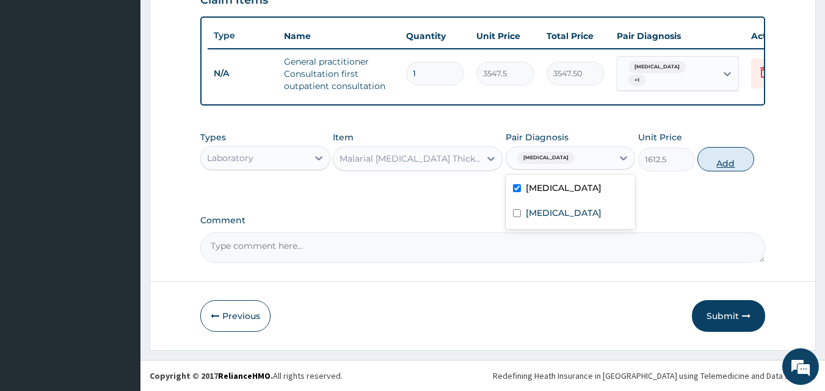
click at [728, 159] on button "Add" at bounding box center [725, 159] width 57 height 24
type input "0"
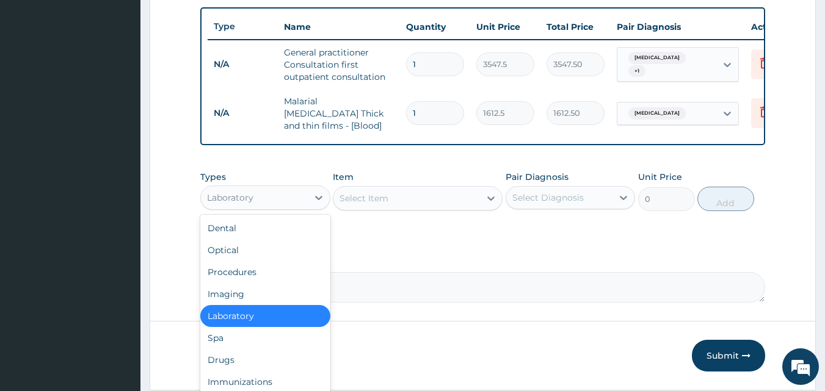
click at [288, 204] on div "Laboratory" at bounding box center [254, 198] width 107 height 20
click at [259, 196] on div "Laboratory" at bounding box center [254, 198] width 107 height 20
type input "dr"
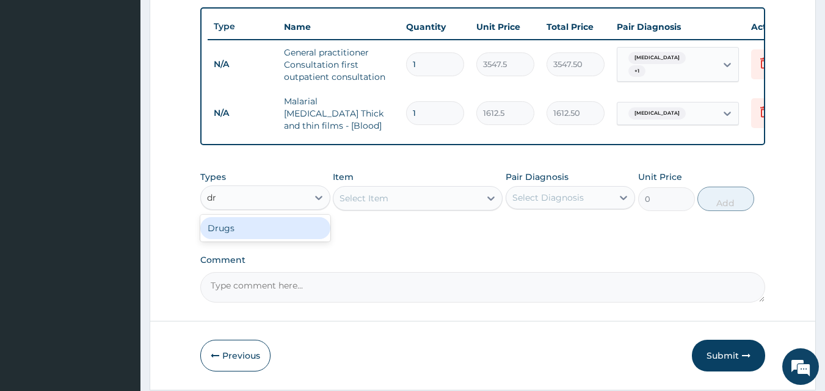
click at [256, 226] on div "Drugs" at bounding box center [265, 228] width 130 height 22
click at [362, 201] on div "Select Item" at bounding box center [363, 198] width 49 height 12
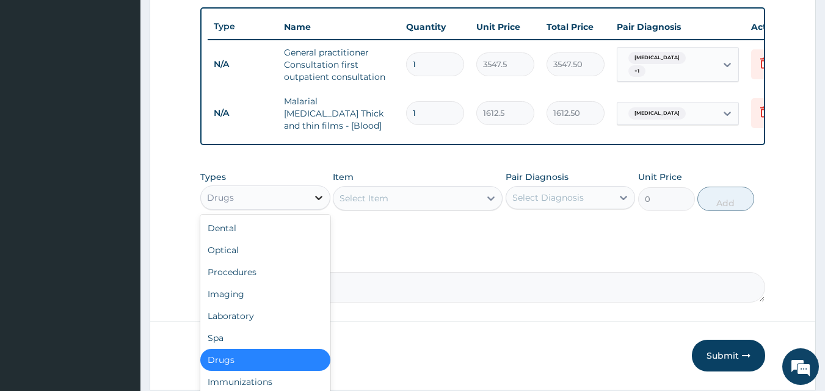
click at [319, 202] on icon at bounding box center [319, 198] width 12 height 12
click at [263, 321] on div "Laboratory" at bounding box center [265, 316] width 130 height 22
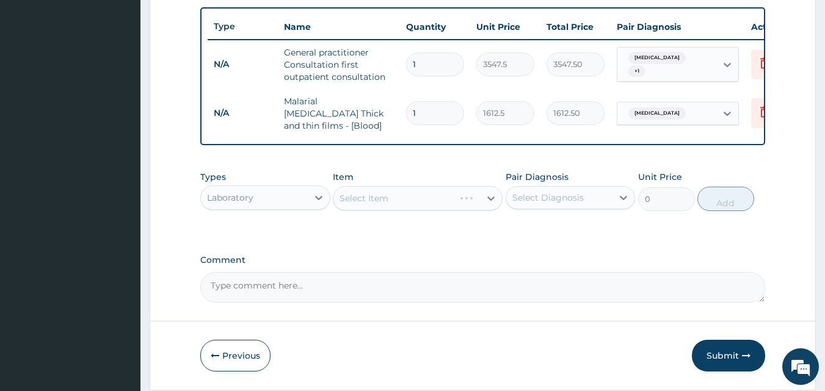
click at [360, 194] on div "Select Item" at bounding box center [393, 199] width 121 height 20
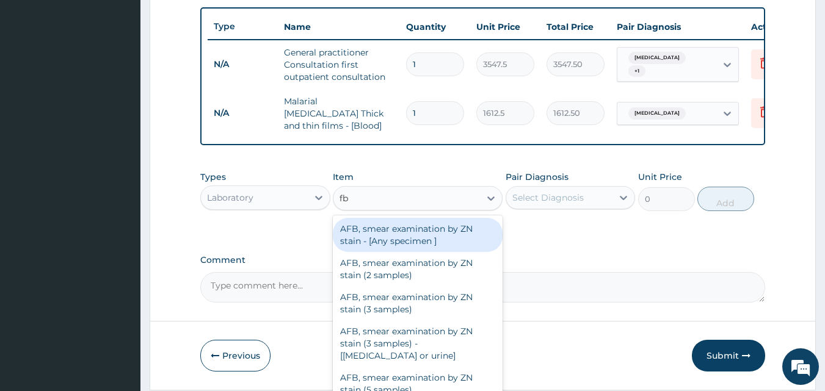
type input "fbc"
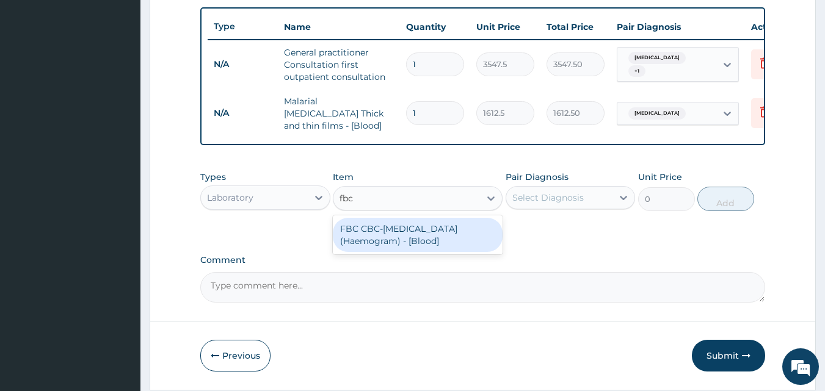
click at [372, 233] on div "FBC CBC-Complete Blood Count (Haemogram) - [Blood]" at bounding box center [418, 235] width 170 height 34
type input "4300"
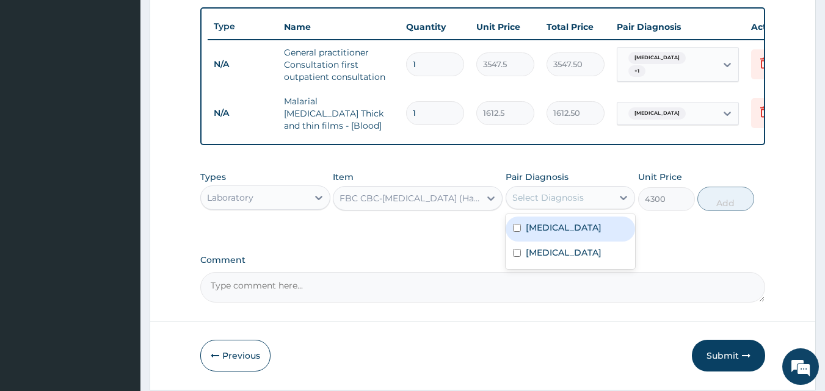
click at [535, 201] on div "Select Diagnosis" at bounding box center [547, 198] width 71 height 12
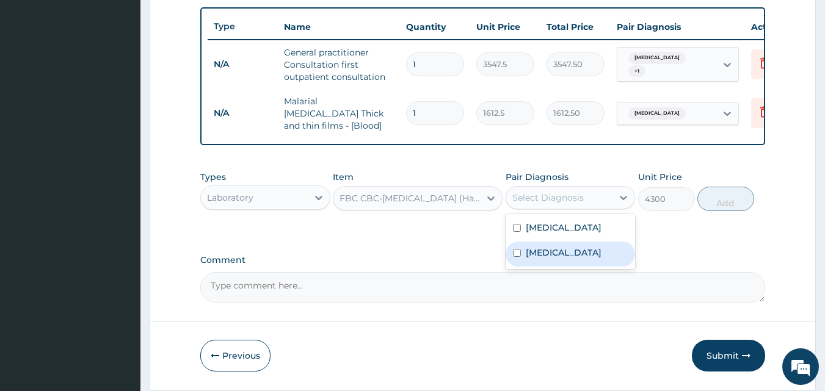
click at [537, 251] on label "Sepsis" at bounding box center [564, 253] width 76 height 12
checkbox input "true"
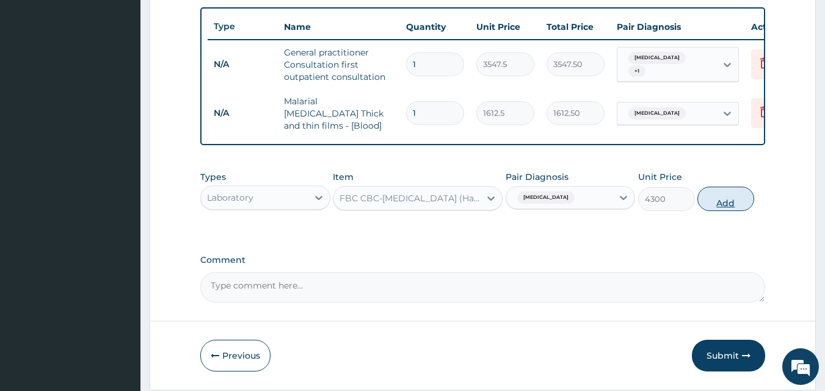
click at [709, 199] on button "Add" at bounding box center [725, 199] width 57 height 24
type input "0"
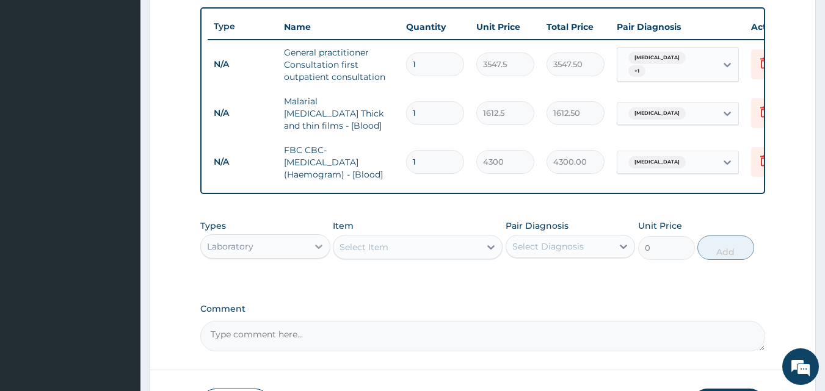
click at [317, 244] on icon at bounding box center [319, 247] width 12 height 12
click at [270, 253] on div "Laboratory" at bounding box center [254, 247] width 107 height 20
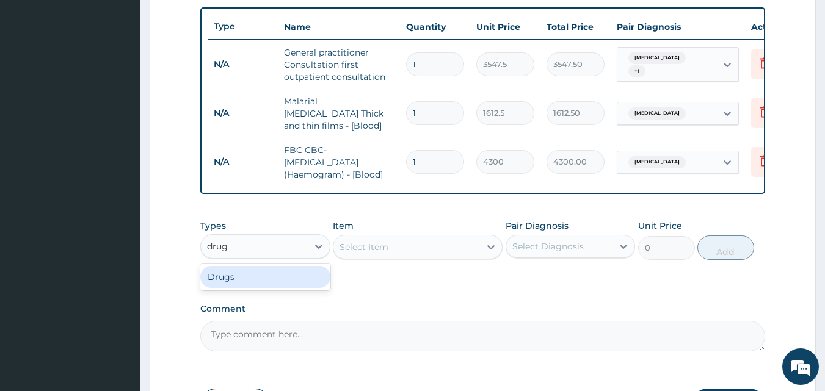
type input "drugs"
click at [280, 273] on div "Drugs" at bounding box center [265, 277] width 130 height 22
click at [388, 244] on div "Select Item" at bounding box center [418, 247] width 170 height 24
click at [388, 244] on div "Select Item" at bounding box center [363, 247] width 49 height 12
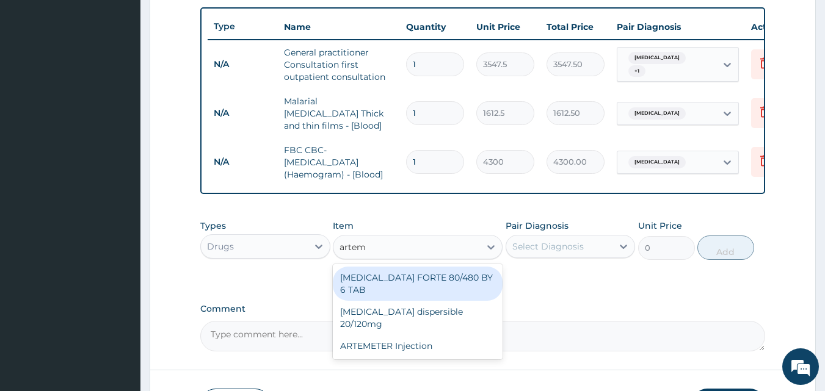
type input "arteme"
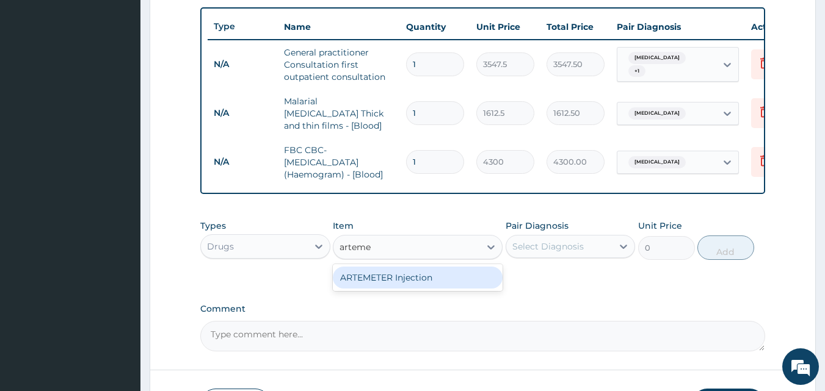
click at [396, 273] on div "ARTEMETER Injection" at bounding box center [418, 278] width 170 height 22
type input "946"
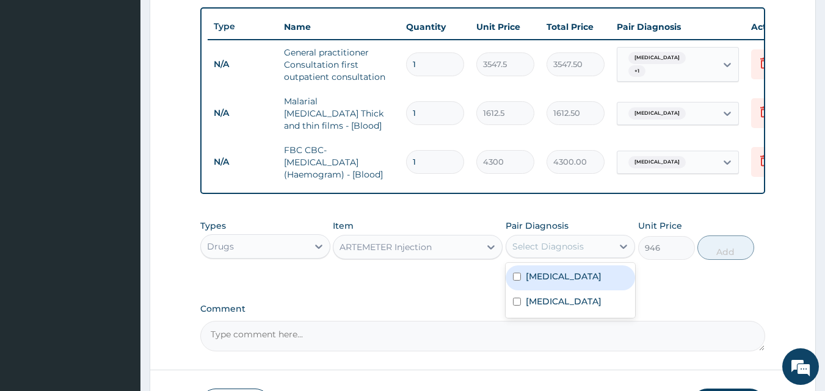
click at [562, 248] on div "Select Diagnosis" at bounding box center [547, 247] width 71 height 12
click at [559, 285] on div "Malaria" at bounding box center [570, 278] width 130 height 25
checkbox input "true"
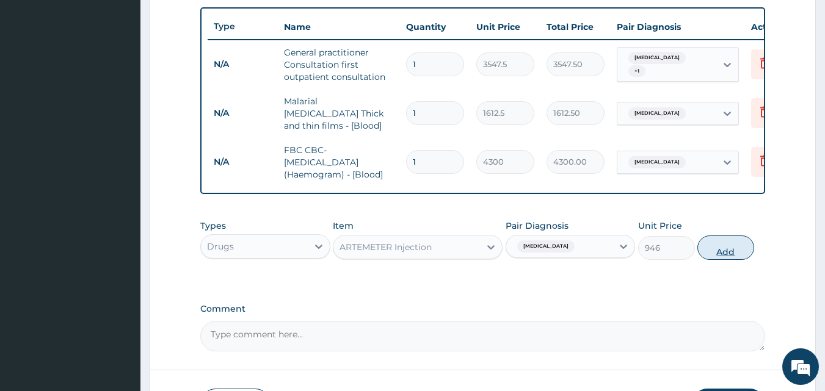
click at [732, 253] on button "Add" at bounding box center [725, 248] width 57 height 24
type input "0"
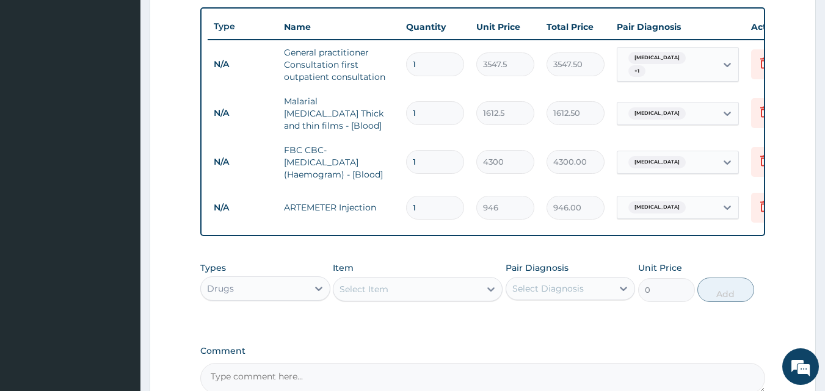
click at [381, 288] on div "Select Item" at bounding box center [363, 289] width 49 height 12
click at [626, 338] on div "PA Code / Prescription Code Enter Code(Secondary Care Only) Encounter Date 12-0…" at bounding box center [482, 32] width 565 height 724
click at [435, 202] on input "1" at bounding box center [435, 208] width 58 height 24
type input "0.00"
type input "6"
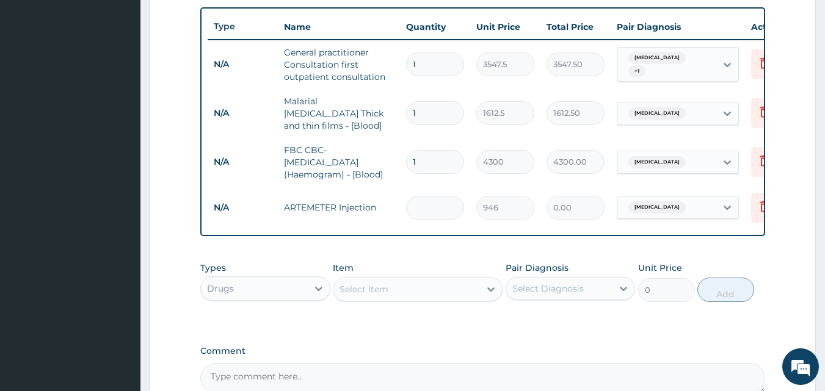
type input "5676.00"
type input "6"
click at [359, 292] on div "Select Item" at bounding box center [363, 289] width 49 height 12
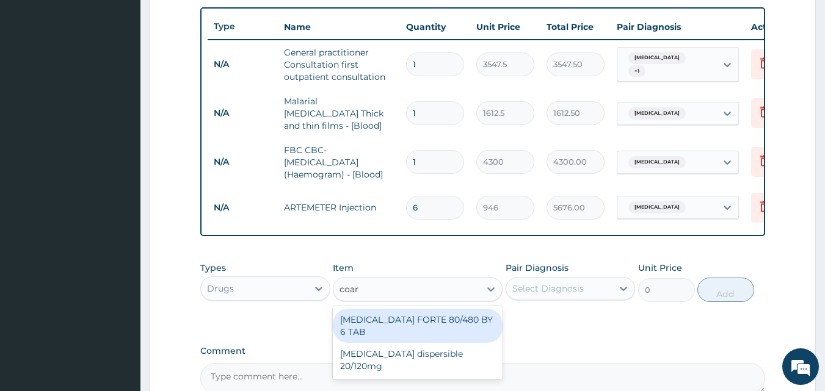
type input "coarte"
click at [433, 323] on div "COARTEM FORTE 80/480 BY 6 TAB" at bounding box center [418, 326] width 170 height 34
type input "449.35"
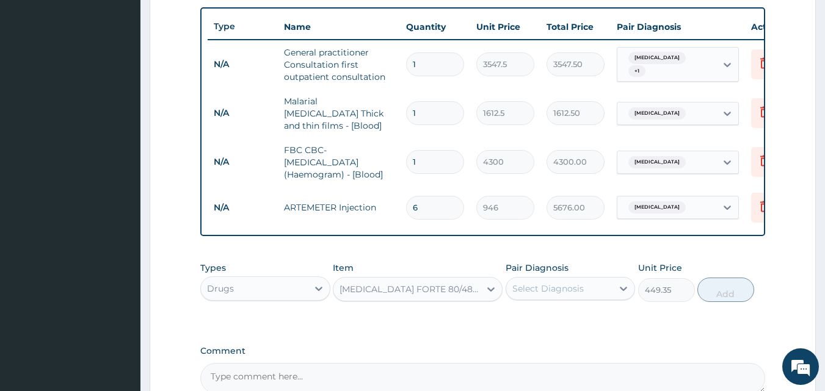
click at [551, 282] on div "Select Diagnosis" at bounding box center [559, 289] width 107 height 20
click at [538, 319] on label "Malaria" at bounding box center [564, 319] width 76 height 12
checkbox input "true"
click at [736, 289] on button "Add" at bounding box center [725, 290] width 57 height 24
type input "0"
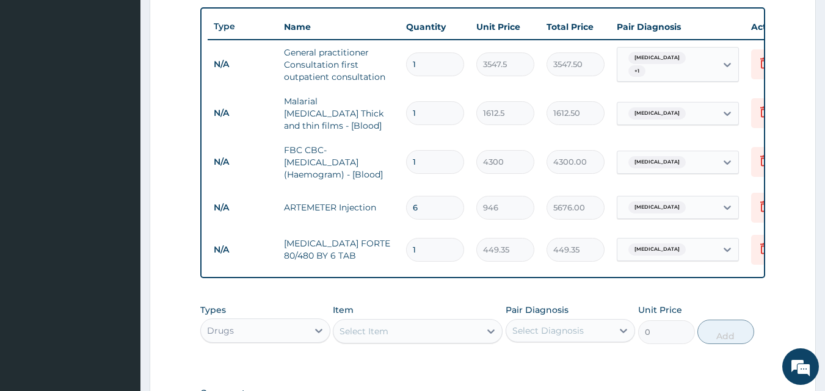
type input "0.00"
type input "6"
type input "2696.10"
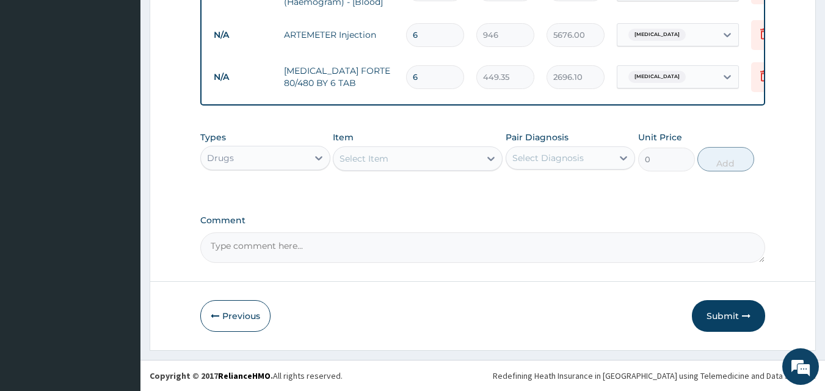
type input "6"
click at [342, 158] on div "Select Item" at bounding box center [363, 159] width 49 height 12
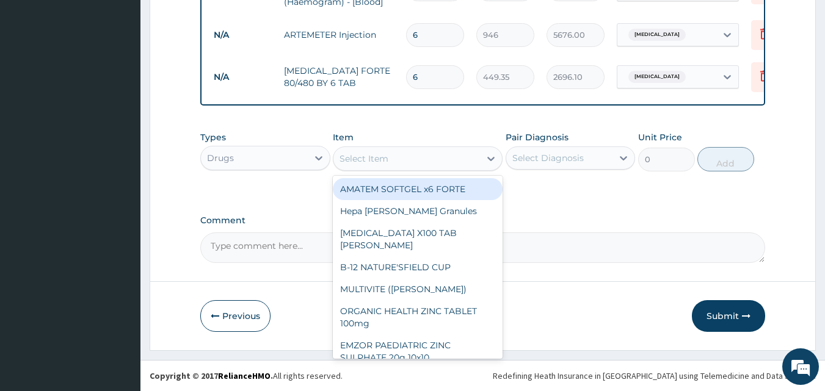
click at [356, 163] on div "Select Item" at bounding box center [363, 159] width 49 height 12
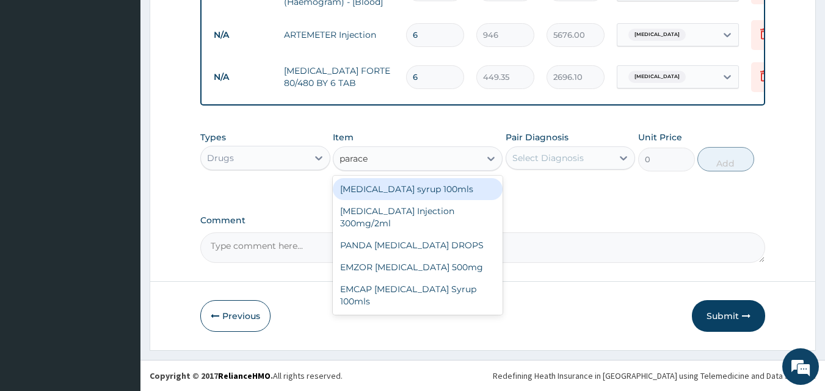
type input "paracet"
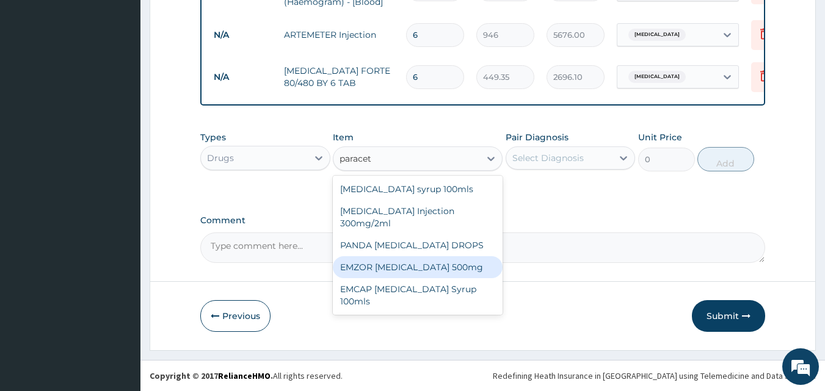
click at [378, 267] on div "EMZOR PARACETAMOL 500mg" at bounding box center [418, 267] width 170 height 22
type input "23.65"
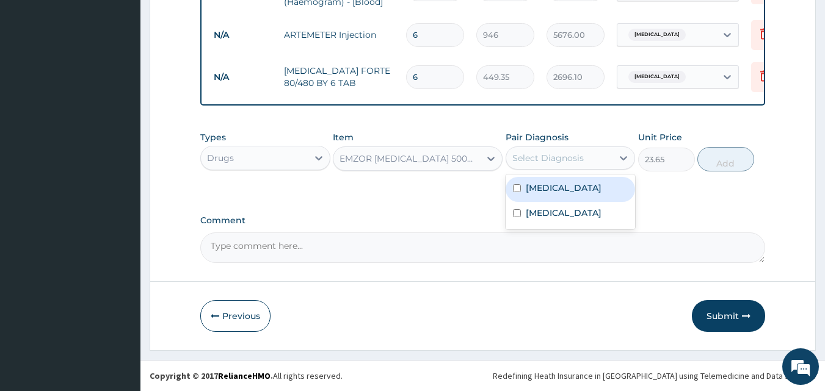
click at [540, 148] on div "Select Diagnosis" at bounding box center [559, 158] width 107 height 20
click at [532, 193] on label "Malaria" at bounding box center [564, 188] width 76 height 12
checkbox input "true"
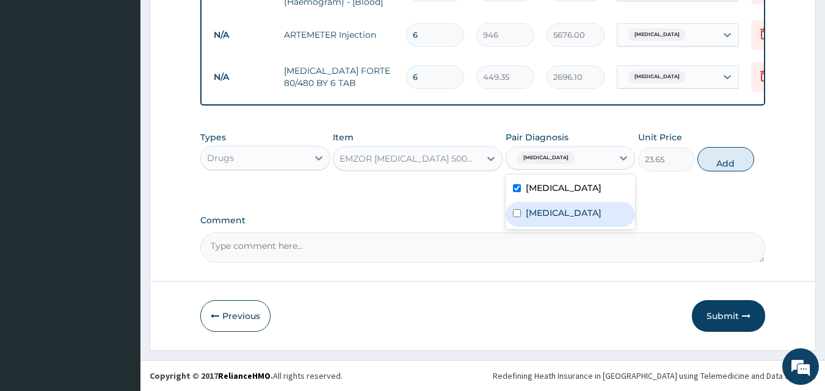
click at [541, 214] on label "Sepsis" at bounding box center [564, 213] width 76 height 12
checkbox input "true"
click at [702, 153] on button "Add" at bounding box center [725, 159] width 57 height 24
type input "0"
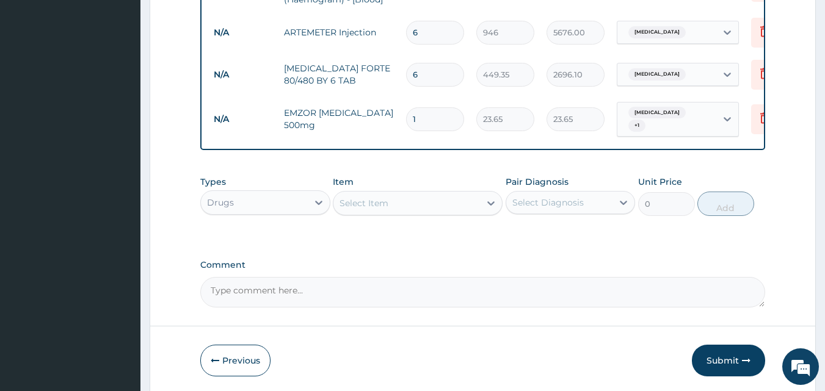
click at [443, 115] on input "1" at bounding box center [435, 119] width 58 height 24
type input "18"
type input "425.70"
type input "18"
click at [359, 197] on div "Select Item" at bounding box center [363, 203] width 49 height 12
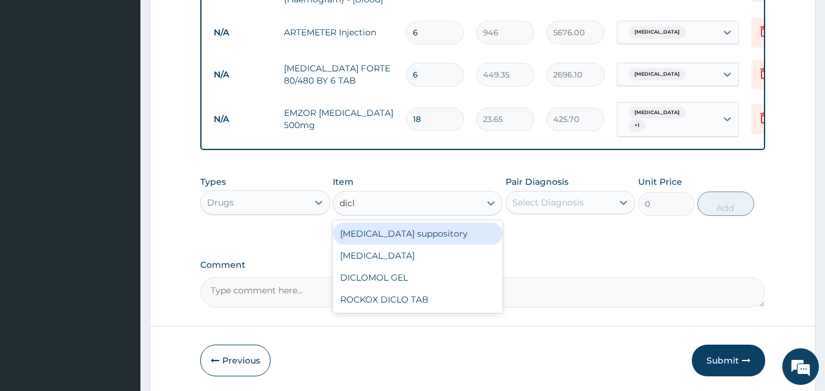
type input "diclo"
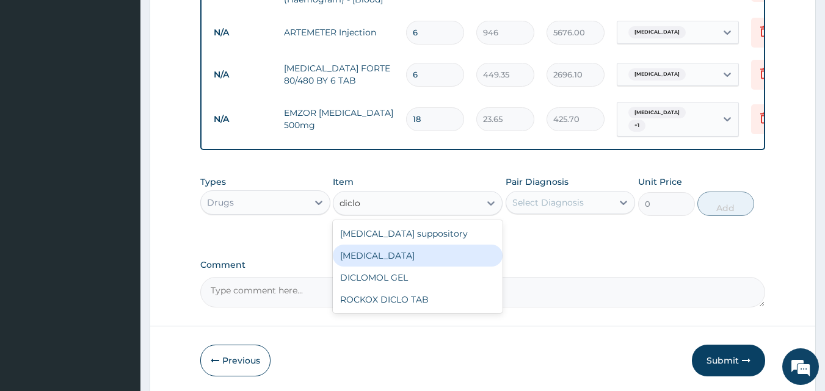
click at [373, 255] on div "Diclofenac" at bounding box center [418, 256] width 170 height 22
type input "591.25"
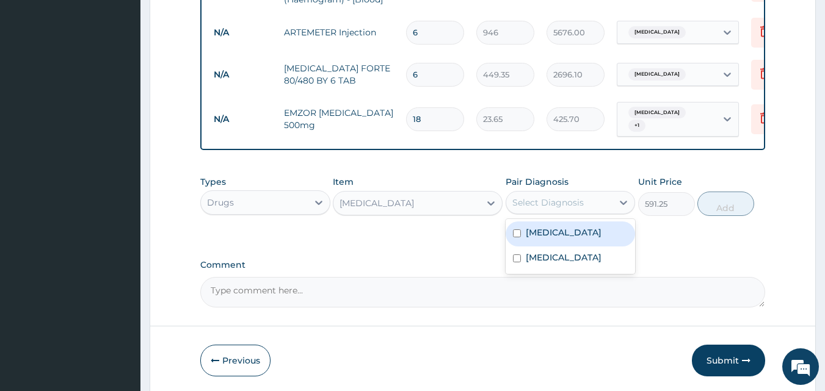
click at [562, 197] on div "Select Diagnosis" at bounding box center [547, 203] width 71 height 12
click at [557, 233] on label "Malaria" at bounding box center [564, 232] width 76 height 12
checkbox input "true"
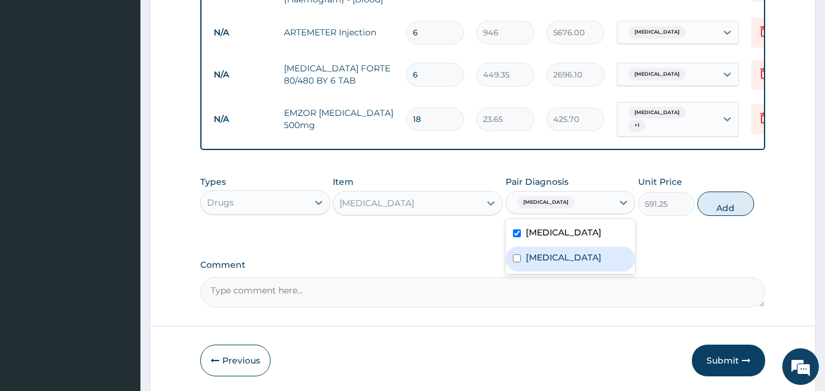
click at [557, 256] on div "Sepsis" at bounding box center [570, 259] width 130 height 25
checkbox input "true"
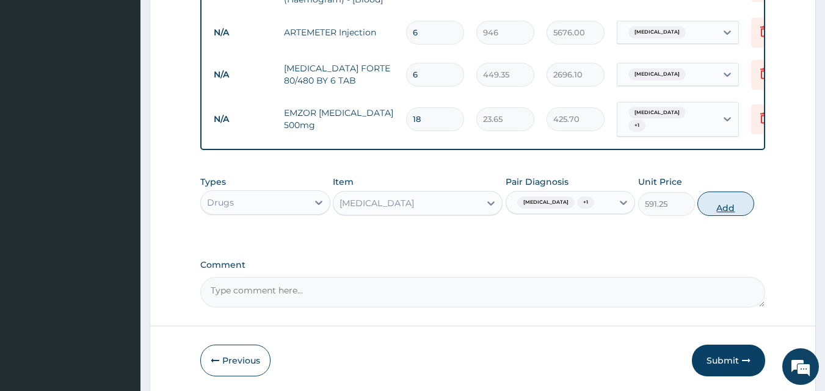
click at [720, 200] on button "Add" at bounding box center [725, 204] width 57 height 24
type input "0"
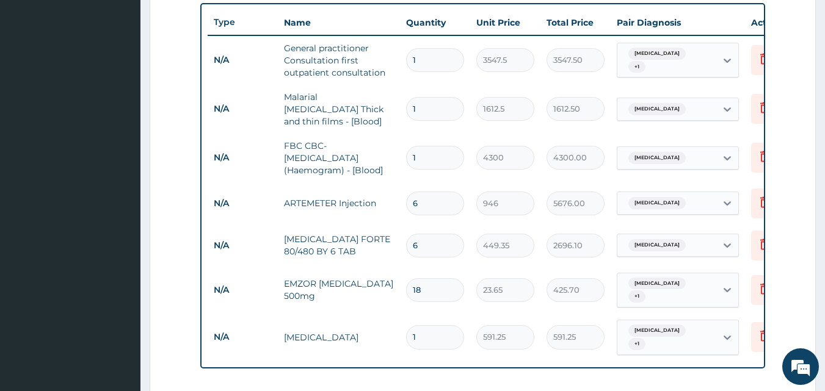
scroll to position [706, 0]
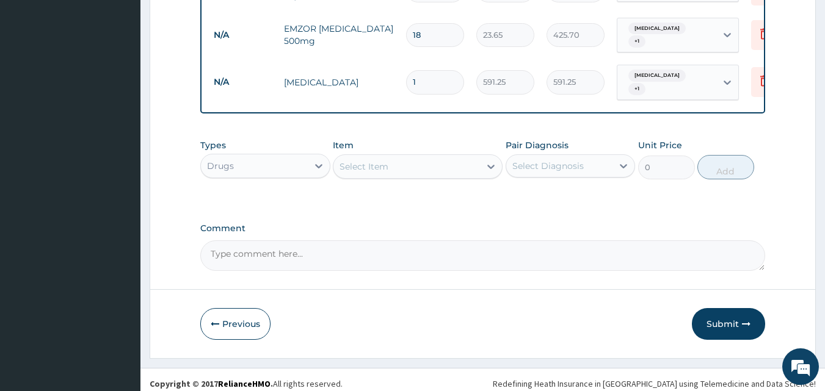
click at [376, 165] on div "Select Item" at bounding box center [406, 167] width 147 height 20
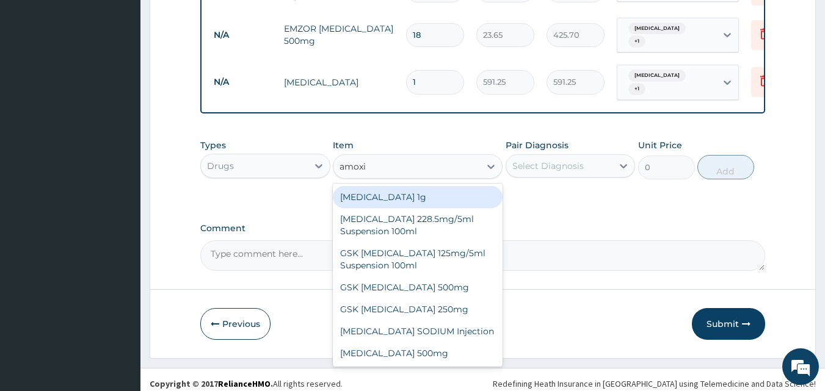
type input "amoxic"
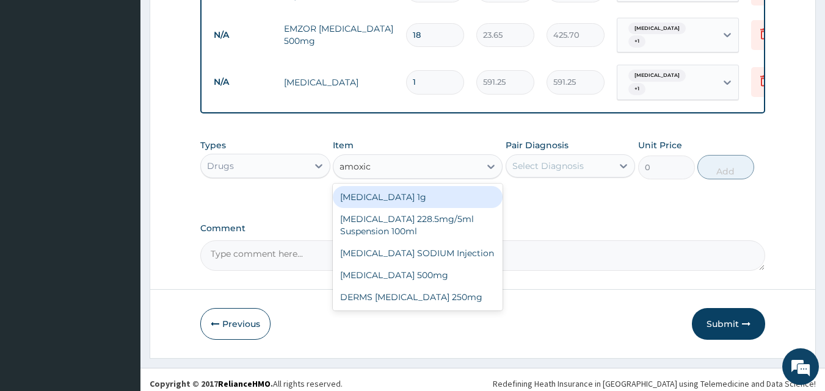
click at [379, 191] on div "Co-amoxiclav 1g" at bounding box center [418, 197] width 170 height 22
type input "709.5"
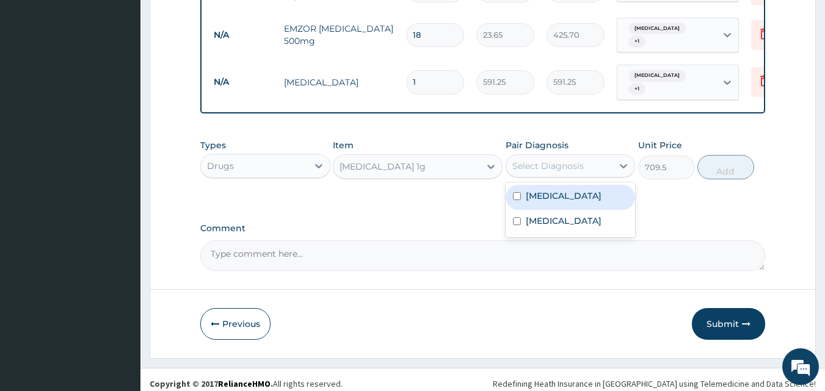
click at [545, 160] on div "Select Diagnosis" at bounding box center [547, 166] width 71 height 12
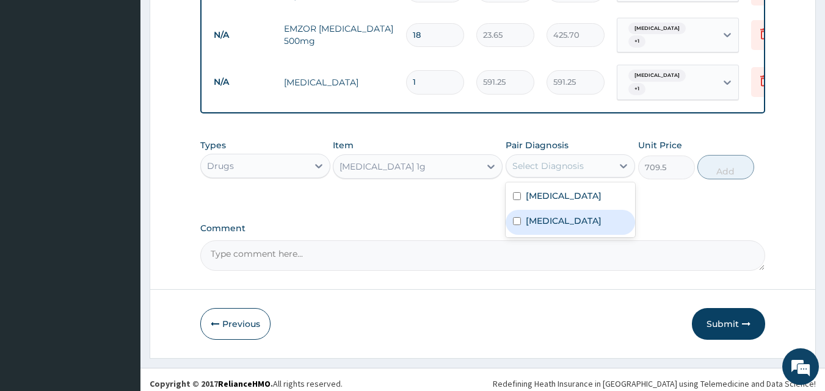
click at [538, 210] on div "Sepsis" at bounding box center [570, 222] width 130 height 25
checkbox input "true"
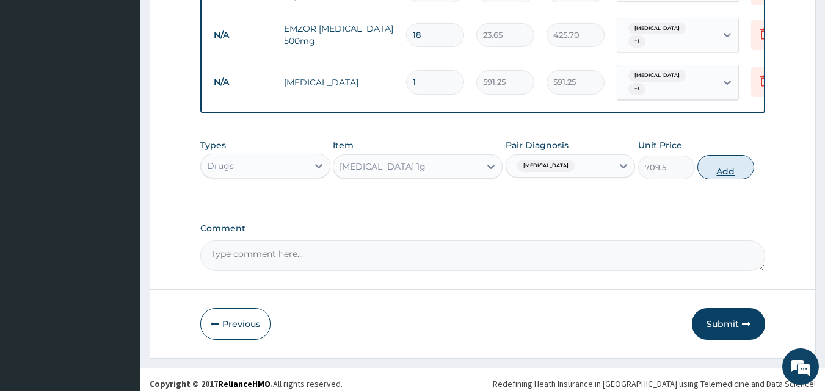
click at [717, 155] on button "Add" at bounding box center [725, 167] width 57 height 24
type input "0"
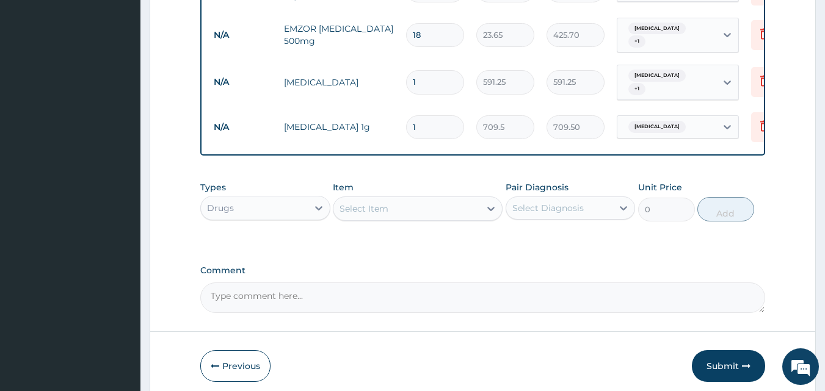
click at [419, 115] on input "1" at bounding box center [435, 127] width 58 height 24
type input "0.00"
type input "1"
type input "709.50"
type input "14"
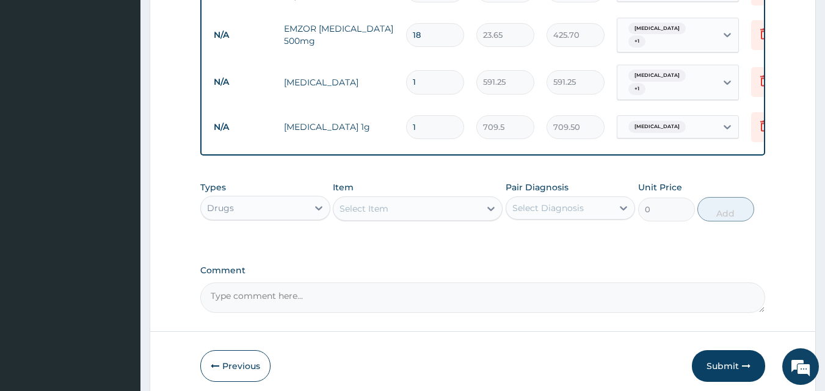
type input "9933.00"
type input "14"
click at [740, 362] on button "Submit" at bounding box center [728, 366] width 73 height 32
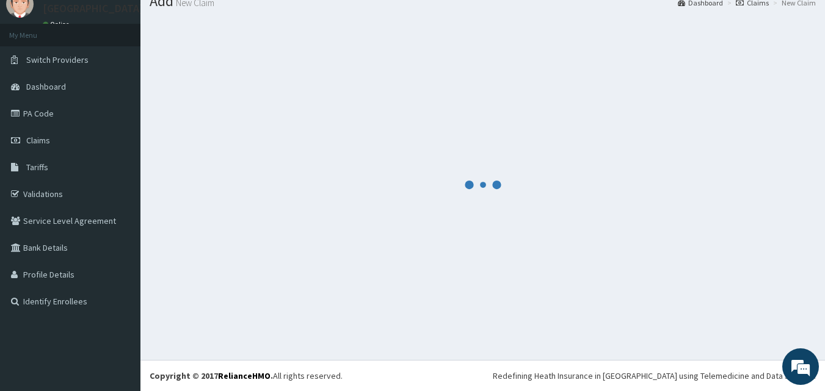
scroll to position [46, 0]
click at [35, 192] on link "Validations" at bounding box center [70, 194] width 140 height 27
